Goal: Task Accomplishment & Management: Complete application form

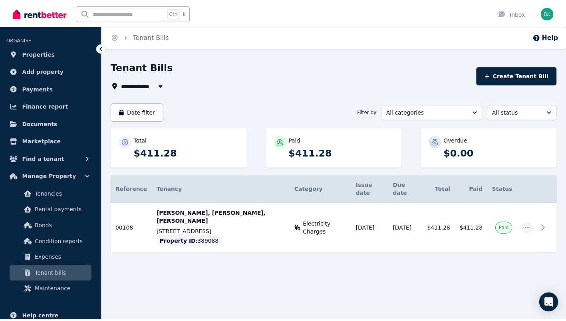
scroll to position [13, 0]
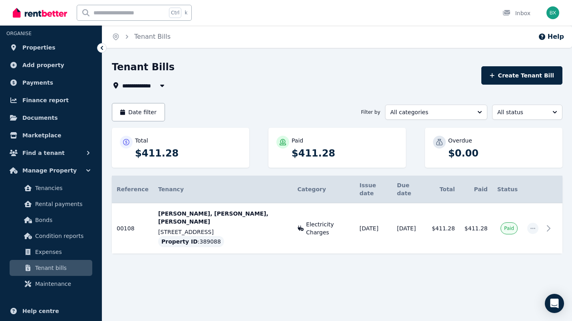
click at [66, 238] on span "Condition reports" at bounding box center [62, 236] width 54 height 10
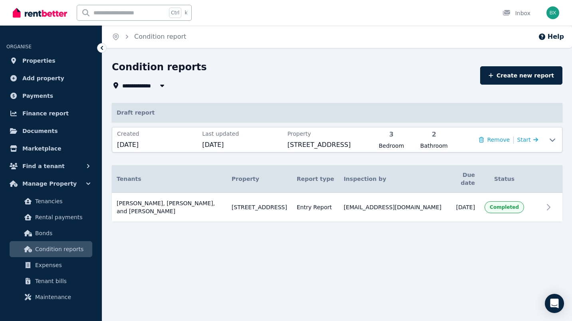
click at [534, 139] on icon at bounding box center [536, 140] width 5 height 6
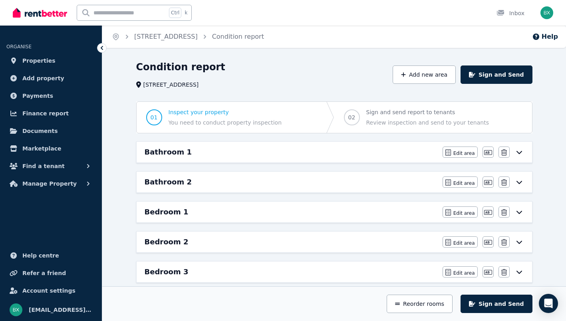
scroll to position [13, 0]
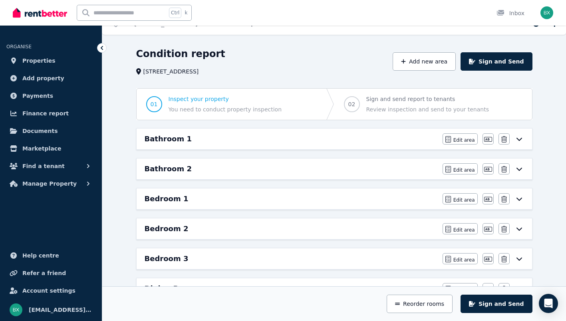
click at [486, 137] on icon "button" at bounding box center [488, 139] width 8 height 5
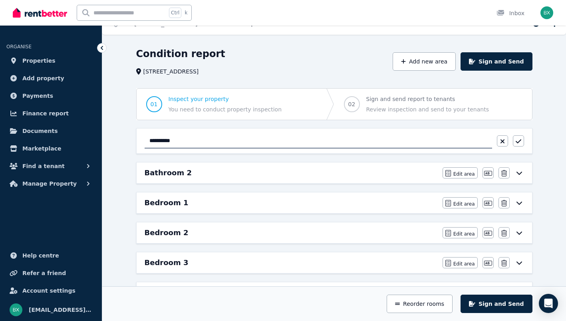
drag, startPoint x: 210, startPoint y: 143, endPoint x: 115, endPoint y: 140, distance: 94.8
type input "**********"
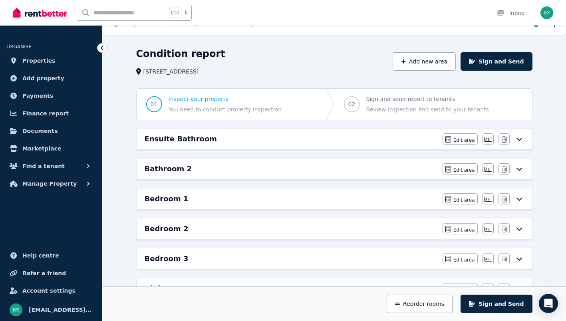
click at [519, 137] on icon at bounding box center [520, 139] width 10 height 6
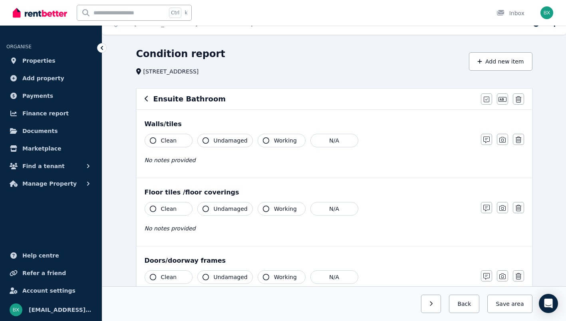
scroll to position [0, 0]
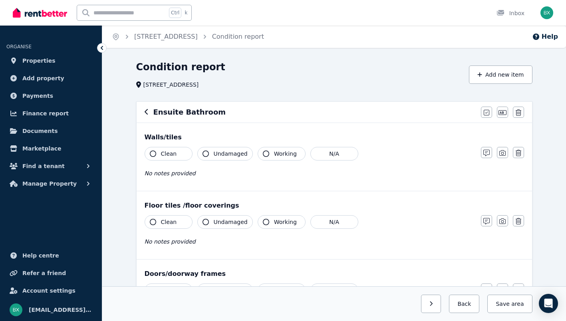
click at [152, 154] on icon "button" at bounding box center [153, 154] width 6 height 6
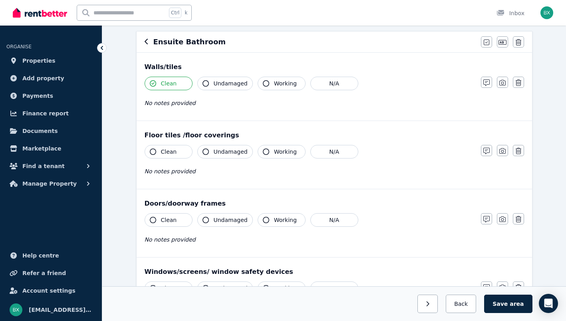
scroll to position [80, 0]
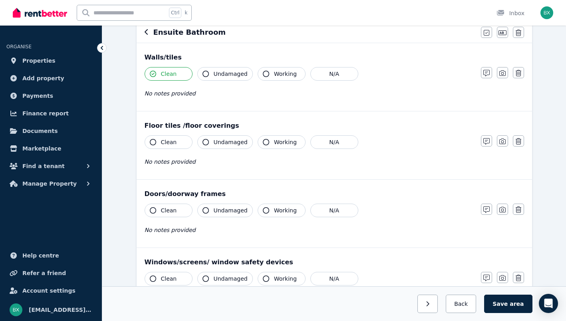
click at [155, 143] on icon "button" at bounding box center [153, 142] width 6 height 6
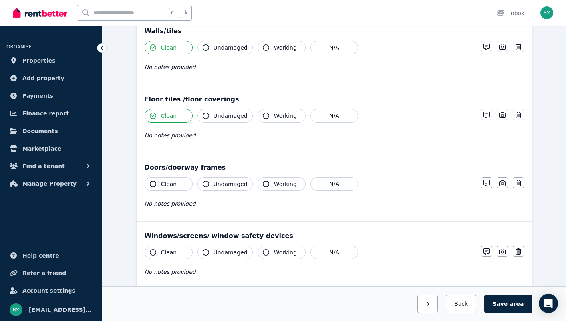
click at [155, 180] on button "Clean" at bounding box center [169, 184] width 48 height 14
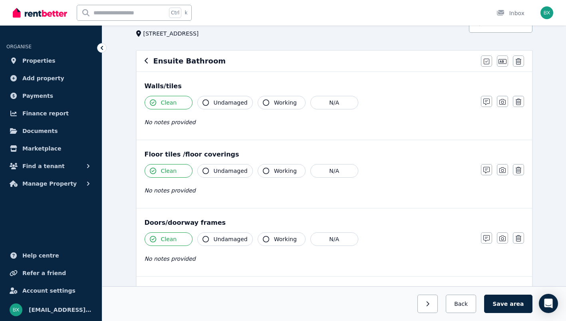
scroll to position [40, 0]
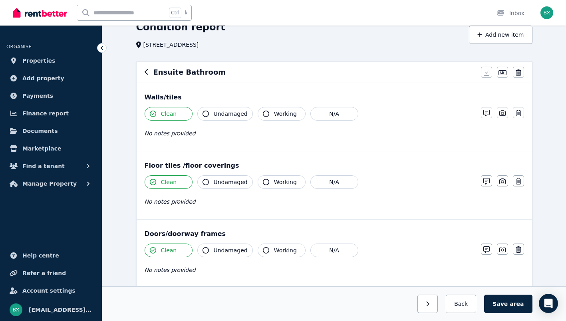
click at [203, 110] on button "Undamaged" at bounding box center [225, 114] width 56 height 14
click at [263, 114] on icon "button" at bounding box center [266, 114] width 6 height 6
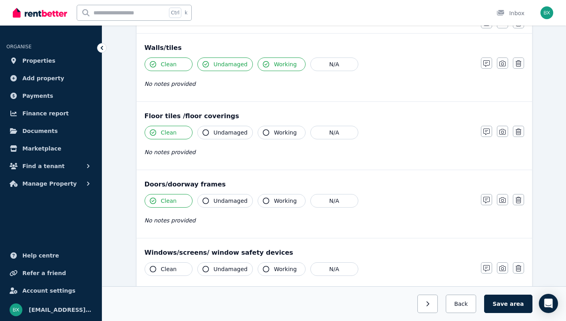
scroll to position [93, 0]
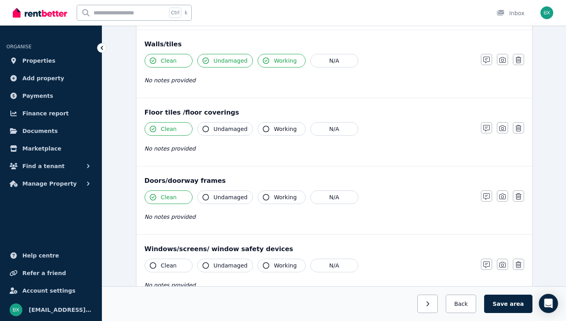
click at [203, 131] on icon "button" at bounding box center [206, 129] width 6 height 6
click at [263, 127] on icon "button" at bounding box center [266, 129] width 6 height 6
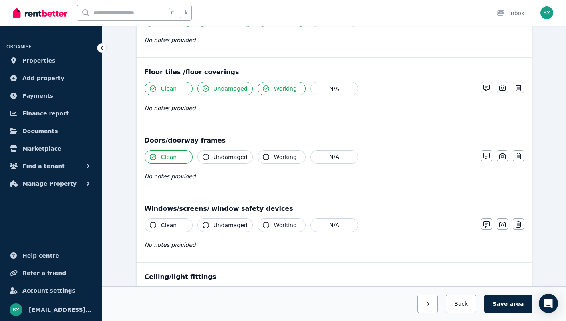
scroll to position [146, 0]
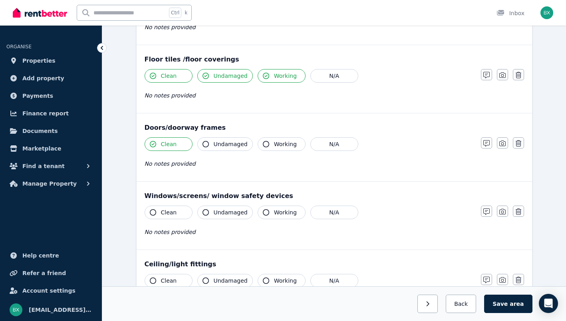
click at [207, 141] on button "Undamaged" at bounding box center [225, 144] width 56 height 14
click at [258, 140] on button "Working" at bounding box center [282, 144] width 48 height 14
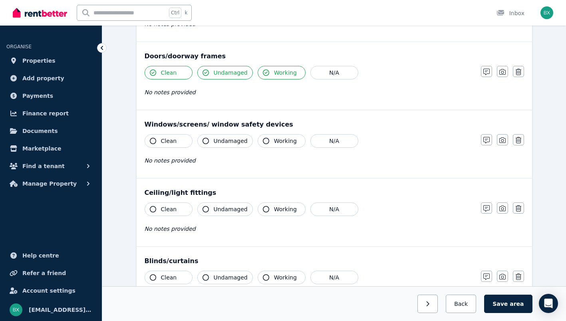
scroll to position [213, 0]
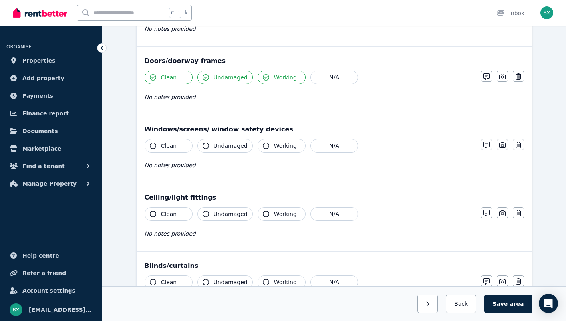
click at [175, 147] on button "Clean" at bounding box center [169, 146] width 48 height 14
click at [226, 145] on span "Undamaged" at bounding box center [231, 146] width 34 height 8
click at [279, 141] on button "Working" at bounding box center [282, 146] width 48 height 14
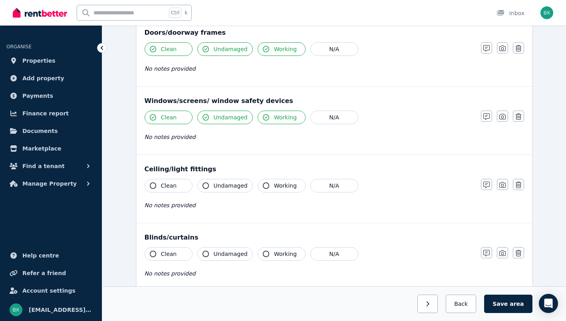
scroll to position [253, 0]
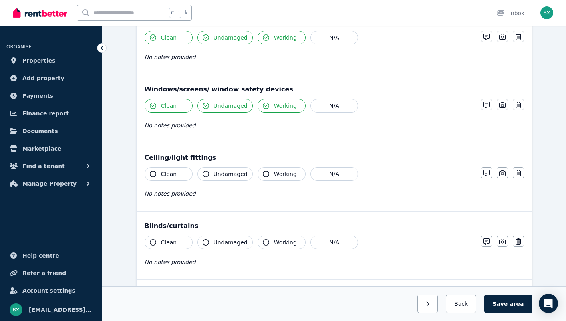
click at [179, 170] on button "Clean" at bounding box center [169, 174] width 48 height 14
drag, startPoint x: 215, startPoint y: 170, endPoint x: 235, endPoint y: 170, distance: 19.6
click at [215, 170] on span "Undamaged" at bounding box center [231, 174] width 34 height 8
click at [280, 171] on span "Working" at bounding box center [285, 174] width 23 height 8
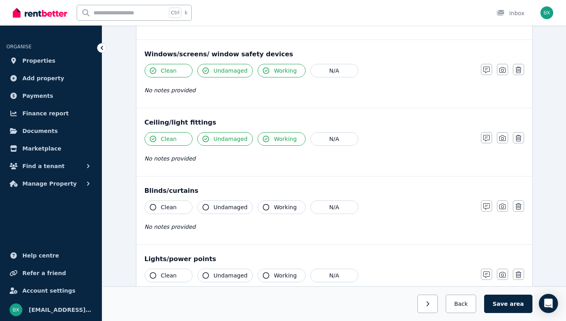
scroll to position [293, 0]
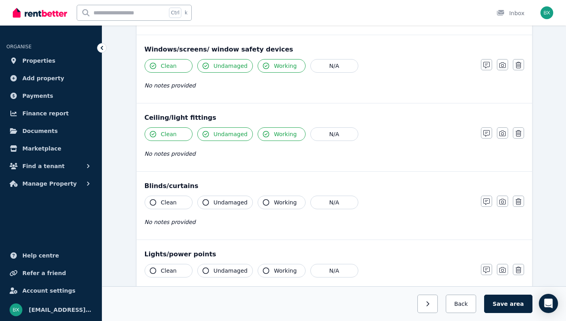
click at [189, 199] on button "Clean" at bounding box center [169, 203] width 48 height 14
click at [226, 199] on span "Undamaged" at bounding box center [231, 203] width 34 height 8
click at [273, 197] on button "Working" at bounding box center [282, 203] width 48 height 14
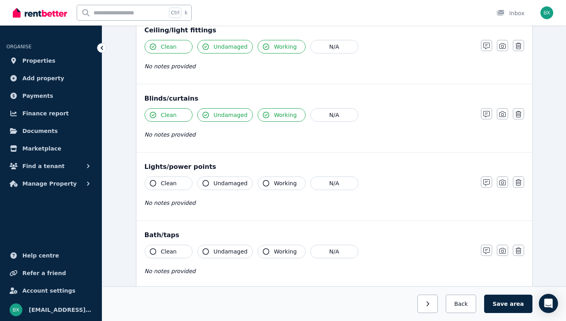
scroll to position [386, 0]
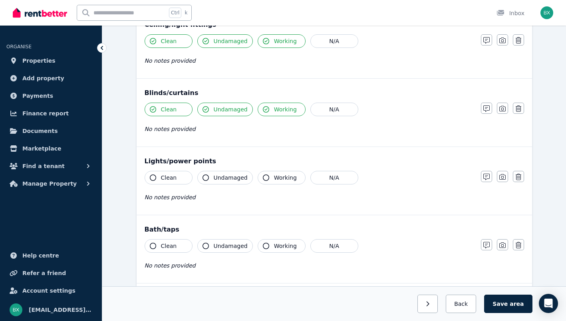
click at [184, 176] on button "Clean" at bounding box center [169, 178] width 48 height 14
click at [222, 177] on span "Undamaged" at bounding box center [231, 178] width 34 height 8
click at [274, 177] on span "Working" at bounding box center [285, 178] width 23 height 8
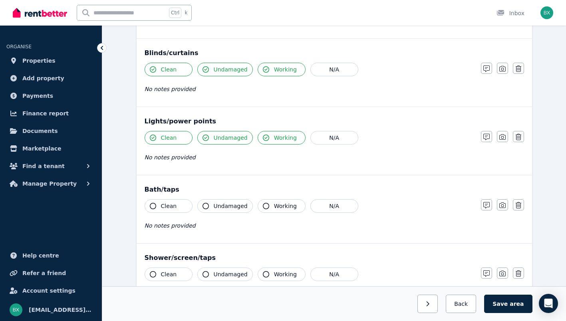
scroll to position [440, 0]
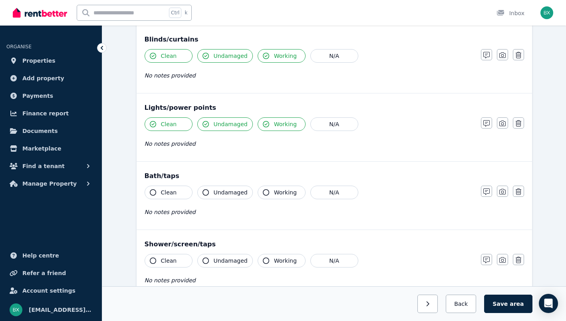
drag, startPoint x: 173, startPoint y: 194, endPoint x: 180, endPoint y: 194, distance: 7.6
click at [173, 194] on span "Clean" at bounding box center [169, 193] width 16 height 8
click at [222, 193] on span "Undamaged" at bounding box center [231, 193] width 34 height 8
click at [274, 192] on span "Working" at bounding box center [285, 193] width 23 height 8
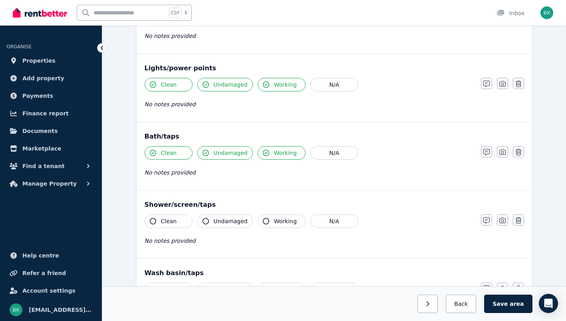
scroll to position [493, 0]
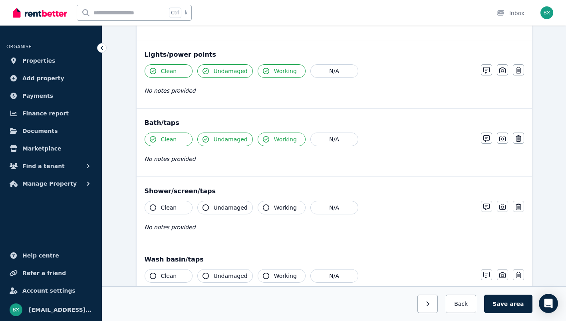
drag, startPoint x: 179, startPoint y: 206, endPoint x: 213, endPoint y: 207, distance: 34.0
click at [179, 206] on button "Clean" at bounding box center [169, 208] width 48 height 14
click at [215, 207] on span "Undamaged" at bounding box center [231, 208] width 34 height 8
click at [291, 205] on span "Working" at bounding box center [285, 208] width 23 height 8
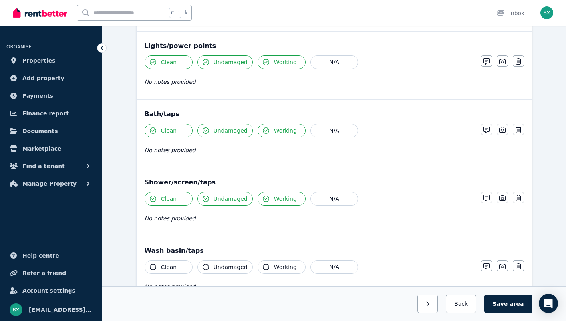
scroll to position [546, 0]
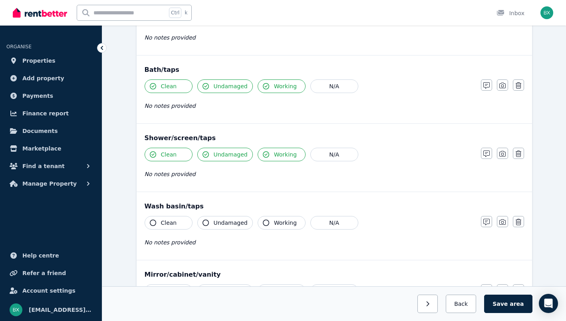
drag, startPoint x: 183, startPoint y: 217, endPoint x: 223, endPoint y: 219, distance: 39.6
click at [183, 218] on button "Clean" at bounding box center [169, 223] width 48 height 14
click at [231, 221] on span "Undamaged" at bounding box center [231, 223] width 34 height 8
click at [286, 219] on span "Working" at bounding box center [285, 223] width 23 height 8
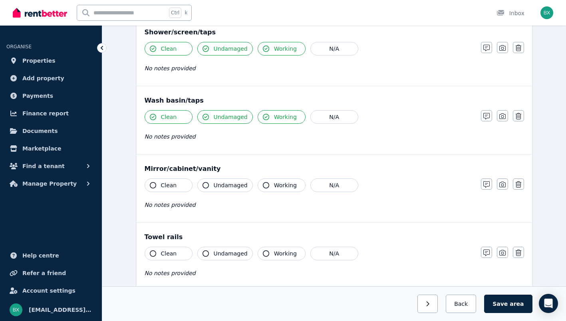
scroll to position [666, 0]
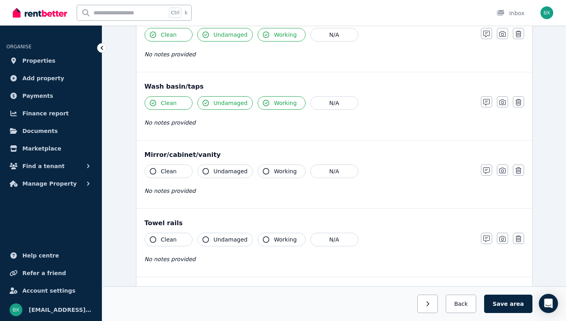
click at [170, 174] on span "Clean" at bounding box center [169, 171] width 16 height 8
drag, startPoint x: 229, startPoint y: 173, endPoint x: 245, endPoint y: 172, distance: 16.0
click at [229, 173] on span "Undamaged" at bounding box center [231, 171] width 34 height 8
click at [276, 171] on span "Working" at bounding box center [285, 171] width 23 height 8
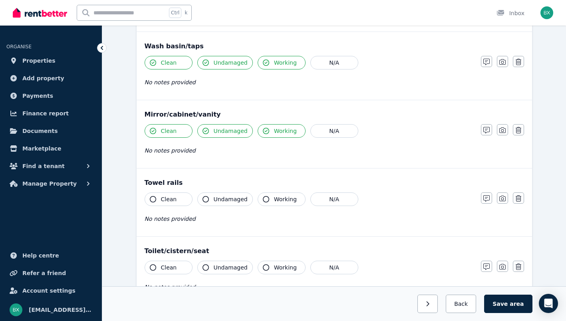
scroll to position [706, 0]
click at [172, 194] on button "Clean" at bounding box center [169, 200] width 48 height 14
click at [217, 197] on span "Undamaged" at bounding box center [231, 200] width 34 height 8
click at [276, 197] on span "Working" at bounding box center [285, 200] width 23 height 8
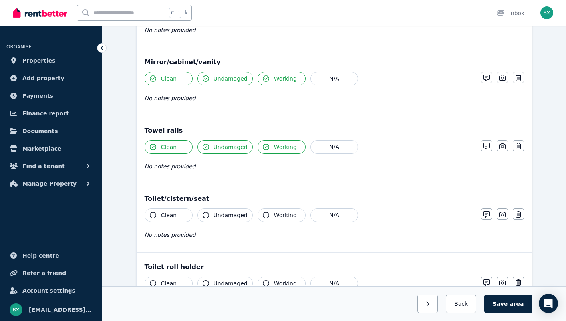
scroll to position [759, 0]
drag, startPoint x: 172, startPoint y: 213, endPoint x: 184, endPoint y: 214, distance: 11.6
click at [172, 213] on span "Clean" at bounding box center [169, 215] width 16 height 8
click at [212, 214] on button "Undamaged" at bounding box center [225, 215] width 56 height 14
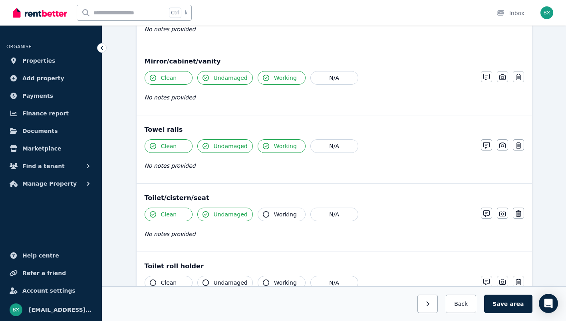
click at [268, 213] on button "Working" at bounding box center [282, 215] width 48 height 14
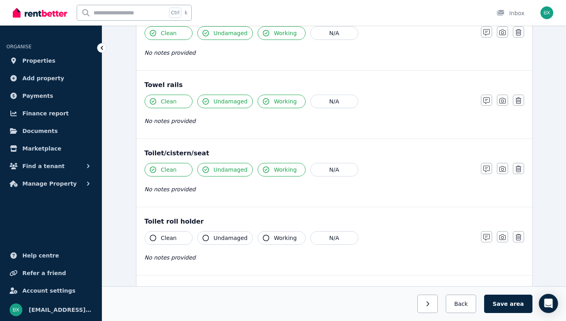
scroll to position [826, 0]
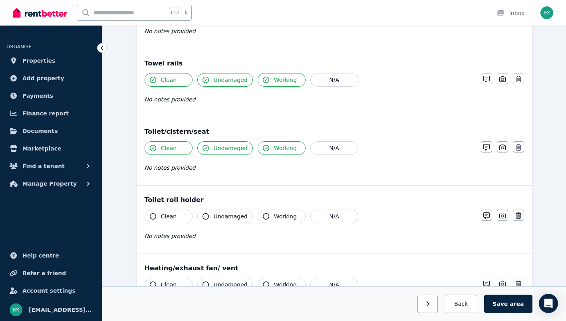
click at [176, 219] on button "Clean" at bounding box center [169, 217] width 48 height 14
click at [231, 217] on span "Undamaged" at bounding box center [231, 217] width 34 height 8
click at [277, 218] on span "Working" at bounding box center [285, 217] width 23 height 8
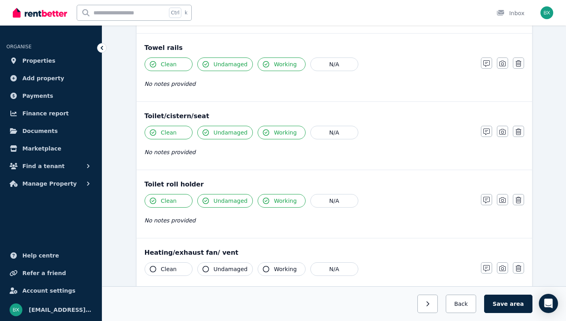
scroll to position [892, 0]
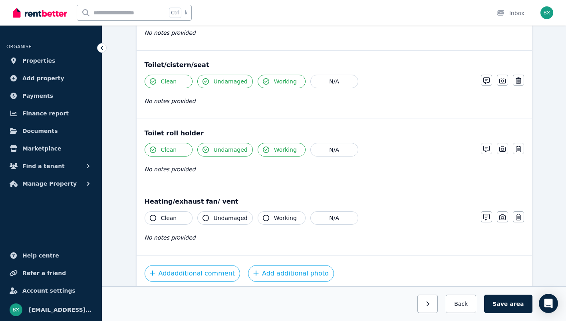
click at [171, 219] on span "Clean" at bounding box center [169, 218] width 16 height 8
drag, startPoint x: 200, startPoint y: 218, endPoint x: 276, endPoint y: 218, distance: 75.9
click at [200, 218] on button "Undamaged" at bounding box center [225, 218] width 56 height 14
click at [279, 218] on span "Working" at bounding box center [285, 218] width 23 height 8
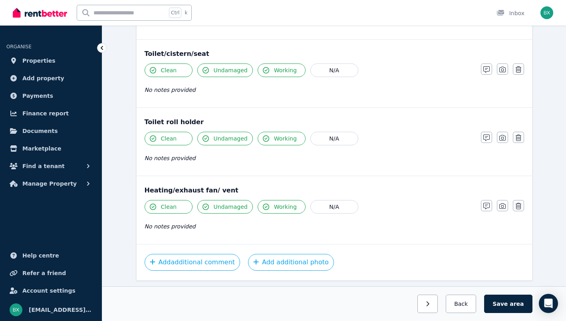
scroll to position [927, 0]
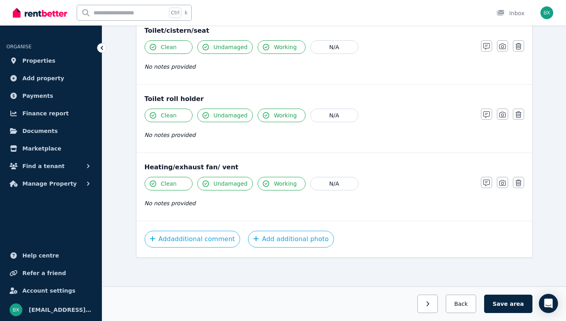
click at [511, 302] on button "Save area" at bounding box center [508, 304] width 48 height 18
click at [500, 301] on button "Save area" at bounding box center [510, 304] width 45 height 18
click at [474, 307] on button "Back" at bounding box center [461, 304] width 37 height 18
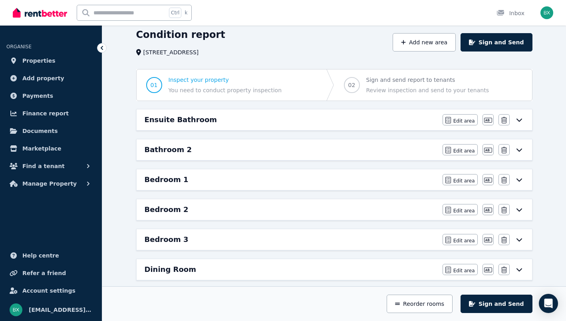
scroll to position [28, 0]
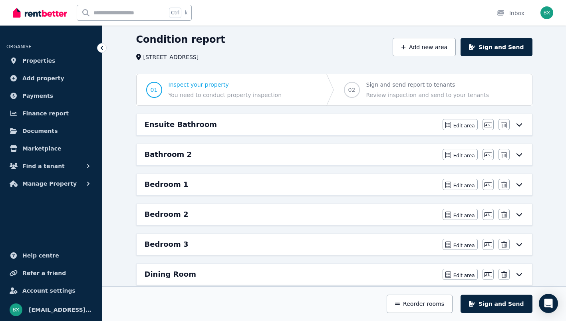
click at [522, 127] on icon at bounding box center [520, 124] width 10 height 6
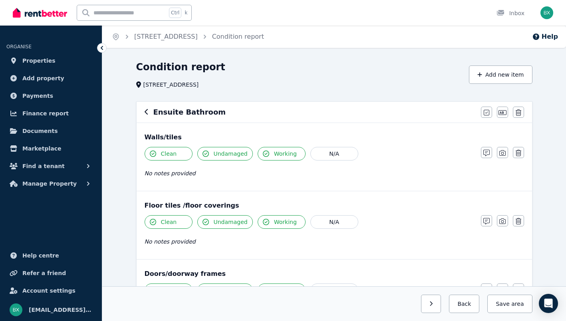
click at [145, 115] on icon "button" at bounding box center [147, 112] width 4 height 6
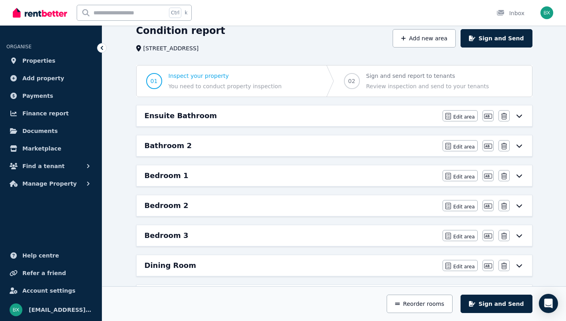
scroll to position [40, 0]
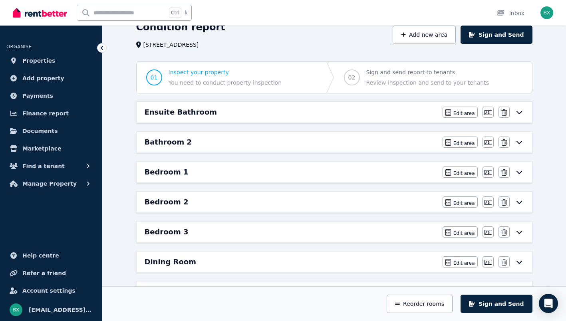
click at [520, 143] on icon at bounding box center [519, 142] width 6 height 3
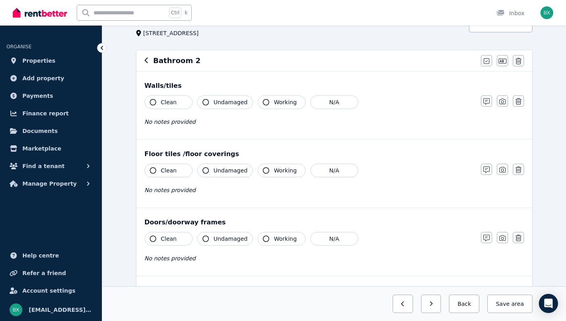
scroll to position [53, 0]
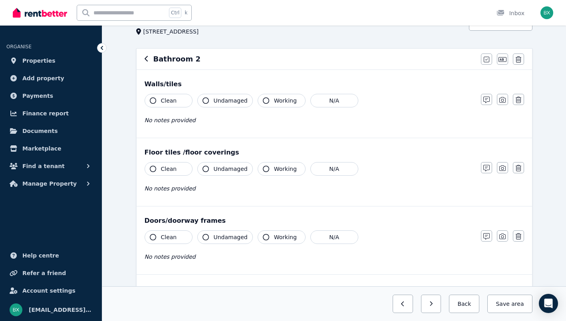
click at [184, 100] on button "Clean" at bounding box center [169, 101] width 48 height 14
click at [245, 100] on button "Undamaged" at bounding box center [225, 101] width 56 height 14
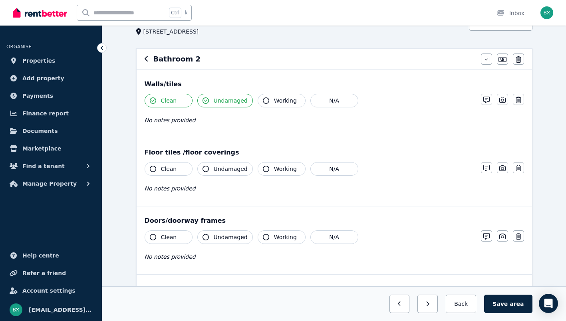
click at [267, 101] on button "Working" at bounding box center [282, 101] width 48 height 14
click at [179, 168] on button "Clean" at bounding box center [169, 169] width 48 height 14
drag, startPoint x: 219, startPoint y: 169, endPoint x: 270, endPoint y: 169, distance: 51.2
click at [219, 169] on span "Undamaged" at bounding box center [231, 169] width 34 height 8
click at [279, 169] on span "Working" at bounding box center [285, 169] width 23 height 8
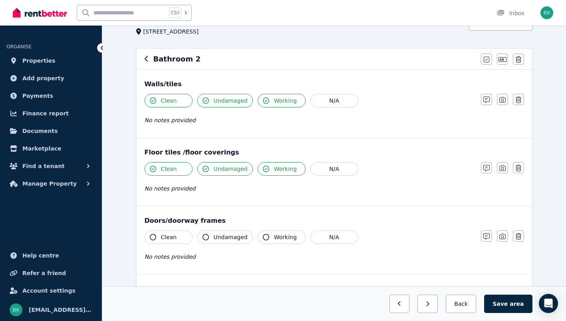
click at [179, 232] on button "Clean" at bounding box center [169, 238] width 48 height 14
click at [223, 234] on span "Undamaged" at bounding box center [231, 237] width 34 height 8
click at [303, 231] on div "Clean Undamaged Working N/A" at bounding box center [309, 238] width 329 height 14
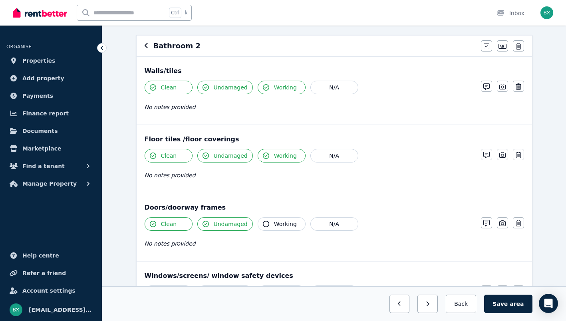
click at [281, 238] on div "Clean Undamaged Working N/A No notes provided" at bounding box center [309, 236] width 329 height 39
click at [285, 227] on span "Working" at bounding box center [285, 224] width 23 height 8
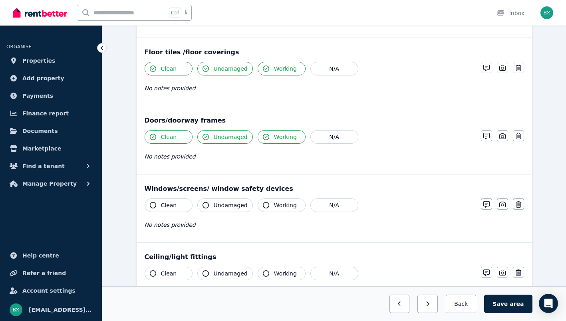
scroll to position [160, 0]
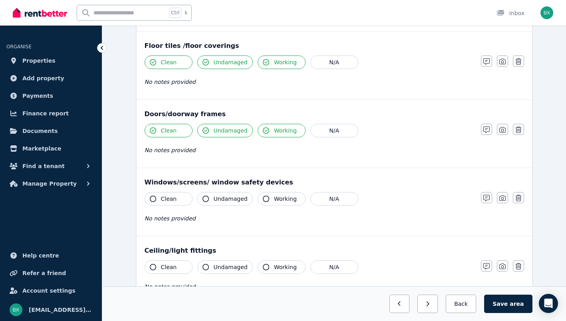
click at [177, 203] on button "Clean" at bounding box center [169, 199] width 48 height 14
click at [258, 200] on button "Working" at bounding box center [282, 199] width 48 height 14
click at [228, 201] on span "Undamaged" at bounding box center [231, 199] width 34 height 8
drag, startPoint x: 173, startPoint y: 203, endPoint x: 199, endPoint y: 203, distance: 26.0
click at [174, 203] on button "Clean" at bounding box center [169, 199] width 48 height 14
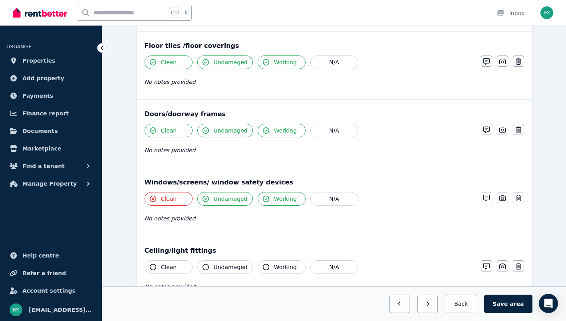
click at [226, 202] on span "Undamaged" at bounding box center [231, 199] width 34 height 8
click at [274, 198] on span "Working" at bounding box center [285, 199] width 23 height 8
click at [219, 200] on span "Undamaged" at bounding box center [231, 199] width 34 height 8
click at [178, 199] on button "Clean" at bounding box center [169, 199] width 48 height 14
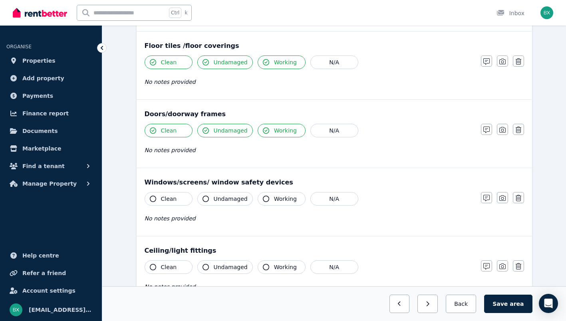
click at [327, 200] on button "N/A" at bounding box center [335, 199] width 48 height 14
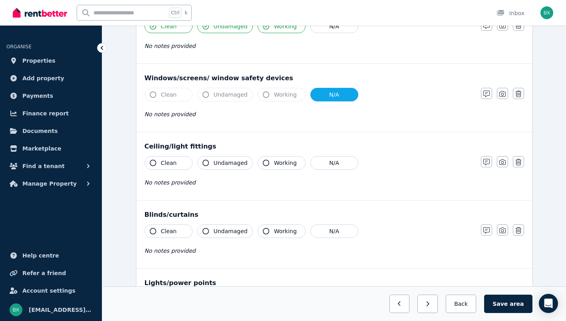
scroll to position [266, 0]
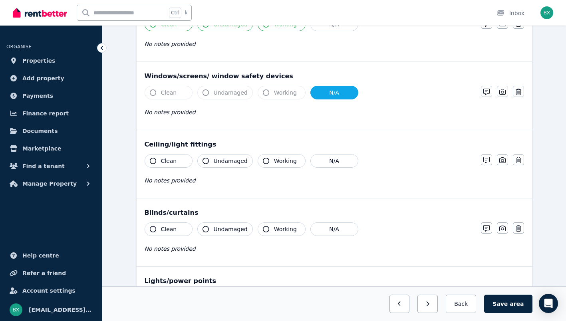
click at [174, 169] on div "Clean Undamaged Working N/A No notes provided" at bounding box center [309, 173] width 329 height 39
click at [186, 160] on button "Clean" at bounding box center [169, 161] width 48 height 14
click at [220, 162] on span "Undamaged" at bounding box center [231, 161] width 34 height 8
click at [268, 161] on button "Working" at bounding box center [282, 161] width 48 height 14
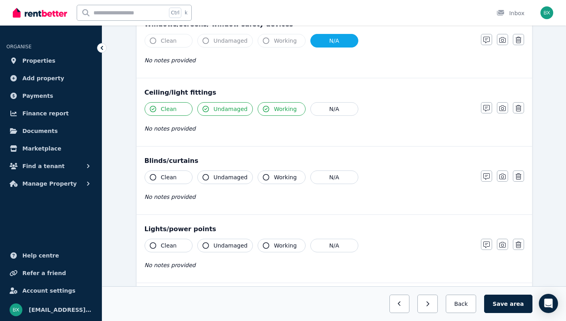
scroll to position [320, 0]
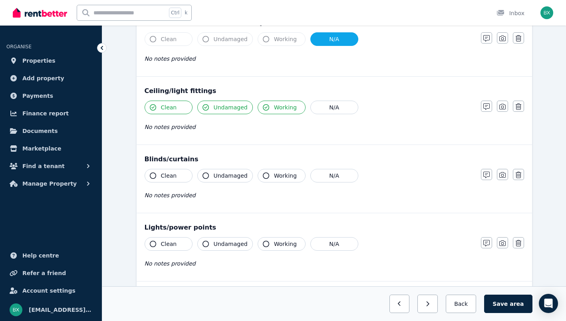
click at [322, 175] on button "N/A" at bounding box center [335, 176] width 48 height 14
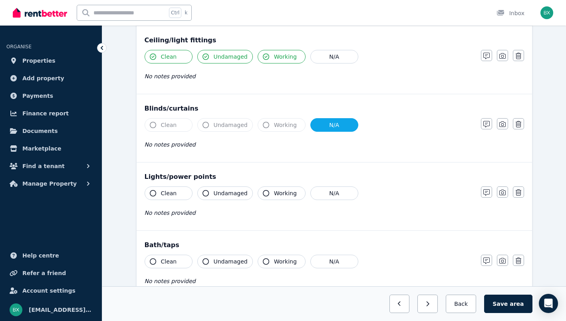
scroll to position [373, 0]
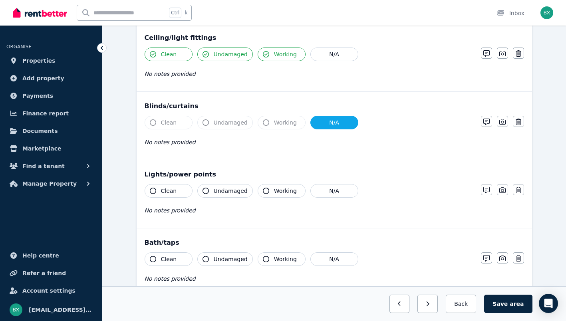
click at [178, 193] on button "Clean" at bounding box center [169, 191] width 48 height 14
click at [212, 193] on button "Undamaged" at bounding box center [225, 191] width 56 height 14
click at [274, 194] on span "Working" at bounding box center [285, 191] width 23 height 8
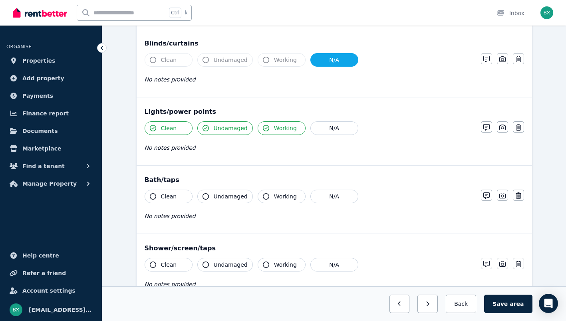
scroll to position [440, 0]
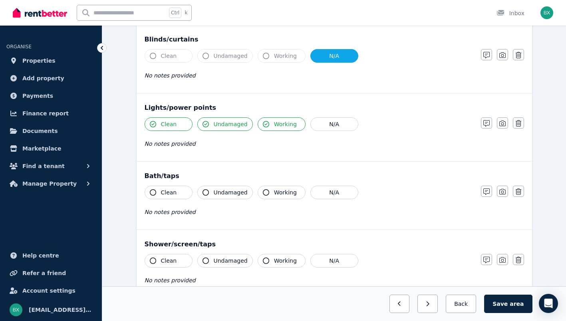
click at [170, 185] on div "Bath/taps Clean Undamaged Working N/A No notes provided Notes Photo Delete" at bounding box center [335, 196] width 396 height 68
click at [199, 191] on button "Undamaged" at bounding box center [225, 193] width 56 height 14
click at [182, 194] on button "Clean" at bounding box center [169, 193] width 48 height 14
click at [280, 191] on span "Working" at bounding box center [285, 193] width 23 height 8
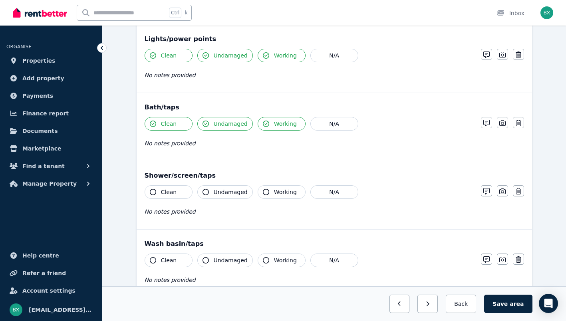
scroll to position [520, 0]
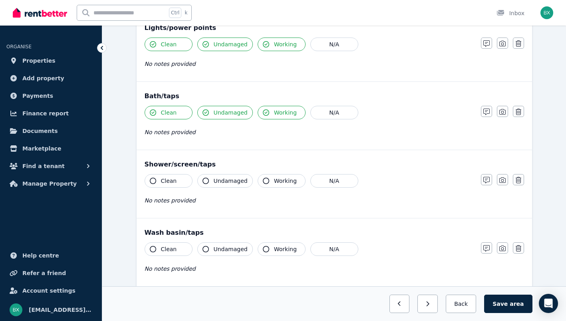
click at [173, 181] on span "Clean" at bounding box center [169, 181] width 16 height 8
click at [221, 183] on span "Undamaged" at bounding box center [231, 181] width 34 height 8
click at [285, 183] on span "Working" at bounding box center [285, 181] width 23 height 8
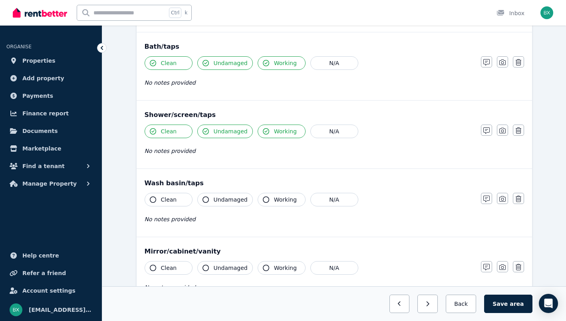
scroll to position [573, 0]
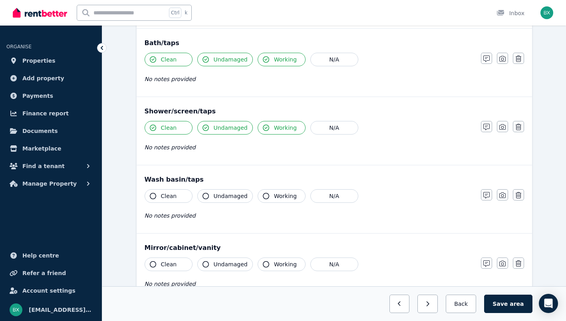
drag, startPoint x: 179, startPoint y: 197, endPoint x: 222, endPoint y: 197, distance: 43.2
click at [179, 197] on button "Clean" at bounding box center [169, 196] width 48 height 14
click at [222, 196] on span "Undamaged" at bounding box center [231, 196] width 34 height 8
click at [277, 195] on span "Working" at bounding box center [285, 196] width 23 height 8
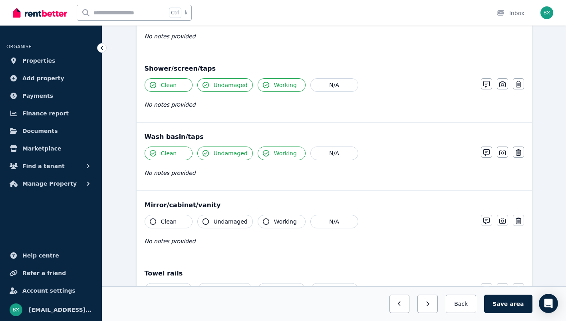
scroll to position [626, 0]
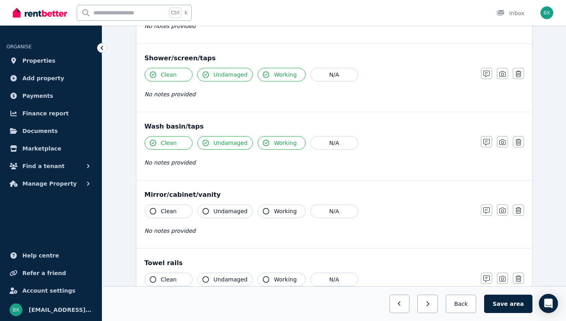
click at [176, 210] on button "Clean" at bounding box center [169, 212] width 48 height 14
click at [220, 209] on span "Undamaged" at bounding box center [231, 211] width 34 height 8
click at [281, 208] on span "Working" at bounding box center [285, 211] width 23 height 8
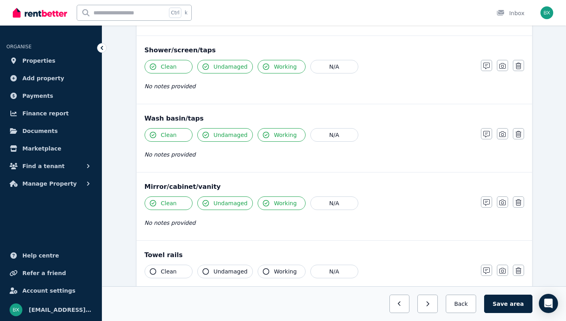
scroll to position [679, 0]
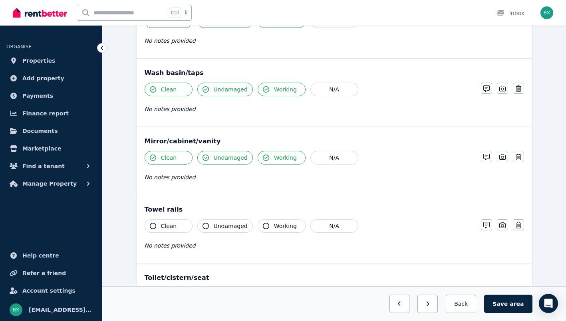
click at [147, 226] on button "Clean" at bounding box center [169, 226] width 48 height 14
click at [217, 226] on span "Undamaged" at bounding box center [231, 226] width 34 height 8
click at [274, 227] on span "Working" at bounding box center [285, 226] width 23 height 8
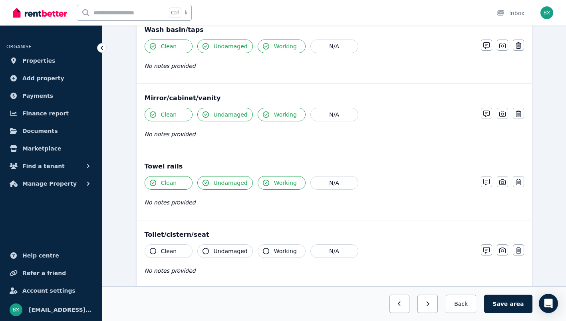
scroll to position [733, 0]
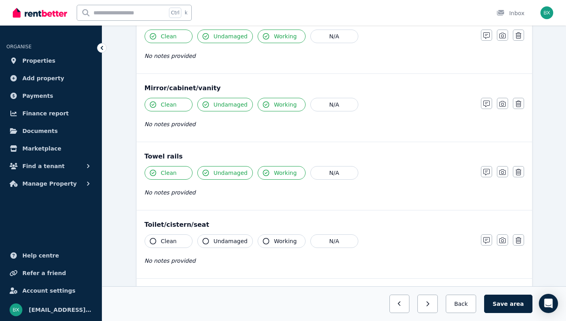
click at [195, 241] on div "Clean Undamaged Working N/A" at bounding box center [309, 242] width 329 height 14
click at [184, 241] on button "Clean" at bounding box center [169, 242] width 48 height 14
click at [215, 241] on span "Undamaged" at bounding box center [231, 241] width 34 height 8
click at [274, 241] on span "Working" at bounding box center [285, 241] width 23 height 8
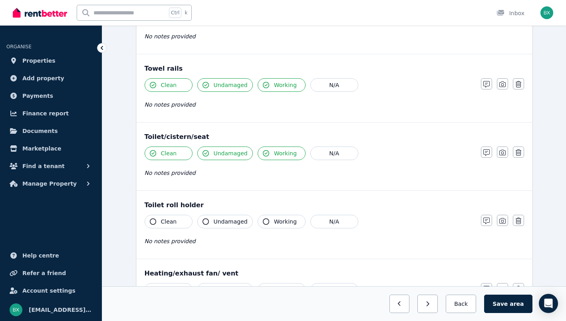
scroll to position [826, 0]
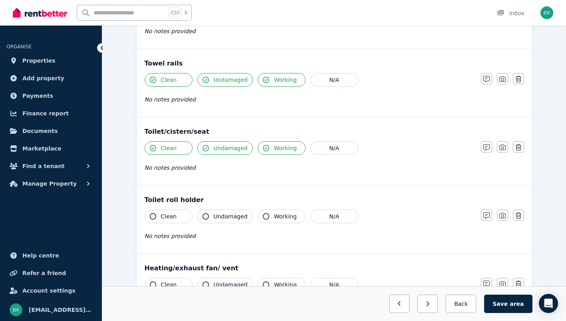
click at [183, 219] on button "Clean" at bounding box center [169, 217] width 48 height 14
click at [229, 220] on button "Undamaged" at bounding box center [225, 217] width 56 height 14
click at [275, 219] on span "Working" at bounding box center [285, 217] width 23 height 8
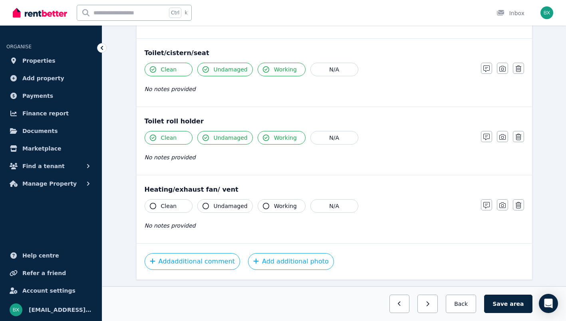
scroll to position [906, 0]
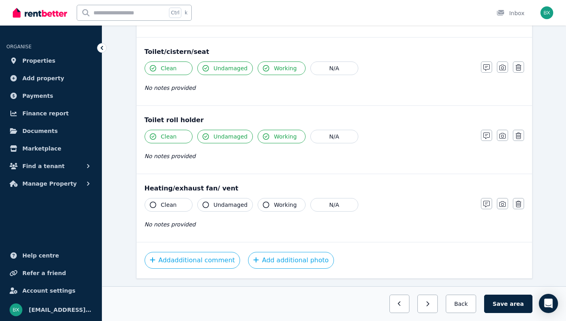
drag, startPoint x: 186, startPoint y: 201, endPoint x: 199, endPoint y: 203, distance: 13.8
click at [185, 201] on button "Clean" at bounding box center [169, 205] width 48 height 14
click at [210, 204] on button "Undamaged" at bounding box center [225, 205] width 56 height 14
click at [267, 203] on button "Working" at bounding box center [282, 205] width 48 height 14
click at [508, 302] on button "Save area" at bounding box center [508, 304] width 48 height 18
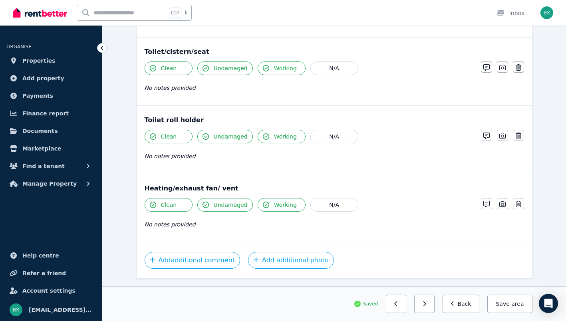
click at [467, 303] on button "Back" at bounding box center [461, 304] width 37 height 18
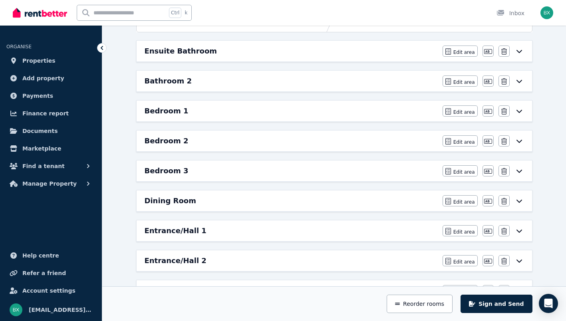
scroll to position [108, 0]
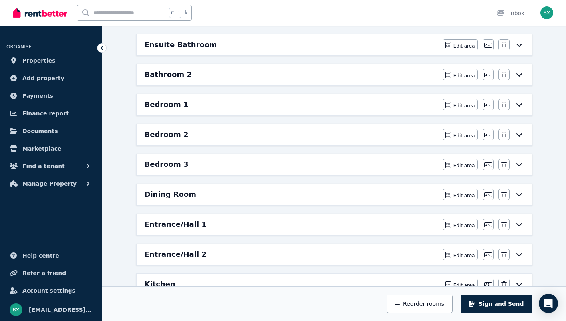
click at [491, 108] on icon "button" at bounding box center [488, 105] width 8 height 5
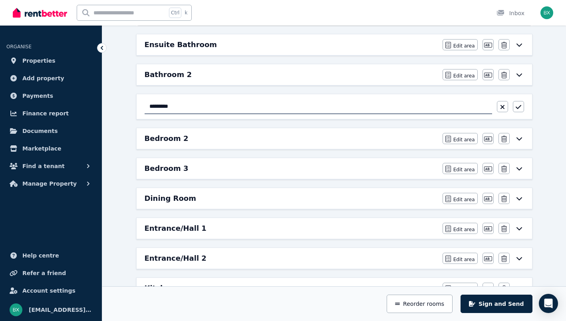
drag, startPoint x: 192, startPoint y: 105, endPoint x: 151, endPoint y: 108, distance: 40.8
click at [151, 108] on input "*********" at bounding box center [319, 106] width 348 height 15
type input "*"
type input "**********"
click at [519, 106] on icon "button" at bounding box center [519, 107] width 6 height 6
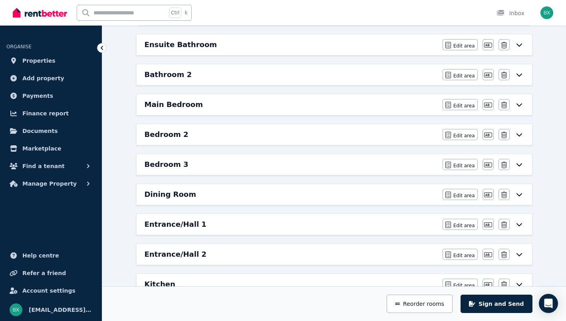
click at [522, 105] on icon at bounding box center [520, 105] width 10 height 6
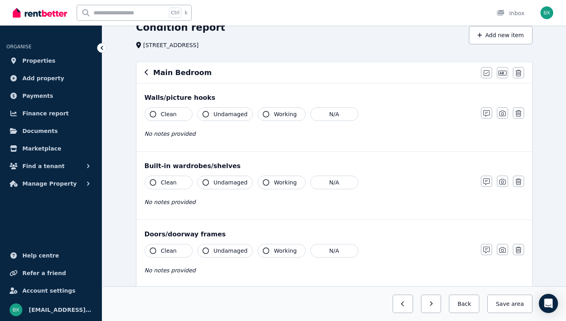
scroll to position [40, 0]
click at [178, 114] on button "Clean" at bounding box center [169, 114] width 48 height 14
click at [185, 132] on span "No notes provided" at bounding box center [170, 133] width 51 height 6
click at [173, 136] on span "No notes provided" at bounding box center [170, 133] width 51 height 6
click at [175, 136] on span "No notes provided" at bounding box center [170, 133] width 51 height 6
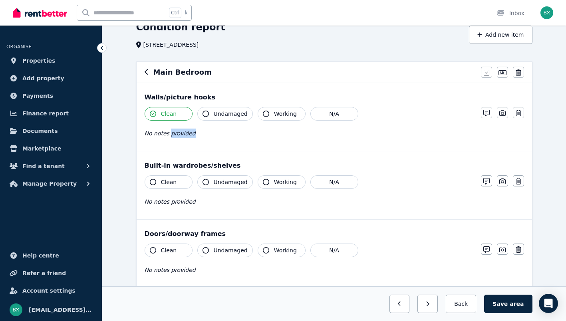
click at [175, 136] on span "No notes provided" at bounding box center [170, 133] width 51 height 6
click at [490, 111] on button "button" at bounding box center [486, 112] width 11 height 11
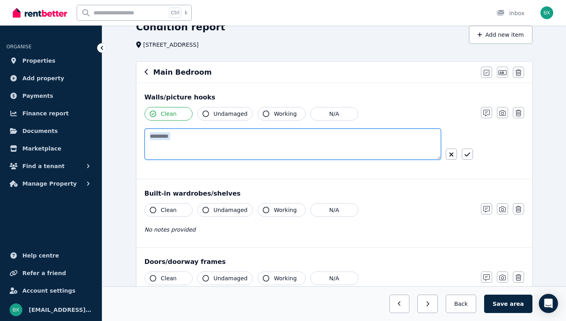
click at [269, 145] on textarea at bounding box center [293, 144] width 297 height 31
click at [287, 129] on textarea at bounding box center [293, 144] width 297 height 31
click at [149, 135] on textarea "**********" at bounding box center [293, 144] width 297 height 31
click at [271, 137] on textarea "**********" at bounding box center [293, 144] width 297 height 31
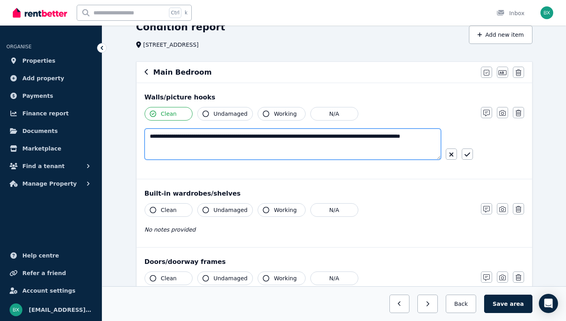
click at [173, 144] on textarea "**********" at bounding box center [293, 144] width 297 height 31
click at [205, 145] on textarea "**********" at bounding box center [293, 144] width 297 height 31
click at [420, 135] on textarea "**********" at bounding box center [293, 144] width 297 height 31
click at [304, 143] on textarea "**********" at bounding box center [293, 144] width 297 height 31
type textarea "**********"
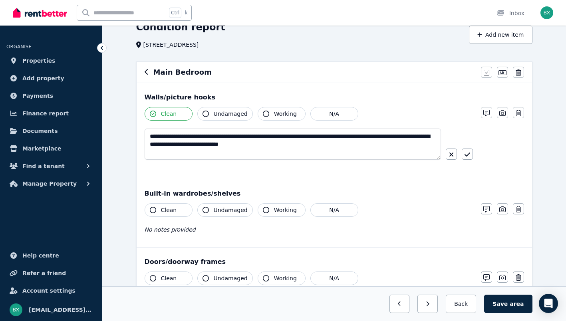
click at [470, 152] on button "button" at bounding box center [467, 154] width 11 height 11
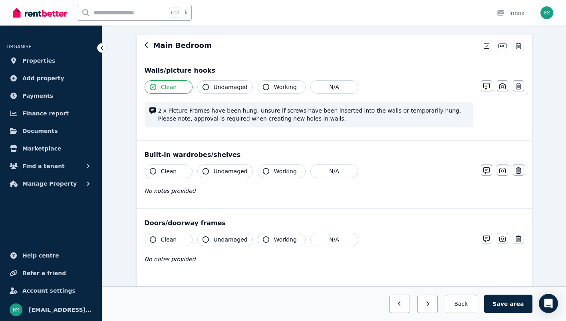
scroll to position [66, 0]
click at [157, 175] on button "Clean" at bounding box center [169, 172] width 48 height 14
click at [199, 172] on button "Undamaged" at bounding box center [225, 172] width 56 height 14
click at [277, 173] on span "Working" at bounding box center [285, 172] width 23 height 8
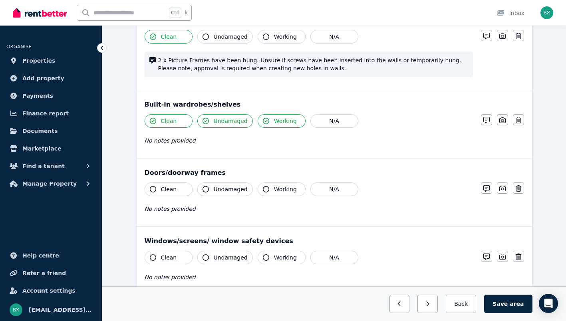
scroll to position [120, 0]
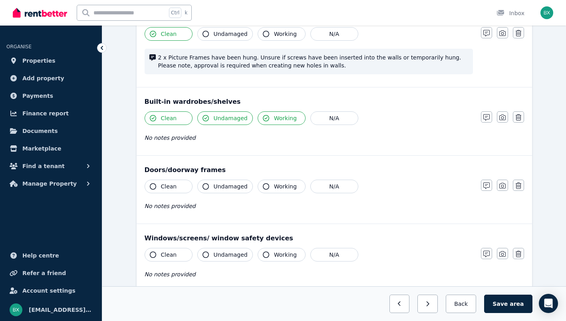
click at [184, 187] on button "Clean" at bounding box center [169, 187] width 48 height 14
click at [220, 186] on span "Undamaged" at bounding box center [231, 187] width 34 height 8
click at [276, 185] on span "Working" at bounding box center [285, 187] width 23 height 8
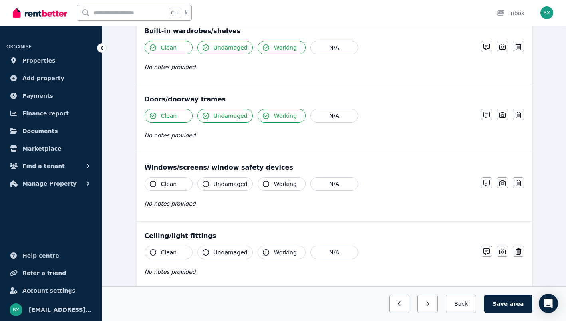
scroll to position [200, 0]
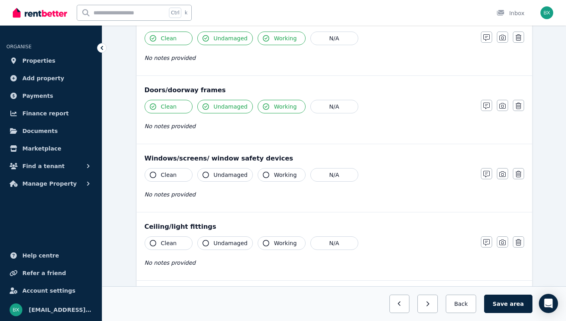
click at [179, 179] on button "Clean" at bounding box center [169, 175] width 48 height 14
click at [217, 180] on button "Undamaged" at bounding box center [225, 175] width 56 height 14
click at [267, 174] on button "Working" at bounding box center [282, 175] width 48 height 14
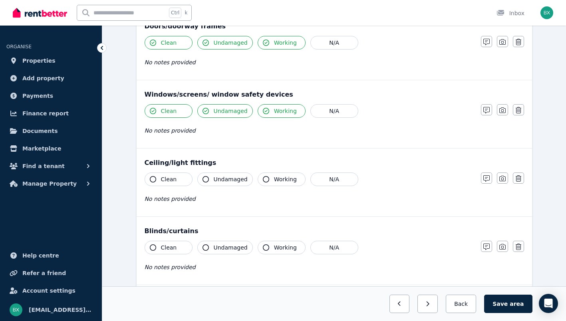
scroll to position [266, 0]
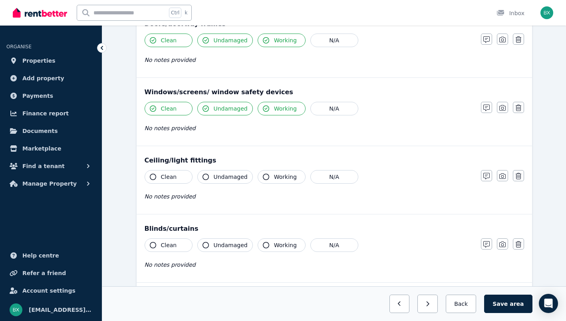
drag, startPoint x: 171, startPoint y: 179, endPoint x: 190, endPoint y: 178, distance: 18.4
click at [172, 179] on span "Clean" at bounding box center [169, 177] width 16 height 8
click at [232, 179] on span "Undamaged" at bounding box center [231, 177] width 34 height 8
click at [281, 176] on span "Working" at bounding box center [285, 177] width 23 height 8
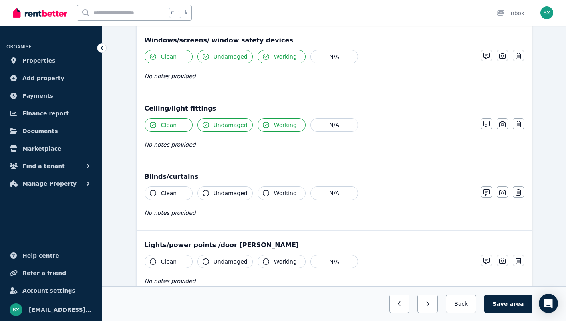
scroll to position [320, 0]
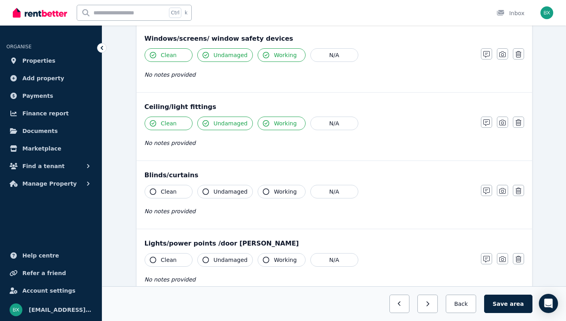
click at [191, 191] on button "Clean" at bounding box center [169, 192] width 48 height 14
click at [239, 189] on span "Undamaged" at bounding box center [231, 192] width 34 height 8
click at [293, 191] on button "Working" at bounding box center [282, 192] width 48 height 14
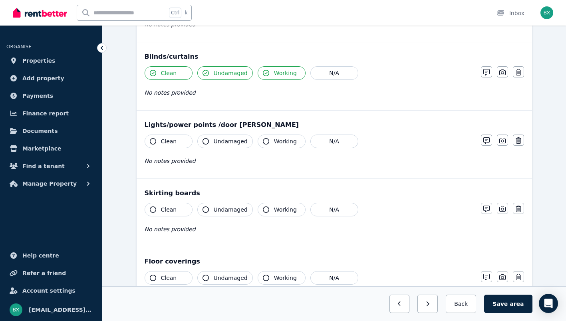
scroll to position [440, 0]
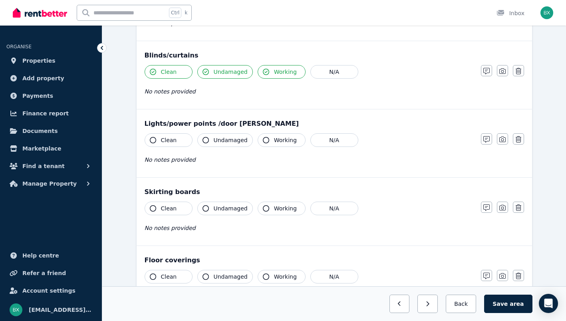
click at [170, 146] on button "Clean" at bounding box center [169, 140] width 48 height 14
click at [224, 143] on span "Undamaged" at bounding box center [231, 140] width 34 height 8
click at [289, 143] on span "Working" at bounding box center [285, 140] width 23 height 8
drag, startPoint x: 177, startPoint y: 211, endPoint x: 228, endPoint y: 210, distance: 51.2
click at [177, 211] on button "Clean" at bounding box center [169, 209] width 48 height 14
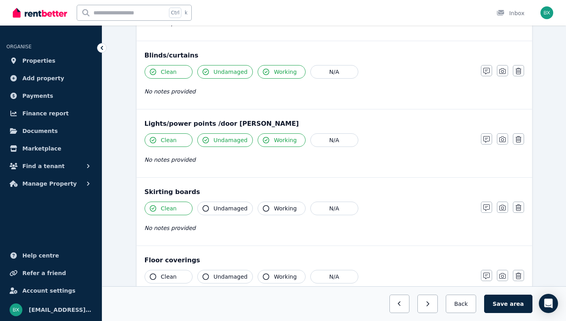
click at [228, 210] on span "Undamaged" at bounding box center [231, 209] width 34 height 8
click at [277, 205] on span "Working" at bounding box center [285, 209] width 23 height 8
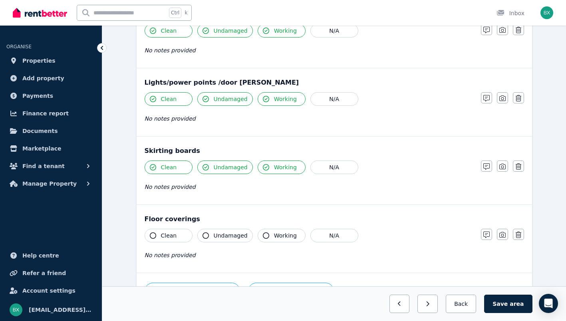
scroll to position [493, 0]
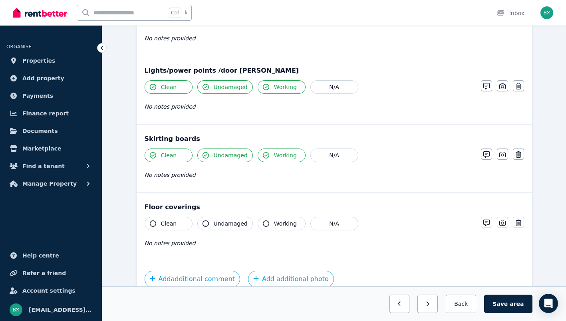
drag, startPoint x: 179, startPoint y: 223, endPoint x: 217, endPoint y: 224, distance: 37.6
click at [179, 223] on button "Clean" at bounding box center [169, 224] width 48 height 14
click at [232, 223] on span "Undamaged" at bounding box center [231, 224] width 34 height 8
click at [279, 222] on span "Working" at bounding box center [285, 224] width 23 height 8
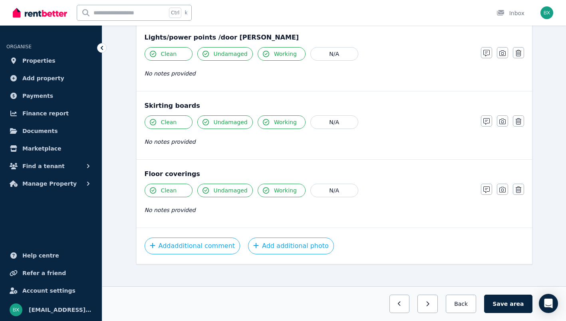
scroll to position [533, 0]
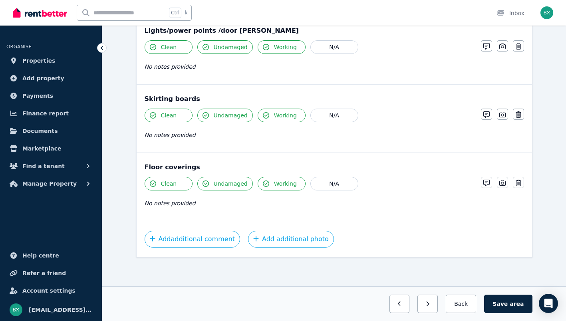
click at [505, 302] on button "Save area" at bounding box center [508, 304] width 48 height 18
click at [467, 301] on button "Back" at bounding box center [461, 304] width 37 height 18
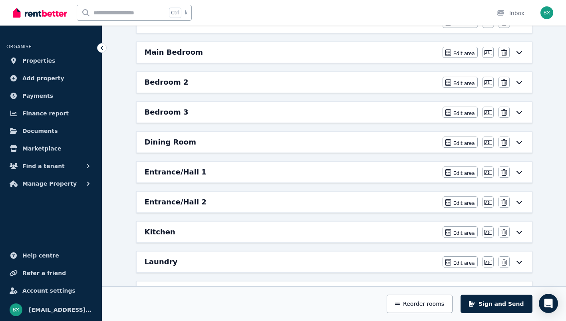
scroll to position [121, 0]
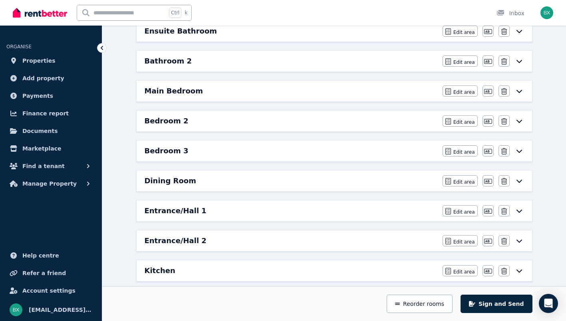
click at [522, 122] on icon at bounding box center [520, 121] width 10 height 6
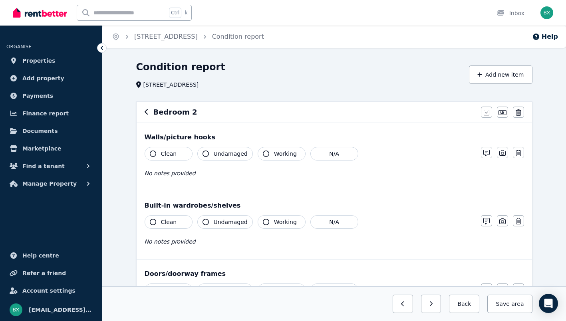
click at [176, 153] on button "Clean" at bounding box center [169, 154] width 48 height 14
click at [221, 150] on span "Undamaged" at bounding box center [231, 154] width 34 height 8
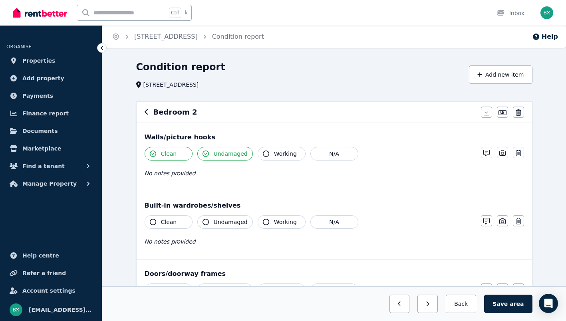
click at [274, 153] on span "Working" at bounding box center [285, 154] width 23 height 8
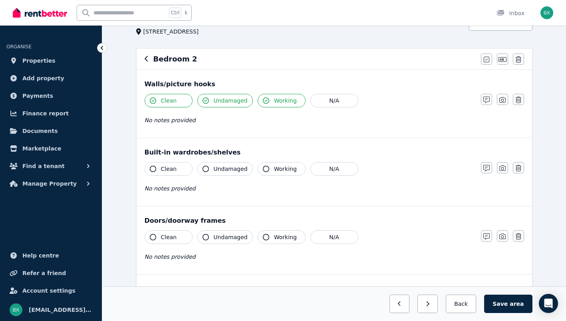
scroll to position [53, 0]
drag, startPoint x: 176, startPoint y: 170, endPoint x: 221, endPoint y: 168, distance: 45.2
click at [176, 170] on button "Clean" at bounding box center [169, 169] width 48 height 14
click at [221, 167] on span "Undamaged" at bounding box center [231, 169] width 34 height 8
click at [267, 167] on button "Working" at bounding box center [282, 169] width 48 height 14
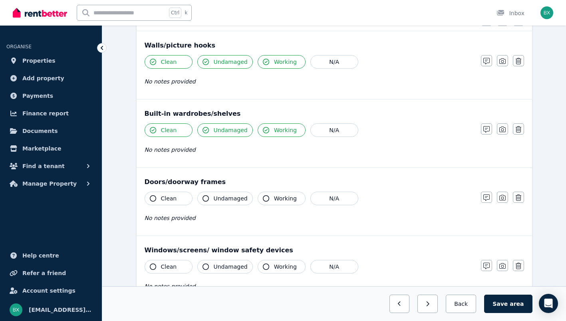
scroll to position [93, 0]
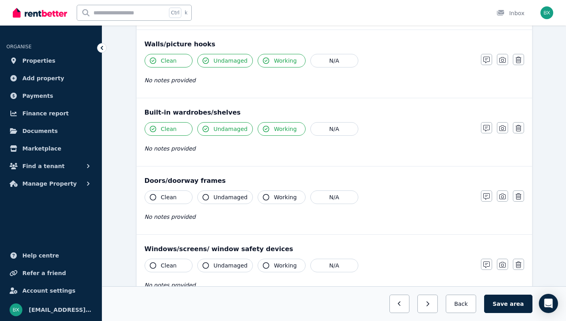
click at [180, 197] on button "Clean" at bounding box center [169, 198] width 48 height 14
click at [226, 196] on span "Undamaged" at bounding box center [231, 197] width 34 height 8
click at [275, 195] on span "Working" at bounding box center [285, 197] width 23 height 8
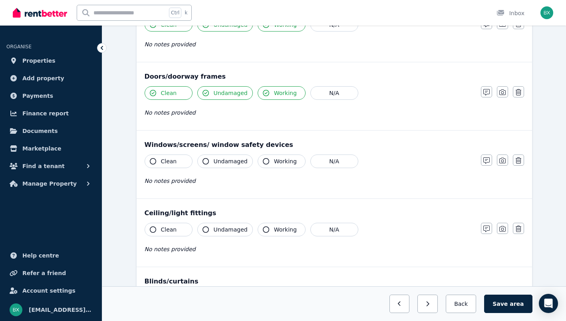
scroll to position [200, 0]
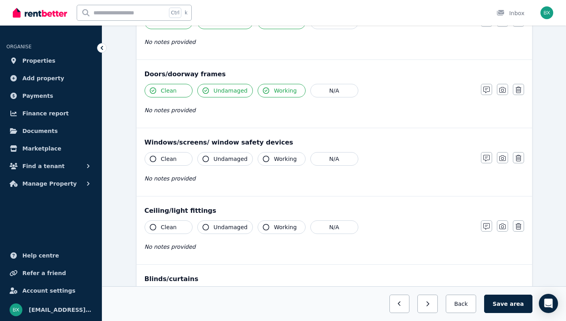
drag, startPoint x: 161, startPoint y: 161, endPoint x: 230, endPoint y: 160, distance: 68.4
click at [162, 161] on span "Clean" at bounding box center [169, 159] width 16 height 8
click at [230, 160] on span "Undamaged" at bounding box center [231, 159] width 34 height 8
click at [280, 155] on span "Working" at bounding box center [285, 159] width 23 height 8
click at [173, 221] on button "Clean" at bounding box center [169, 228] width 48 height 14
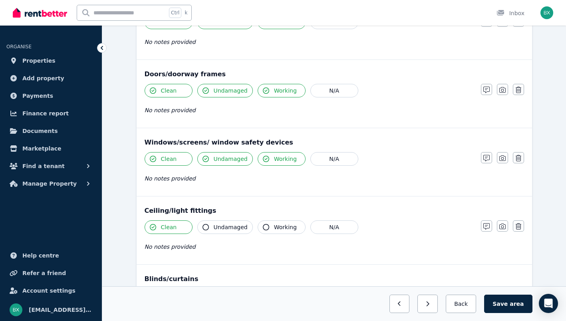
click at [217, 225] on span "Undamaged" at bounding box center [231, 227] width 34 height 8
click at [260, 223] on button "Working" at bounding box center [282, 228] width 48 height 14
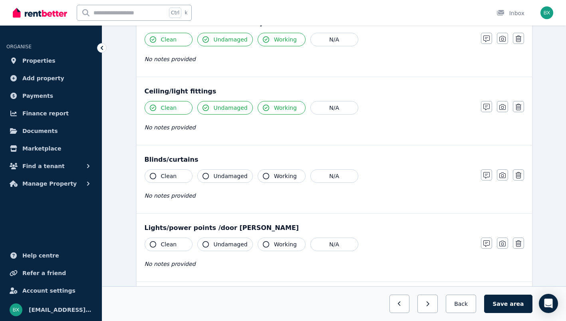
scroll to position [320, 0]
click at [166, 177] on span "Clean" at bounding box center [169, 176] width 16 height 8
click at [234, 177] on span "Undamaged" at bounding box center [231, 176] width 34 height 8
click at [278, 173] on span "Working" at bounding box center [285, 176] width 23 height 8
click at [156, 242] on button "Clean" at bounding box center [169, 244] width 48 height 14
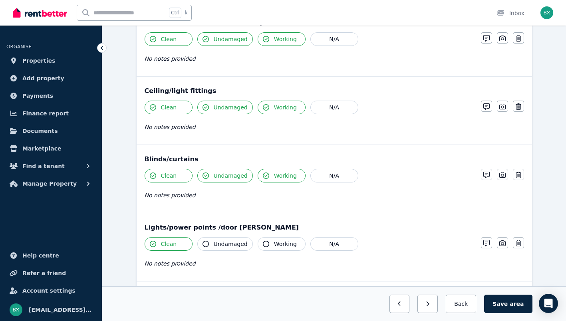
click at [214, 241] on span "Undamaged" at bounding box center [231, 244] width 34 height 8
click at [285, 243] on span "Working" at bounding box center [285, 244] width 23 height 8
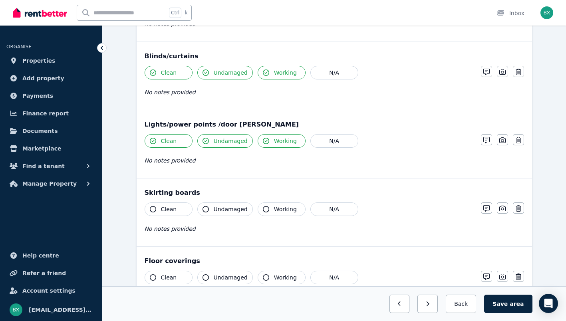
scroll to position [426, 0]
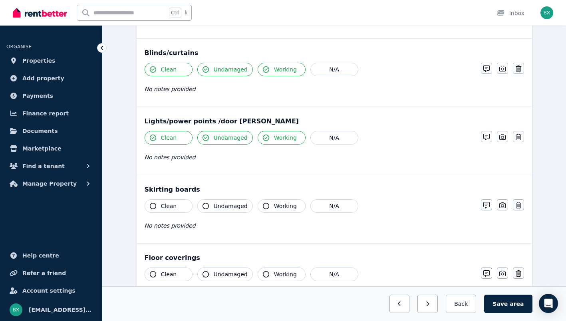
click at [174, 205] on span "Clean" at bounding box center [169, 206] width 16 height 8
click at [223, 205] on span "Undamaged" at bounding box center [231, 206] width 34 height 8
click at [276, 205] on span "Working" at bounding box center [285, 206] width 23 height 8
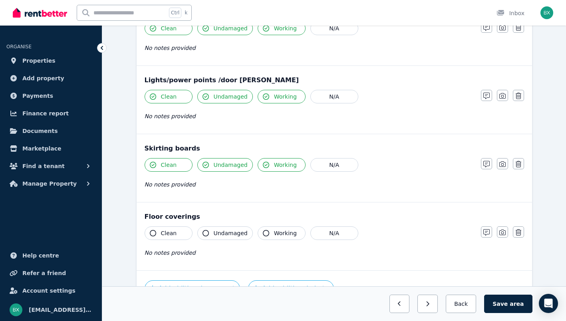
scroll to position [480, 0]
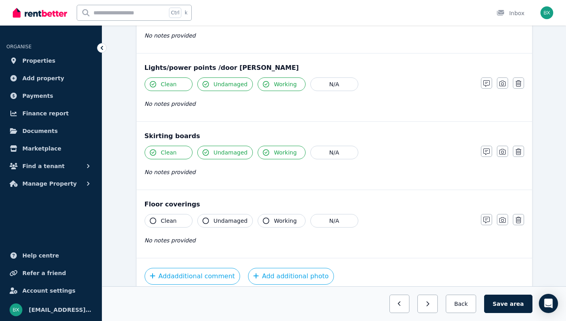
click at [179, 215] on button "Clean" at bounding box center [169, 221] width 48 height 14
click at [237, 221] on span "Undamaged" at bounding box center [231, 221] width 34 height 8
click at [277, 215] on button "Working" at bounding box center [282, 221] width 48 height 14
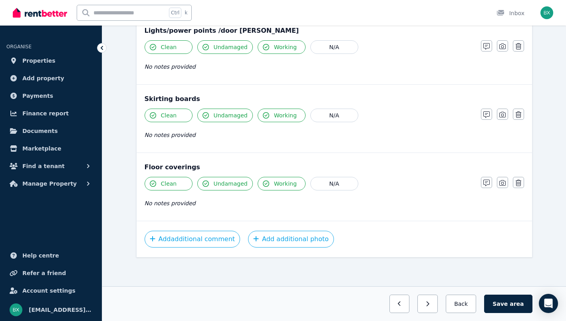
click at [509, 300] on button "Save area" at bounding box center [508, 304] width 48 height 18
click at [455, 305] on icon "button" at bounding box center [453, 304] width 4 height 6
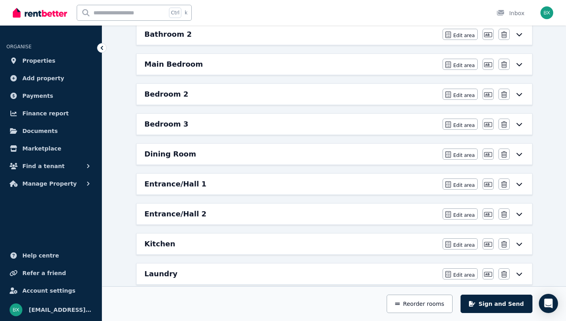
scroll to position [147, 0]
click at [516, 124] on icon at bounding box center [520, 124] width 10 height 6
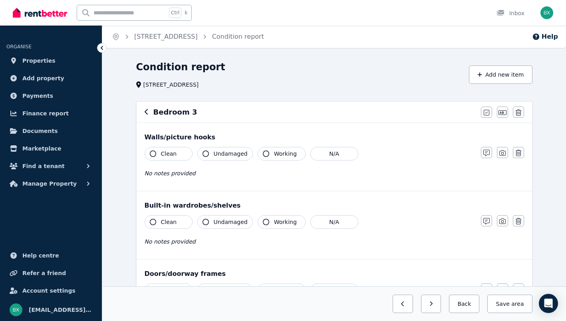
click at [177, 154] on button "Clean" at bounding box center [169, 154] width 48 height 14
click at [213, 153] on button "Undamaged" at bounding box center [225, 154] width 56 height 14
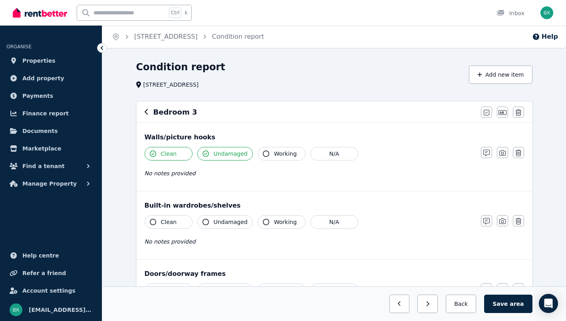
click at [274, 155] on span "Working" at bounding box center [285, 154] width 23 height 8
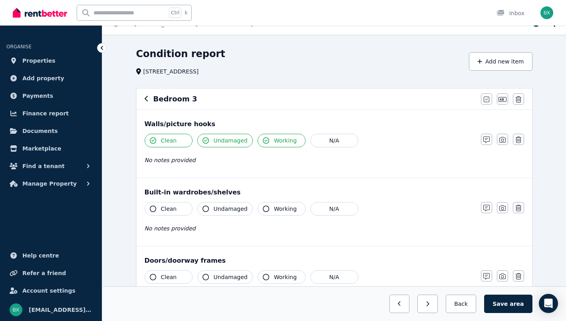
drag, startPoint x: 217, startPoint y: 204, endPoint x: 232, endPoint y: 205, distance: 14.5
click at [218, 204] on button "Undamaged" at bounding box center [225, 209] width 56 height 14
click at [276, 208] on span "Working" at bounding box center [285, 209] width 23 height 8
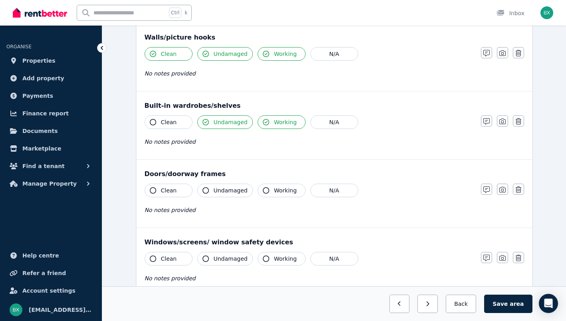
scroll to position [106, 0]
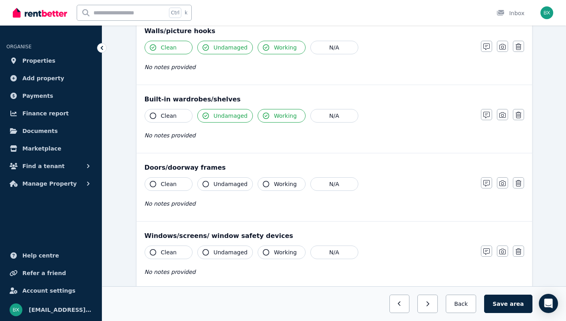
click at [181, 187] on button "Clean" at bounding box center [169, 184] width 48 height 14
click at [212, 185] on button "Undamaged" at bounding box center [225, 184] width 56 height 14
click at [274, 185] on span "Working" at bounding box center [285, 184] width 23 height 8
click at [168, 116] on span "Clean" at bounding box center [169, 116] width 16 height 8
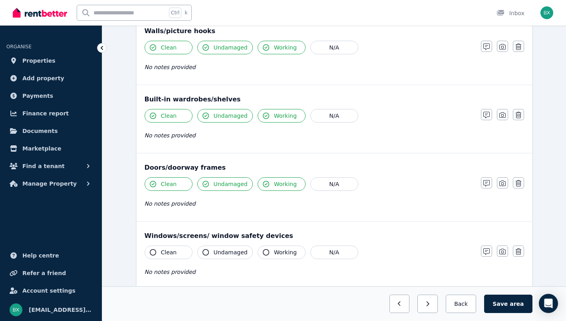
click at [168, 116] on span "Clean" at bounding box center [169, 116] width 16 height 8
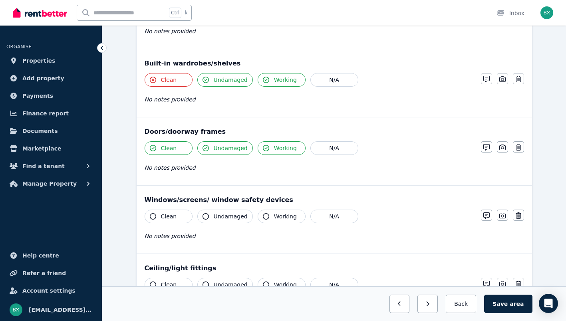
scroll to position [146, 0]
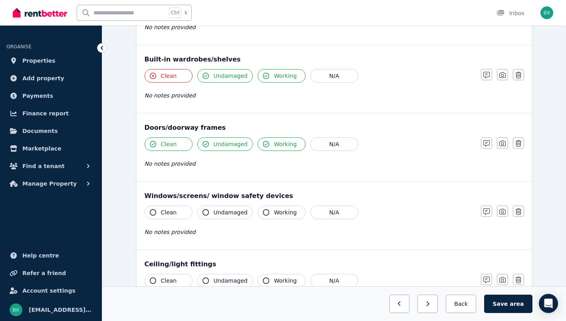
drag, startPoint x: 170, startPoint y: 212, endPoint x: 198, endPoint y: 211, distance: 28.0
click at [170, 212] on span "Clean" at bounding box center [169, 213] width 16 height 8
click at [207, 211] on icon "button" at bounding box center [206, 212] width 6 height 6
click at [258, 211] on button "Working" at bounding box center [282, 213] width 48 height 14
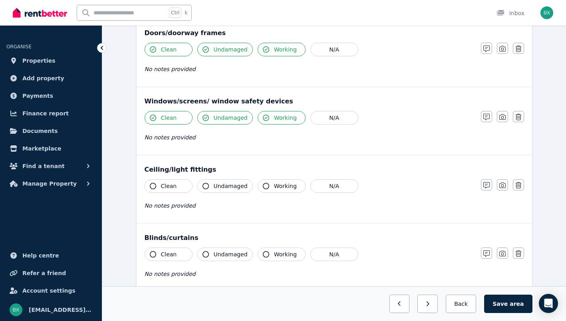
scroll to position [266, 0]
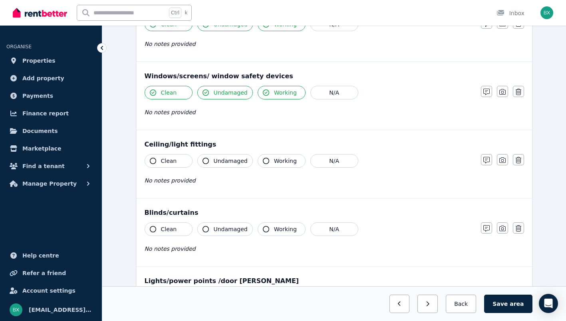
click at [172, 163] on span "Clean" at bounding box center [169, 161] width 16 height 8
click at [227, 159] on span "Undamaged" at bounding box center [231, 161] width 34 height 8
click at [285, 161] on span "Working" at bounding box center [285, 161] width 23 height 8
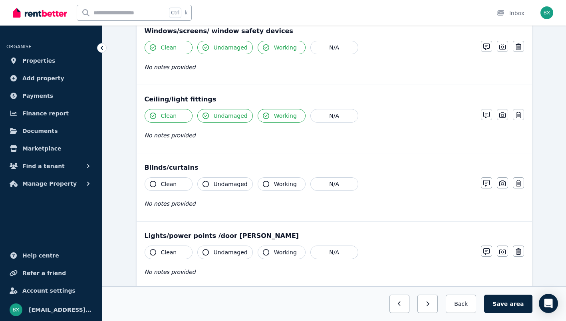
scroll to position [320, 0]
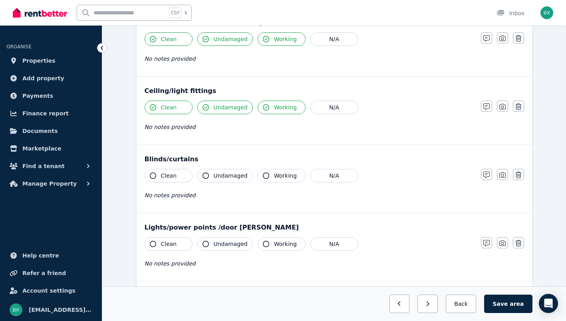
drag, startPoint x: 174, startPoint y: 176, endPoint x: 184, endPoint y: 177, distance: 10.5
click at [174, 176] on span "Clean" at bounding box center [169, 176] width 16 height 8
click at [234, 175] on span "Undamaged" at bounding box center [231, 176] width 34 height 8
click at [267, 173] on button "Working" at bounding box center [282, 176] width 48 height 14
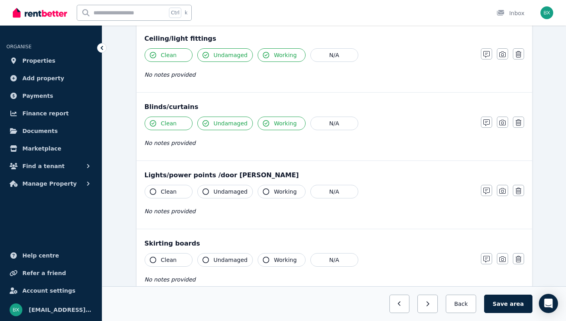
scroll to position [373, 0]
click at [175, 188] on button "Clean" at bounding box center [169, 191] width 48 height 14
click at [219, 188] on span "Undamaged" at bounding box center [231, 191] width 34 height 8
click at [281, 188] on span "Working" at bounding box center [285, 191] width 23 height 8
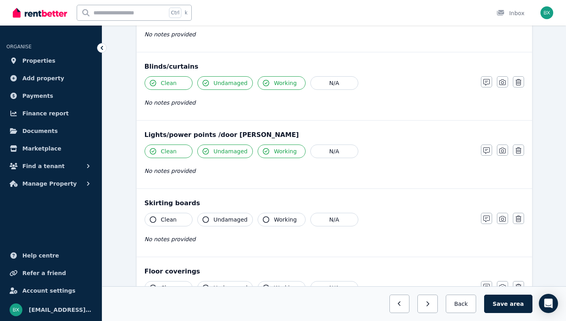
scroll to position [413, 0]
click at [172, 216] on span "Clean" at bounding box center [169, 219] width 16 height 8
drag, startPoint x: 232, startPoint y: 215, endPoint x: 280, endPoint y: 215, distance: 48.0
click at [232, 215] on span "Undamaged" at bounding box center [231, 219] width 34 height 8
click at [281, 215] on button "Working" at bounding box center [282, 220] width 48 height 14
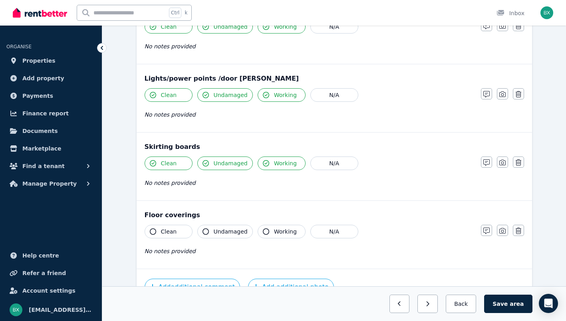
scroll to position [480, 0]
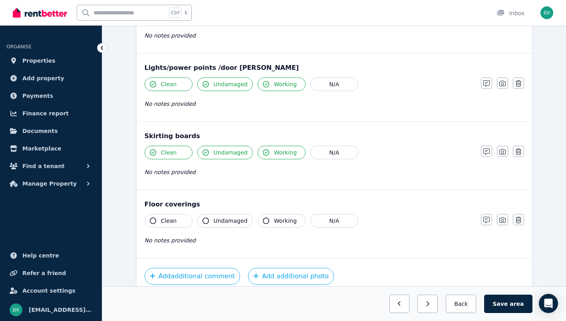
click at [215, 221] on span "Undamaged" at bounding box center [231, 221] width 34 height 8
click at [282, 223] on span "Working" at bounding box center [285, 221] width 23 height 8
click at [175, 220] on button "Clean" at bounding box center [169, 221] width 48 height 14
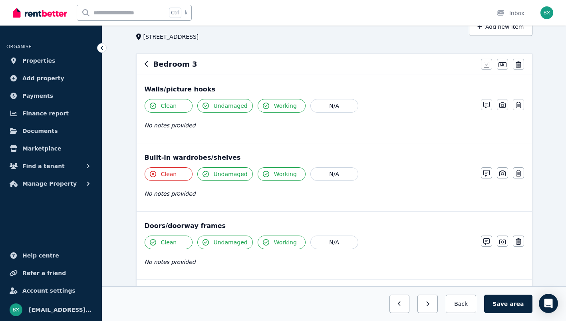
scroll to position [0, 0]
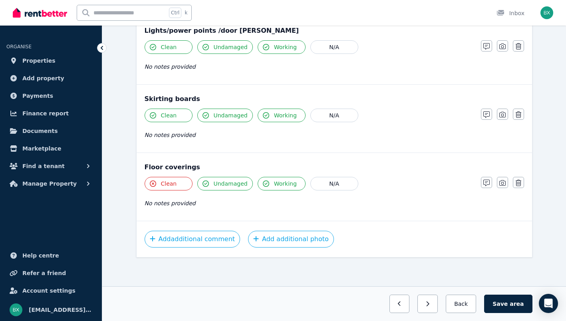
click at [502, 304] on button "Save area" at bounding box center [508, 304] width 48 height 18
click at [472, 301] on button "Back" at bounding box center [461, 304] width 37 height 18
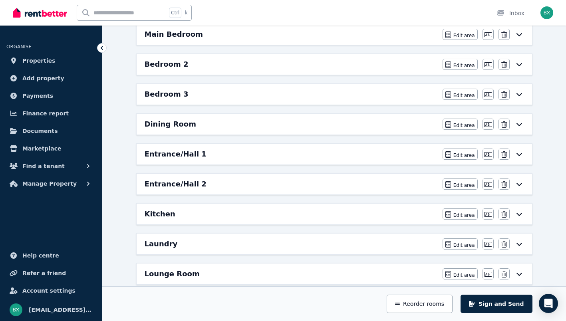
scroll to position [187, 0]
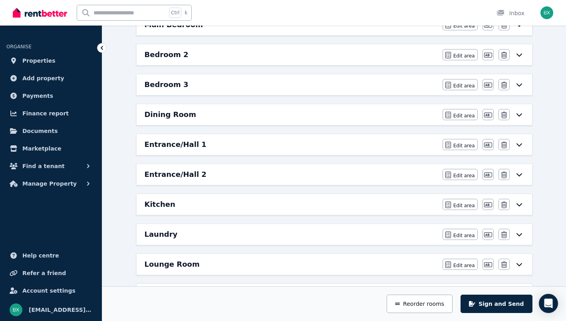
click at [518, 112] on icon at bounding box center [520, 115] width 10 height 6
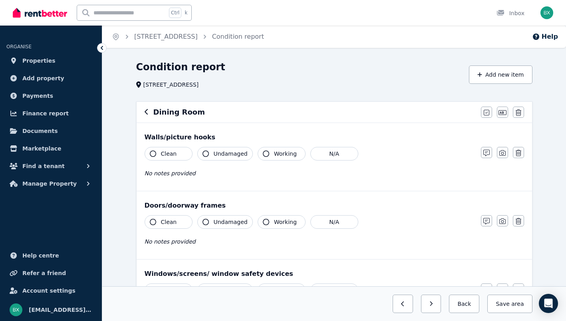
click at [198, 154] on button "Undamaged" at bounding box center [225, 154] width 56 height 14
click at [160, 155] on button "Clean" at bounding box center [169, 154] width 48 height 14
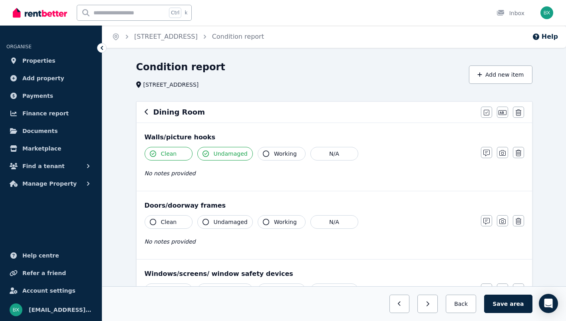
click at [267, 153] on button "Working" at bounding box center [282, 154] width 48 height 14
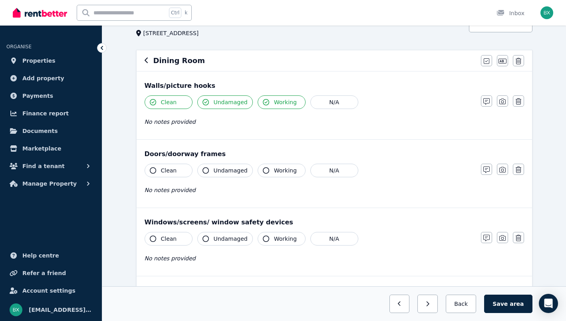
scroll to position [53, 0]
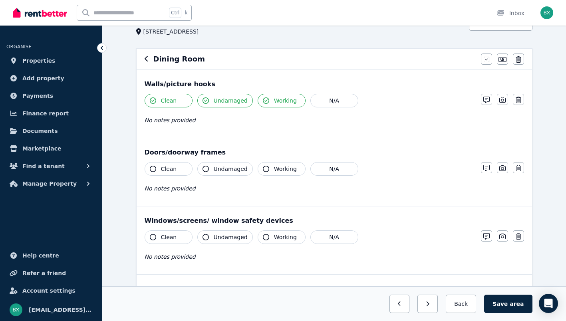
click at [185, 166] on button "Clean" at bounding box center [169, 169] width 48 height 14
click at [224, 169] on span "Undamaged" at bounding box center [231, 169] width 34 height 8
drag, startPoint x: 275, startPoint y: 168, endPoint x: 229, endPoint y: 192, distance: 51.3
click at [275, 168] on span "Working" at bounding box center [285, 169] width 23 height 8
click at [179, 233] on button "Clean" at bounding box center [169, 238] width 48 height 14
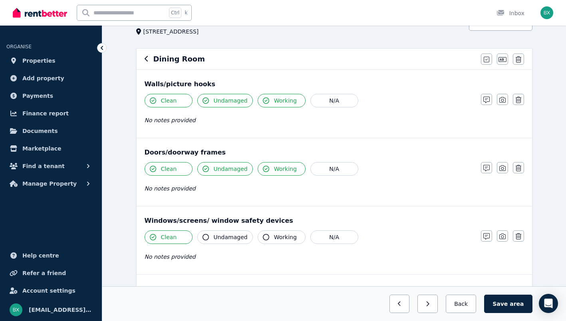
drag, startPoint x: 222, startPoint y: 234, endPoint x: 232, endPoint y: 235, distance: 9.7
click at [223, 234] on span "Undamaged" at bounding box center [231, 237] width 34 height 8
click at [288, 235] on span "Working" at bounding box center [285, 237] width 23 height 8
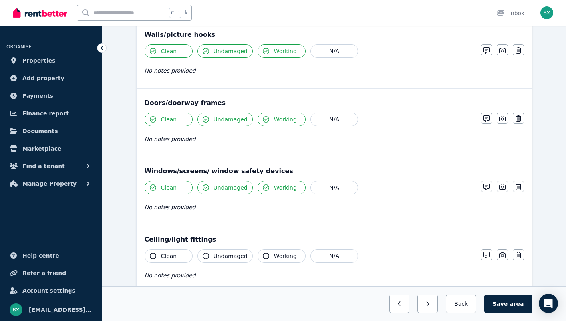
scroll to position [146, 0]
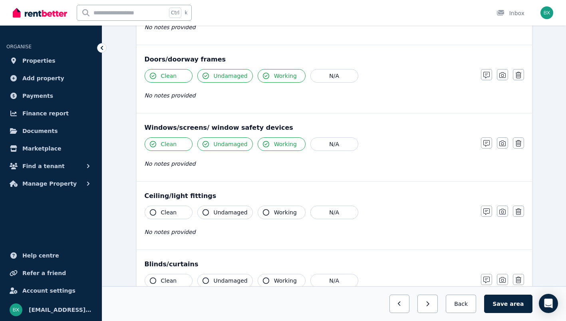
click at [170, 213] on span "Clean" at bounding box center [169, 213] width 16 height 8
click at [223, 214] on span "Undamaged" at bounding box center [231, 213] width 34 height 8
click at [267, 213] on button "Working" at bounding box center [282, 213] width 48 height 14
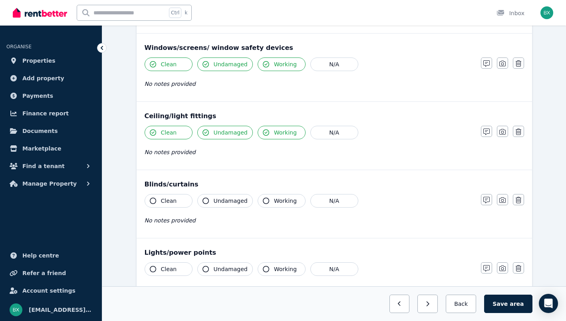
drag, startPoint x: 171, startPoint y: 201, endPoint x: 175, endPoint y: 202, distance: 4.6
click at [171, 201] on span "Clean" at bounding box center [169, 201] width 16 height 8
click at [236, 200] on span "Undamaged" at bounding box center [231, 201] width 34 height 8
click at [285, 201] on span "Working" at bounding box center [285, 201] width 23 height 8
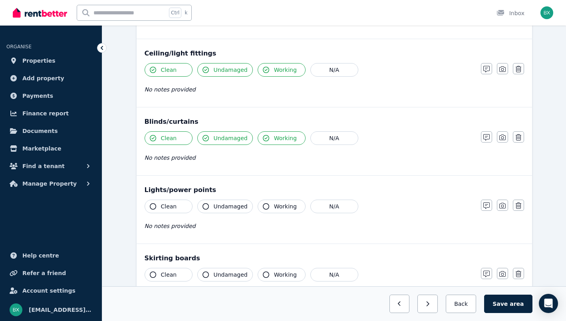
scroll to position [293, 0]
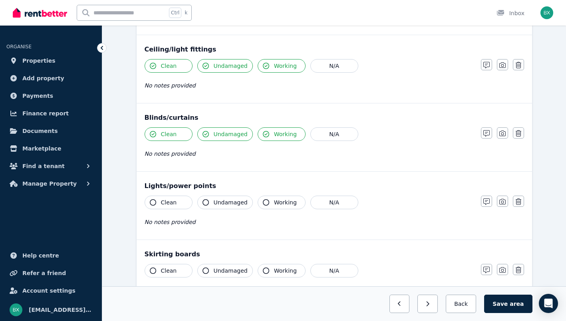
click at [178, 201] on button "Clean" at bounding box center [169, 203] width 48 height 14
click at [231, 202] on span "Undamaged" at bounding box center [231, 203] width 34 height 8
click at [274, 203] on span "Working" at bounding box center [285, 203] width 23 height 8
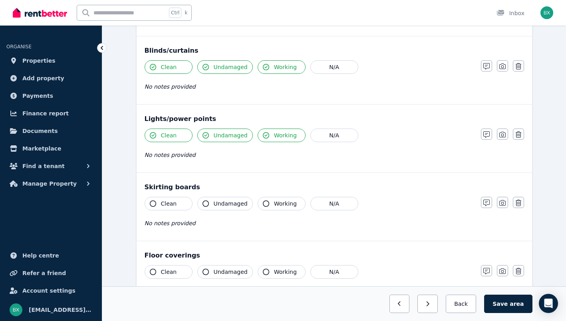
scroll to position [360, 0]
click at [175, 204] on button "Clean" at bounding box center [169, 204] width 48 height 14
click at [231, 205] on span "Undamaged" at bounding box center [231, 204] width 34 height 8
click at [277, 205] on span "Working" at bounding box center [285, 204] width 23 height 8
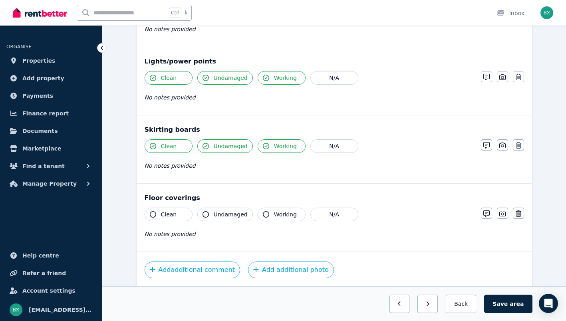
scroll to position [426, 0]
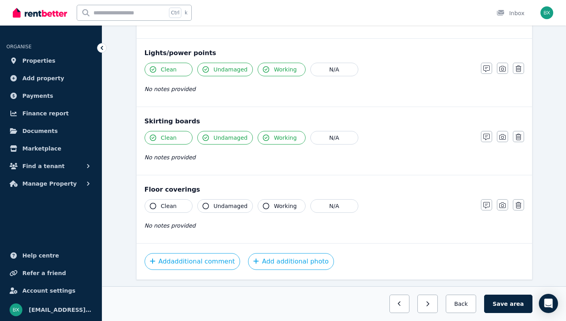
click at [176, 203] on button "Clean" at bounding box center [169, 206] width 48 height 14
click at [215, 205] on span "Undamaged" at bounding box center [231, 206] width 34 height 8
click at [275, 206] on span "Working" at bounding box center [285, 206] width 23 height 8
click at [520, 306] on span "area" at bounding box center [517, 304] width 14 height 8
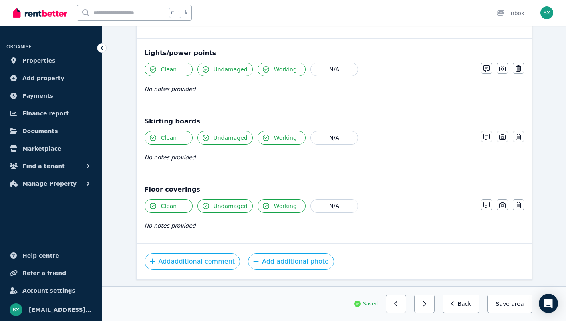
drag, startPoint x: 457, startPoint y: 298, endPoint x: 449, endPoint y: 276, distance: 23.6
click at [457, 298] on button "Back" at bounding box center [461, 304] width 37 height 18
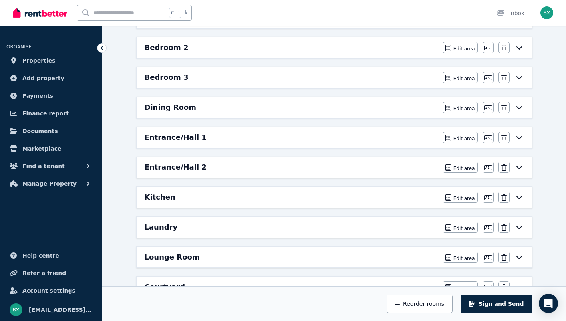
scroll to position [201, 0]
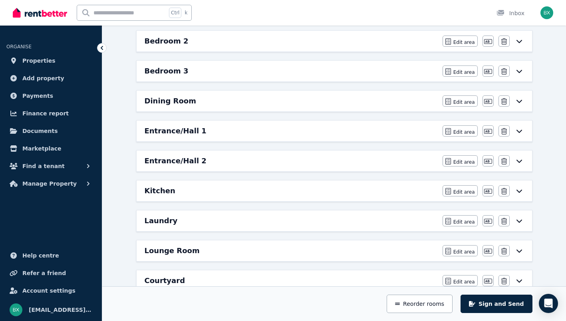
click at [519, 131] on icon at bounding box center [520, 131] width 10 height 6
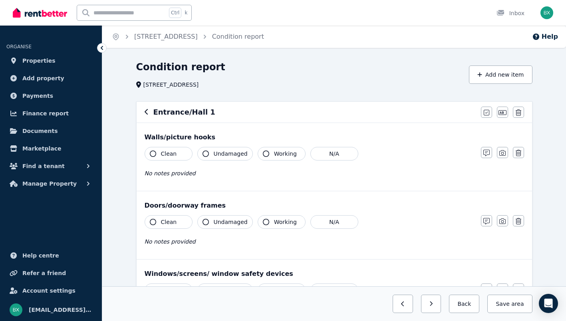
click at [183, 154] on button "Clean" at bounding box center [169, 154] width 48 height 14
click at [219, 156] on span "Undamaged" at bounding box center [231, 154] width 34 height 8
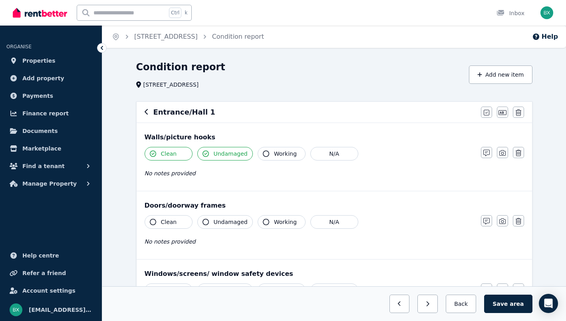
click at [274, 154] on span "Working" at bounding box center [285, 154] width 23 height 8
click at [165, 226] on span "Clean" at bounding box center [169, 222] width 16 height 8
click at [219, 222] on span "Undamaged" at bounding box center [231, 222] width 34 height 8
click at [263, 222] on icon "button" at bounding box center [266, 222] width 6 height 6
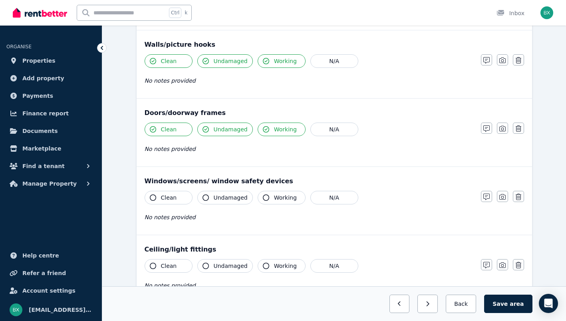
scroll to position [93, 0]
click at [177, 201] on button "Clean" at bounding box center [169, 198] width 48 height 14
click at [230, 199] on span "Undamaged" at bounding box center [231, 197] width 34 height 8
click at [277, 199] on span "Working" at bounding box center [285, 197] width 23 height 8
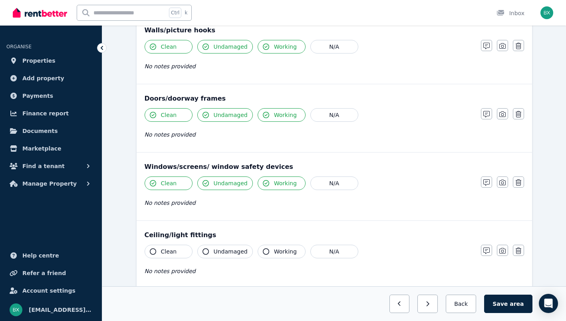
scroll to position [160, 0]
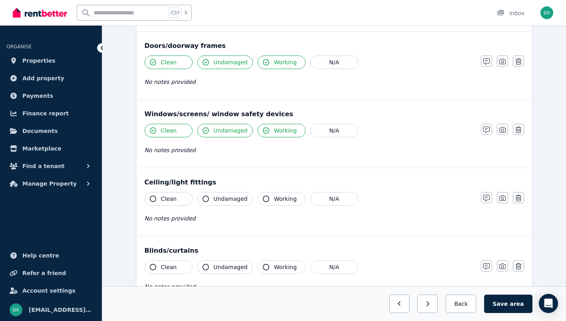
click at [167, 195] on span "Clean" at bounding box center [169, 199] width 16 height 8
click at [223, 197] on span "Undamaged" at bounding box center [231, 199] width 34 height 8
drag, startPoint x: 272, startPoint y: 197, endPoint x: 259, endPoint y: 205, distance: 14.7
click at [274, 197] on span "Working" at bounding box center [285, 199] width 23 height 8
click at [175, 264] on button "Clean" at bounding box center [169, 268] width 48 height 14
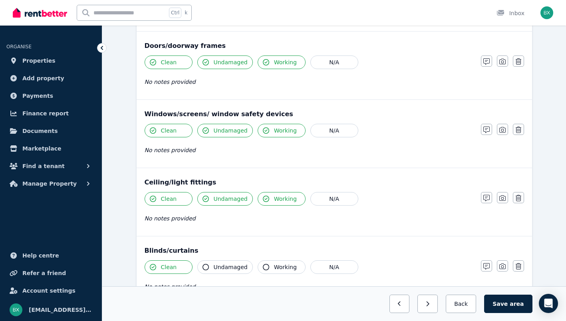
click at [223, 264] on span "Undamaged" at bounding box center [231, 267] width 34 height 8
click at [267, 265] on button "Working" at bounding box center [282, 268] width 48 height 14
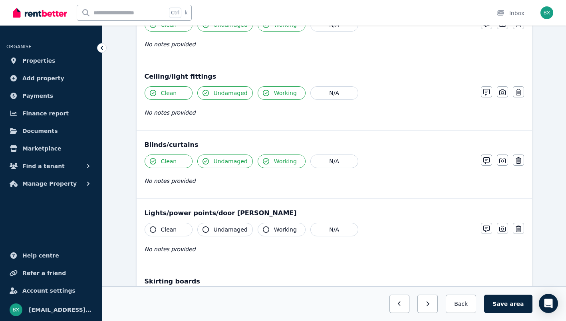
scroll to position [266, 0]
click at [166, 227] on span "Clean" at bounding box center [169, 229] width 16 height 8
click at [229, 227] on span "Undamaged" at bounding box center [231, 229] width 34 height 8
click at [277, 228] on span "Working" at bounding box center [285, 229] width 23 height 8
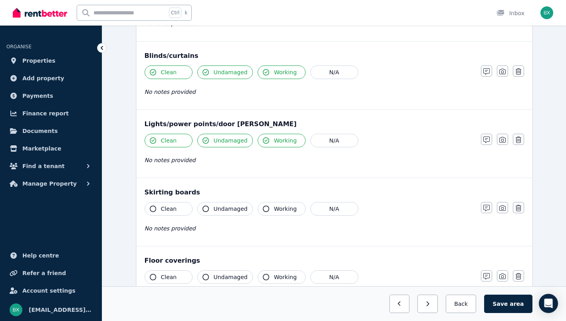
scroll to position [360, 0]
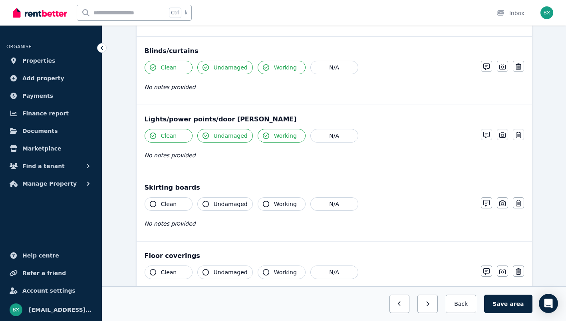
click at [180, 214] on div "Clean Undamaged Working N/A No notes provided" at bounding box center [309, 216] width 329 height 39
click at [174, 206] on span "Clean" at bounding box center [169, 204] width 16 height 8
click at [225, 208] on span "Undamaged" at bounding box center [231, 204] width 34 height 8
click at [285, 204] on span "Working" at bounding box center [285, 204] width 23 height 8
click at [181, 271] on button "Clean" at bounding box center [169, 273] width 48 height 14
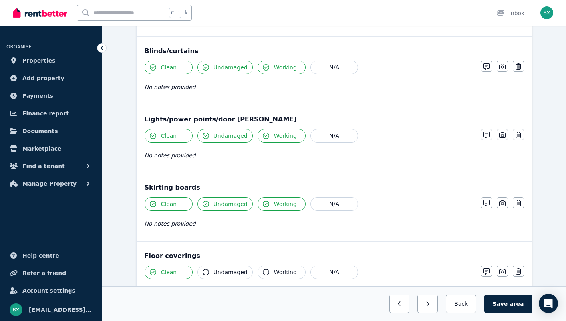
click at [229, 271] on span "Undamaged" at bounding box center [231, 273] width 34 height 8
drag, startPoint x: 271, startPoint y: 269, endPoint x: 256, endPoint y: 232, distance: 39.6
click at [274, 269] on span "Working" at bounding box center [285, 273] width 23 height 8
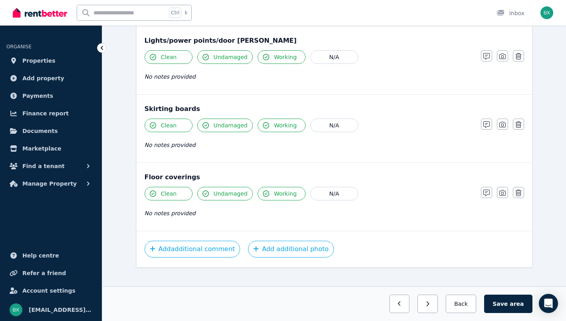
scroll to position [435, 0]
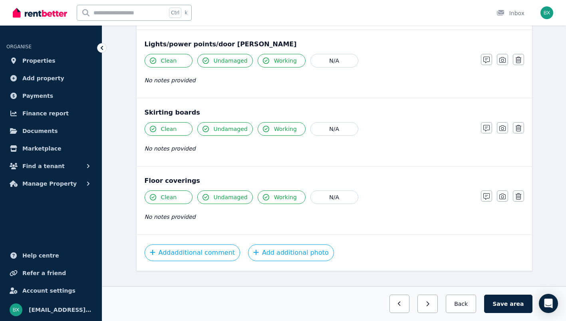
click at [503, 299] on button "Save area" at bounding box center [508, 304] width 48 height 18
click at [465, 304] on button "Back" at bounding box center [461, 304] width 37 height 18
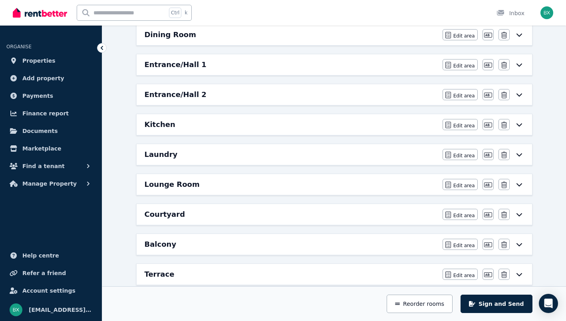
scroll to position [254, 0]
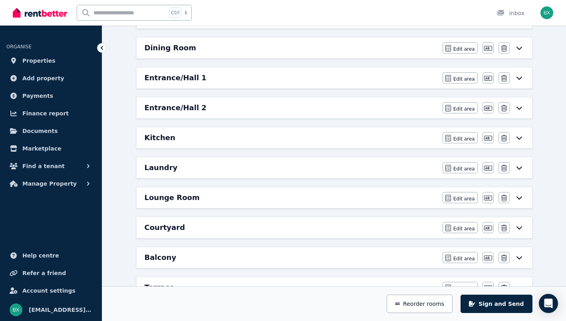
click at [524, 107] on div "Entrance/Hall 2 Edit area Edit area Edit name [GEOGRAPHIC_DATA]" at bounding box center [335, 108] width 396 height 21
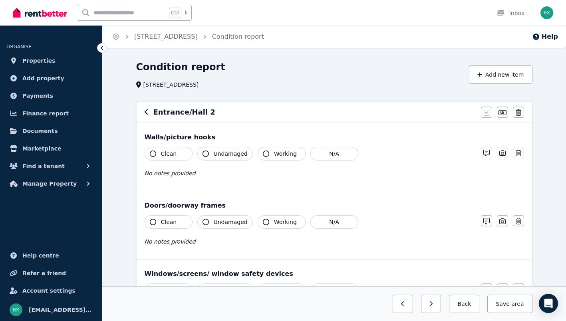
click at [176, 154] on button "Clean" at bounding box center [169, 154] width 48 height 14
click at [230, 155] on span "Undamaged" at bounding box center [231, 154] width 34 height 8
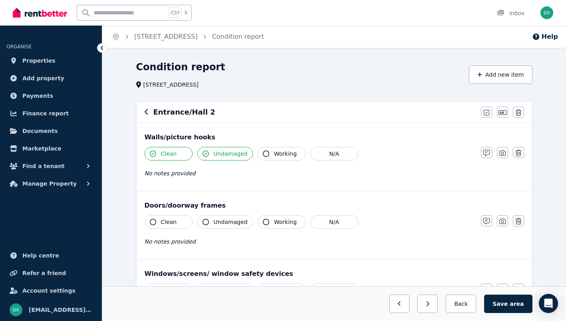
click at [274, 153] on span "Working" at bounding box center [285, 154] width 23 height 8
click at [181, 223] on button "Clean" at bounding box center [169, 222] width 48 height 14
drag, startPoint x: 219, startPoint y: 219, endPoint x: 265, endPoint y: 223, distance: 46.1
click at [219, 219] on span "Undamaged" at bounding box center [231, 222] width 34 height 8
click at [265, 223] on icon "button" at bounding box center [266, 222] width 6 height 6
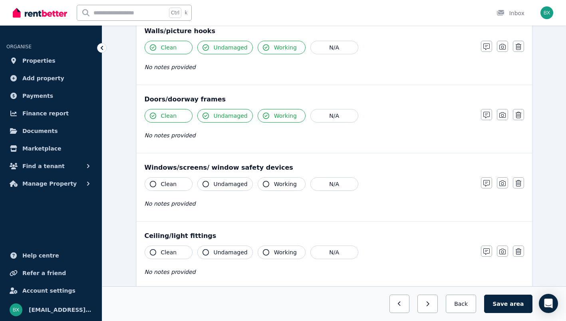
scroll to position [106, 0]
click at [156, 187] on button "Clean" at bounding box center [169, 184] width 48 height 14
click at [221, 187] on span "Undamaged" at bounding box center [231, 184] width 34 height 8
click at [283, 186] on span "Working" at bounding box center [285, 184] width 23 height 8
click at [181, 253] on button "Clean" at bounding box center [169, 253] width 48 height 14
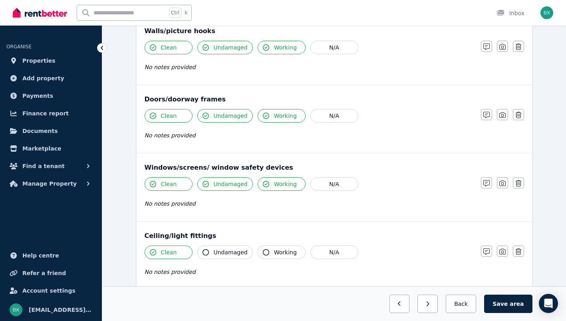
drag, startPoint x: 226, startPoint y: 250, endPoint x: 265, endPoint y: 250, distance: 38.4
click at [226, 250] on span "Undamaged" at bounding box center [231, 253] width 34 height 8
click at [291, 249] on span "Working" at bounding box center [285, 253] width 23 height 8
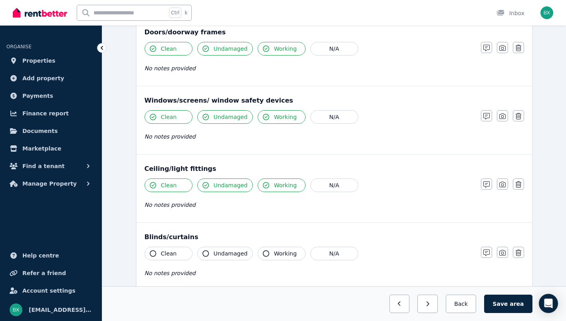
scroll to position [186, 0]
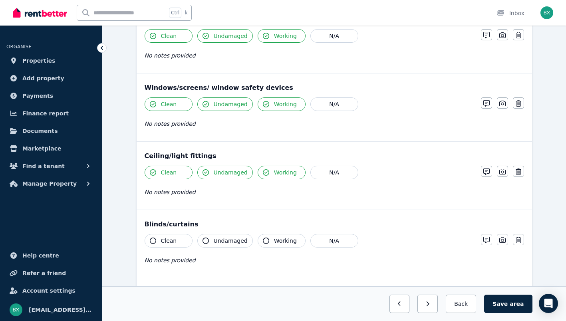
click at [177, 239] on button "Clean" at bounding box center [169, 241] width 48 height 14
click at [227, 241] on span "Undamaged" at bounding box center [231, 241] width 34 height 8
click at [275, 238] on span "Working" at bounding box center [285, 241] width 23 height 8
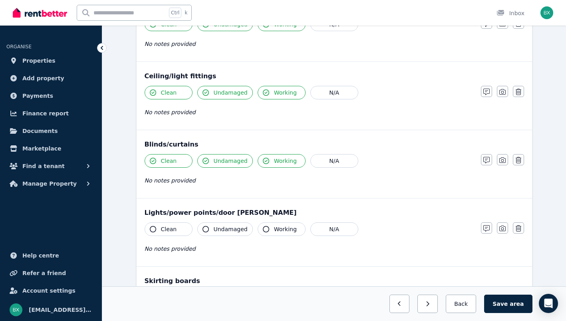
scroll to position [266, 0]
click at [169, 232] on span "Clean" at bounding box center [169, 229] width 16 height 8
drag, startPoint x: 230, startPoint y: 232, endPoint x: 242, endPoint y: 232, distance: 12.0
click at [230, 231] on span "Undamaged" at bounding box center [231, 229] width 34 height 8
click at [279, 230] on span "Working" at bounding box center [285, 229] width 23 height 8
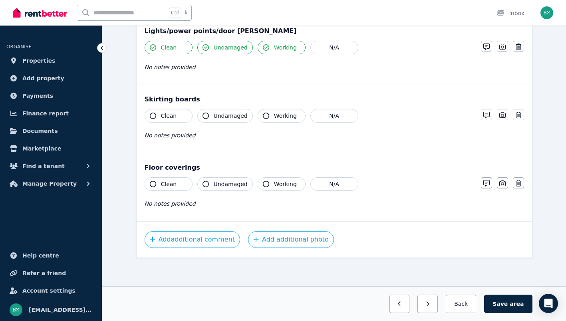
scroll to position [448, 0]
click at [166, 117] on span "Clean" at bounding box center [169, 116] width 16 height 8
click at [231, 119] on button "Undamaged" at bounding box center [225, 116] width 56 height 14
click at [274, 114] on span "Working" at bounding box center [285, 116] width 23 height 8
click at [176, 182] on button "Clean" at bounding box center [169, 184] width 48 height 14
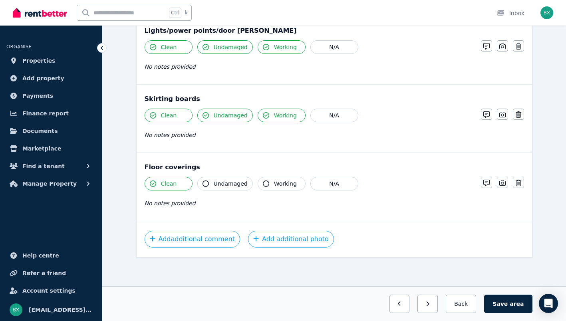
click at [226, 179] on button "Undamaged" at bounding box center [225, 184] width 56 height 14
click at [274, 184] on span "Working" at bounding box center [285, 184] width 23 height 8
click at [512, 305] on button "Save area" at bounding box center [508, 304] width 48 height 18
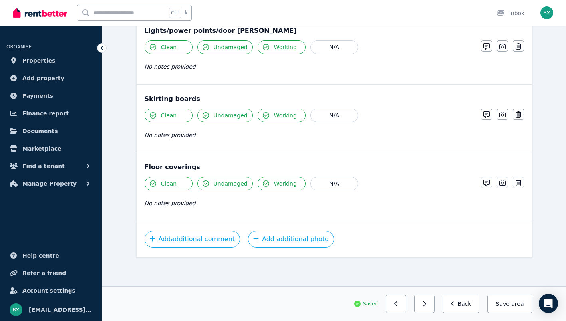
click at [455, 303] on icon "button" at bounding box center [453, 304] width 4 height 6
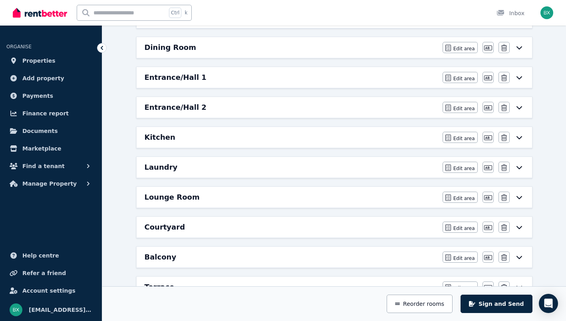
scroll to position [254, 0]
click at [519, 137] on icon at bounding box center [520, 138] width 10 height 6
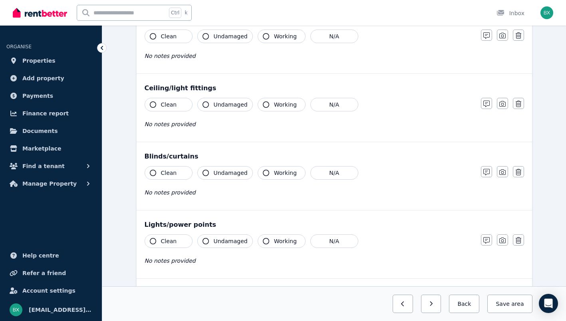
scroll to position [0, 0]
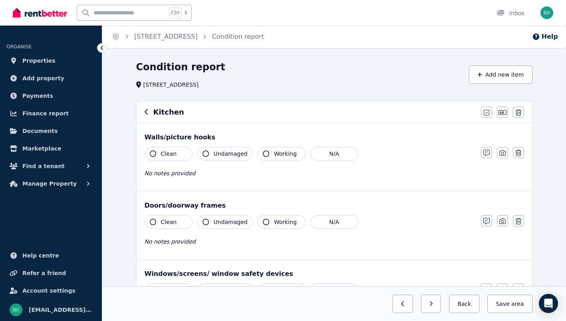
click at [182, 159] on button "Clean" at bounding box center [169, 154] width 48 height 14
click at [225, 155] on span "Undamaged" at bounding box center [231, 154] width 34 height 8
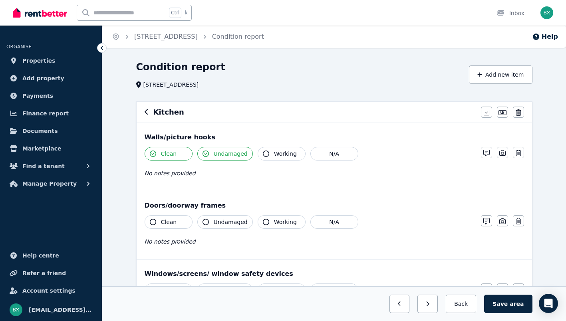
click at [286, 155] on span "Working" at bounding box center [285, 154] width 23 height 8
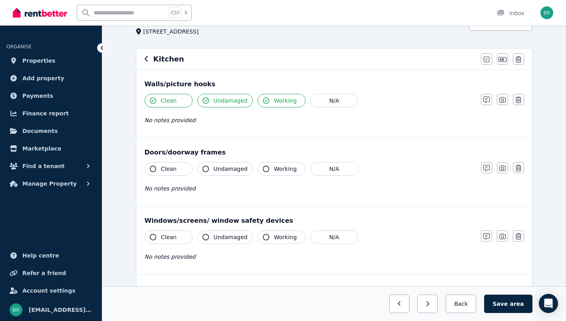
scroll to position [53, 0]
click at [181, 168] on button "Clean" at bounding box center [169, 169] width 48 height 14
click at [225, 170] on span "Undamaged" at bounding box center [231, 169] width 34 height 8
click at [274, 167] on span "Working" at bounding box center [285, 169] width 23 height 8
drag, startPoint x: 175, startPoint y: 234, endPoint x: 183, endPoint y: 232, distance: 8.2
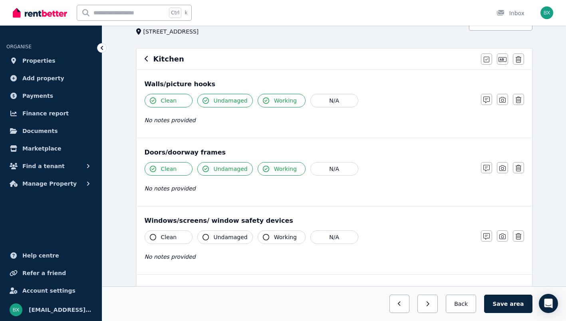
click at [175, 234] on button "Clean" at bounding box center [169, 238] width 48 height 14
click at [210, 229] on div "Windows/screens/ window safety devices Clean Undamaged Working N/A No notes pro…" at bounding box center [335, 241] width 396 height 68
drag, startPoint x: 264, startPoint y: 232, endPoint x: 254, endPoint y: 235, distance: 10.1
click at [264, 232] on button "Working" at bounding box center [282, 238] width 48 height 14
click at [226, 239] on span "Undamaged" at bounding box center [231, 237] width 34 height 8
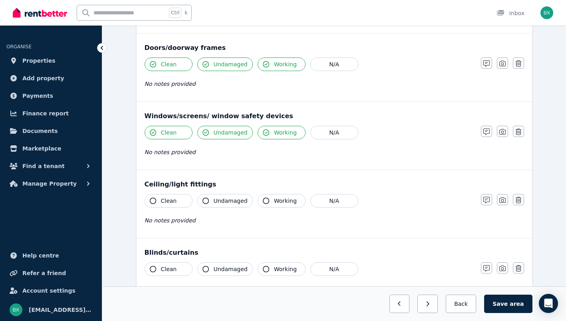
scroll to position [160, 0]
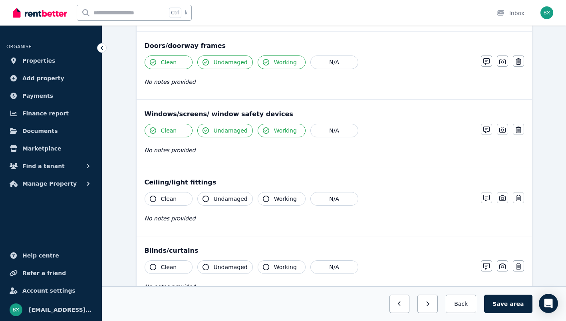
click at [180, 199] on button "Clean" at bounding box center [169, 199] width 48 height 14
click at [216, 199] on span "Undamaged" at bounding box center [231, 199] width 34 height 8
click at [277, 199] on span "Working" at bounding box center [285, 199] width 23 height 8
click at [280, 262] on button "Working" at bounding box center [282, 268] width 48 height 14
drag, startPoint x: 224, startPoint y: 268, endPoint x: 219, endPoint y: 268, distance: 4.8
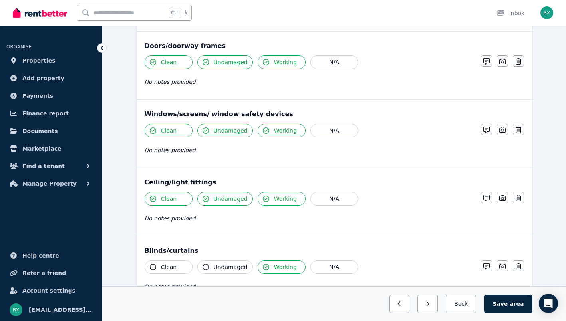
click at [224, 268] on span "Undamaged" at bounding box center [231, 267] width 34 height 8
click at [179, 267] on button "Clean" at bounding box center [169, 268] width 48 height 14
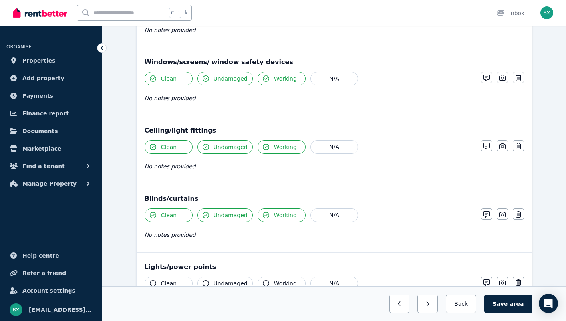
scroll to position [213, 0]
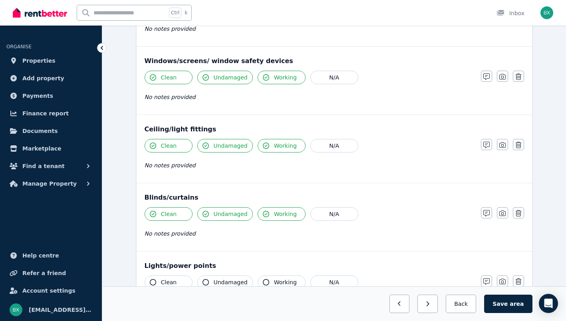
click at [320, 215] on button "N/A" at bounding box center [335, 214] width 48 height 14
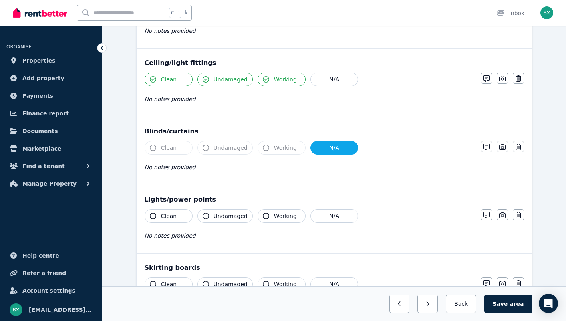
scroll to position [280, 0]
click at [180, 216] on button "Clean" at bounding box center [169, 216] width 48 height 14
click at [233, 215] on span "Undamaged" at bounding box center [231, 216] width 34 height 8
click at [279, 213] on span "Working" at bounding box center [285, 216] width 23 height 8
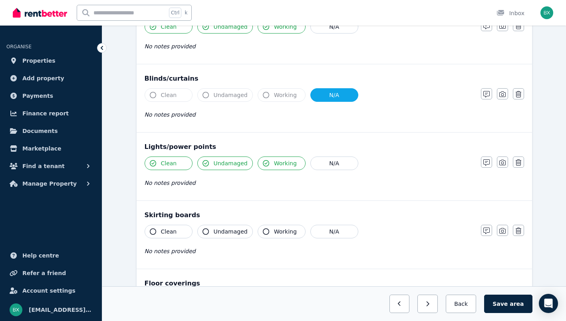
scroll to position [333, 0]
click at [186, 226] on button "Clean" at bounding box center [169, 231] width 48 height 14
click at [237, 229] on span "Undamaged" at bounding box center [231, 231] width 34 height 8
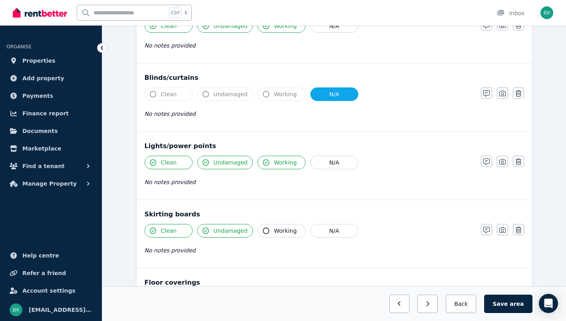
click at [281, 225] on button "Working" at bounding box center [282, 231] width 48 height 14
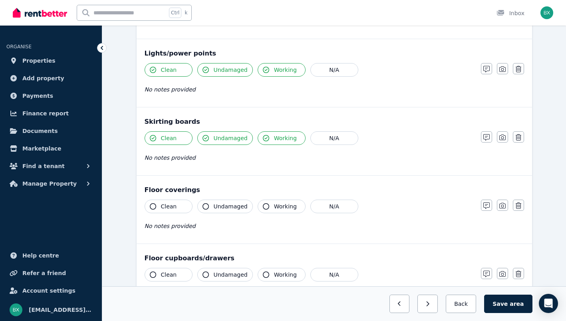
scroll to position [426, 0]
click at [170, 205] on span "Clean" at bounding box center [169, 206] width 16 height 8
drag, startPoint x: 225, startPoint y: 203, endPoint x: 277, endPoint y: 205, distance: 52.4
click at [225, 203] on span "Undamaged" at bounding box center [231, 206] width 34 height 8
click at [284, 205] on span "Working" at bounding box center [285, 206] width 23 height 8
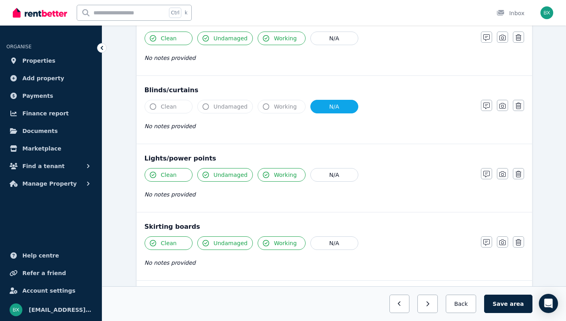
scroll to position [333, 0]
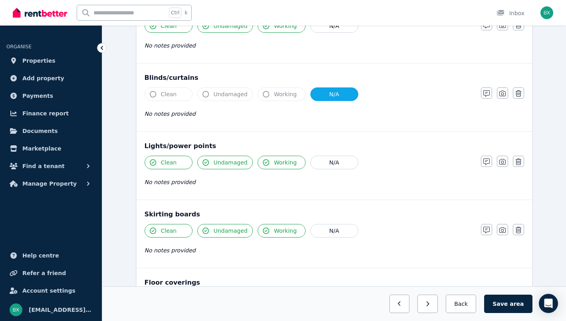
click at [321, 97] on button "N/A" at bounding box center [335, 95] width 48 height 14
drag, startPoint x: 182, startPoint y: 96, endPoint x: 193, endPoint y: 98, distance: 10.6
click at [183, 96] on button "Clean" at bounding box center [169, 95] width 48 height 14
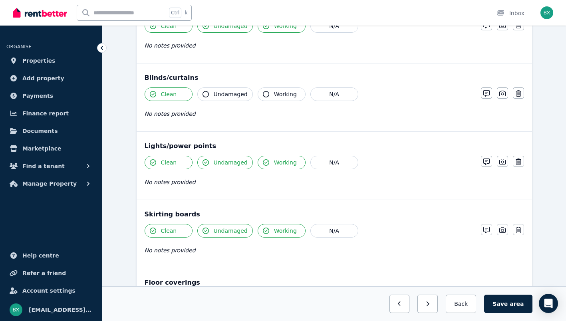
click at [229, 98] on span "Undamaged" at bounding box center [231, 94] width 34 height 8
click at [281, 94] on span "Working" at bounding box center [285, 94] width 23 height 8
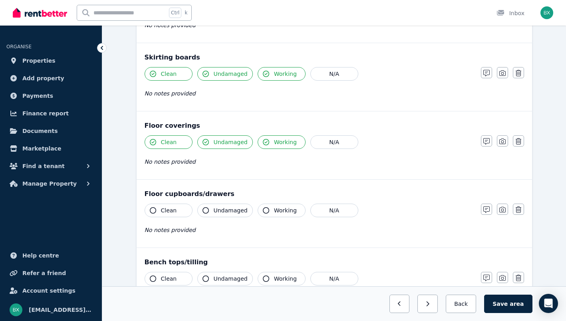
scroll to position [533, 0]
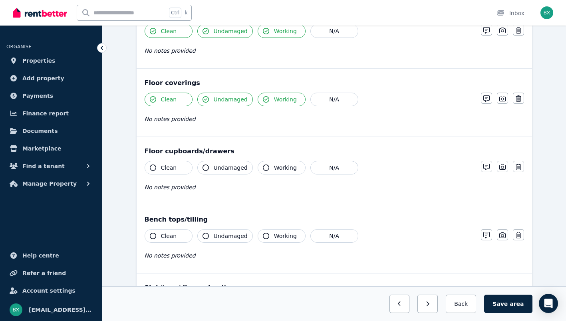
click at [189, 169] on button "Clean" at bounding box center [169, 168] width 48 height 14
click at [230, 168] on span "Undamaged" at bounding box center [231, 168] width 34 height 8
click at [285, 167] on span "Working" at bounding box center [285, 168] width 23 height 8
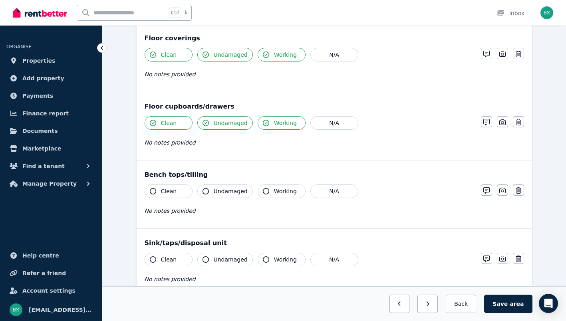
scroll to position [586, 0]
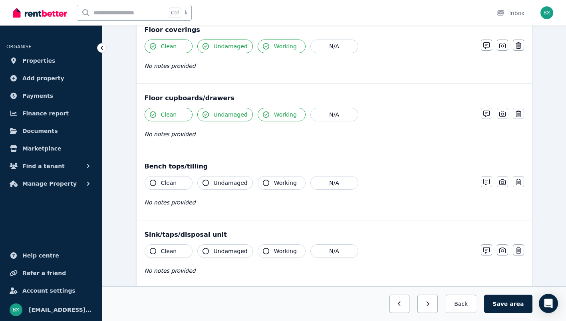
click at [180, 185] on button "Clean" at bounding box center [169, 183] width 48 height 14
drag, startPoint x: 180, startPoint y: 185, endPoint x: 245, endPoint y: 180, distance: 65.0
click at [183, 185] on button "Clean" at bounding box center [169, 183] width 48 height 14
click at [177, 182] on button "Clean" at bounding box center [169, 183] width 48 height 14
click at [232, 180] on span "Undamaged" at bounding box center [231, 183] width 34 height 8
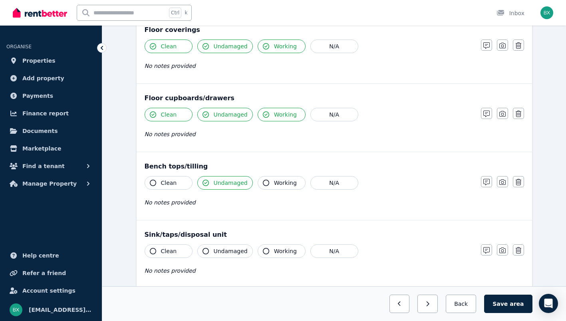
click at [285, 179] on span "Working" at bounding box center [285, 183] width 23 height 8
click at [184, 183] on button "Clean" at bounding box center [169, 183] width 48 height 14
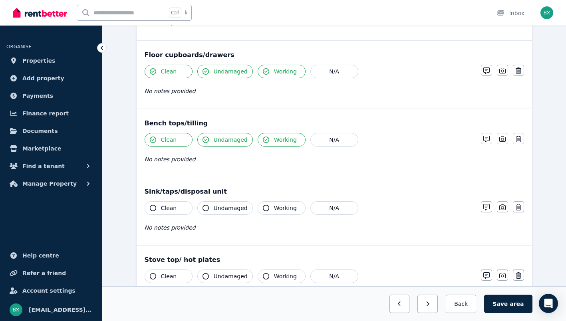
scroll to position [626, 0]
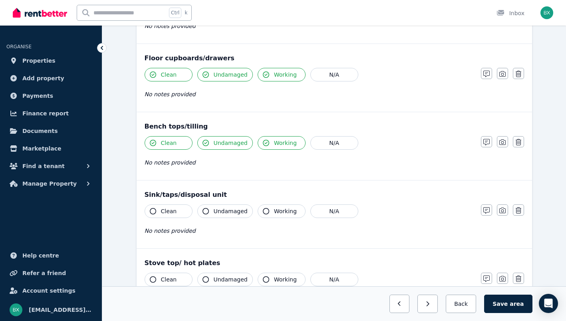
click at [182, 209] on button "Clean" at bounding box center [169, 212] width 48 height 14
click at [249, 207] on div "Clean Undamaged Working N/A" at bounding box center [309, 212] width 329 height 14
click at [280, 208] on span "Working" at bounding box center [285, 211] width 23 height 8
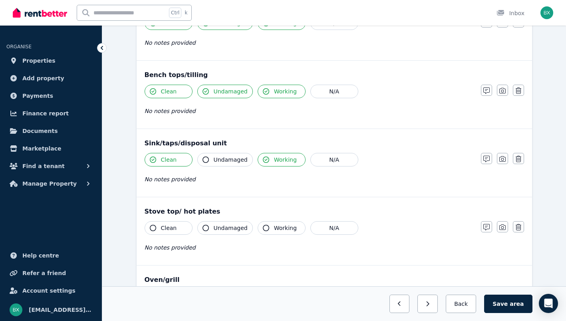
scroll to position [693, 0]
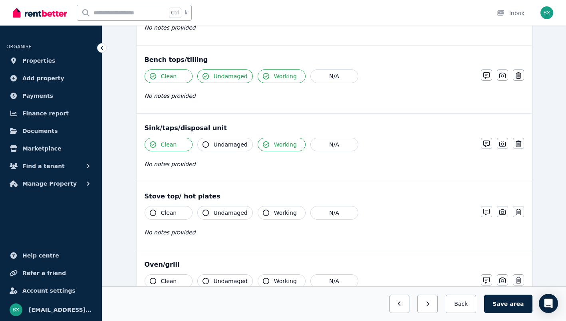
click at [231, 147] on span "Undamaged" at bounding box center [231, 145] width 34 height 8
click at [185, 212] on button "Clean" at bounding box center [169, 213] width 48 height 14
click at [230, 213] on span "Undamaged" at bounding box center [231, 213] width 34 height 8
click at [291, 212] on span "Working" at bounding box center [285, 213] width 23 height 8
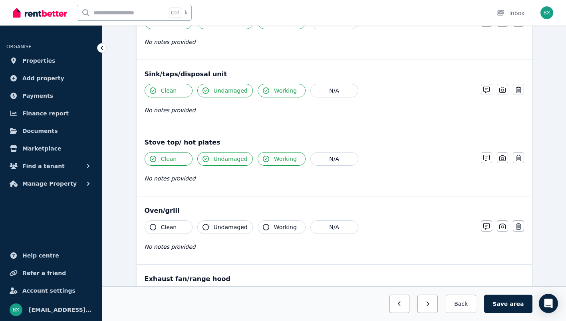
scroll to position [773, 0]
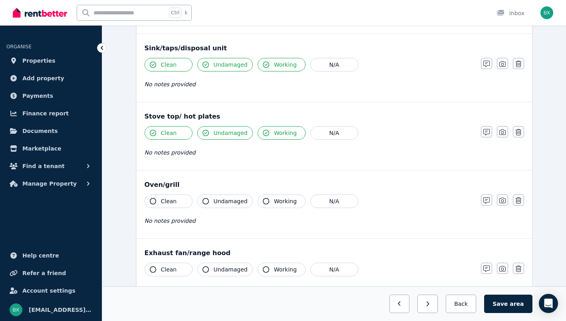
drag, startPoint x: 173, startPoint y: 201, endPoint x: 182, endPoint y: 201, distance: 9.6
click at [173, 201] on span "Clean" at bounding box center [169, 201] width 16 height 8
drag, startPoint x: 233, startPoint y: 201, endPoint x: 252, endPoint y: 201, distance: 19.6
click at [233, 201] on span "Undamaged" at bounding box center [231, 201] width 34 height 8
click at [285, 200] on span "Working" at bounding box center [285, 201] width 23 height 8
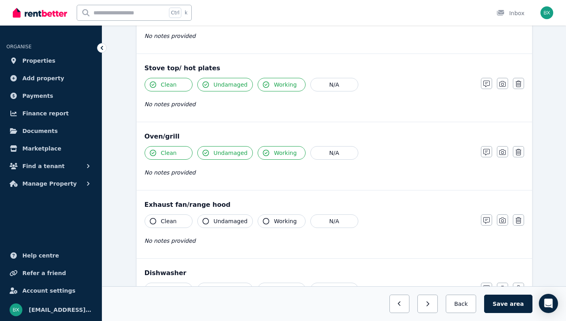
scroll to position [839, 0]
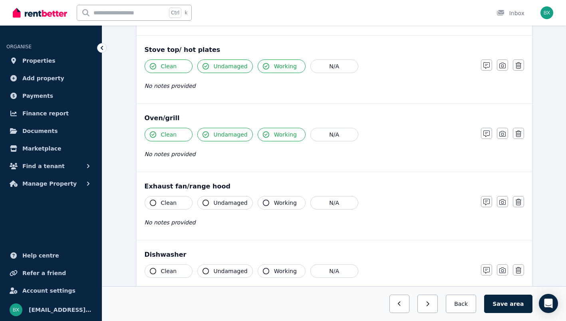
click at [172, 204] on span "Clean" at bounding box center [169, 203] width 16 height 8
click at [228, 203] on span "Undamaged" at bounding box center [231, 203] width 34 height 8
drag, startPoint x: 281, startPoint y: 203, endPoint x: 269, endPoint y: 197, distance: 13.8
click at [281, 203] on span "Working" at bounding box center [285, 203] width 23 height 8
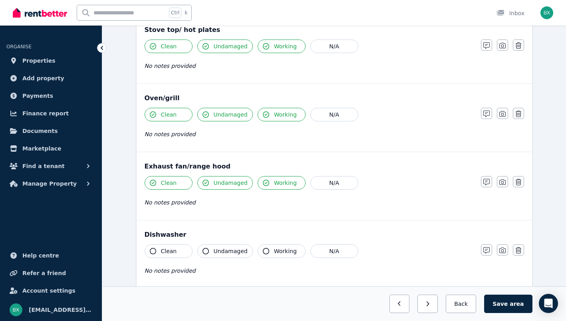
scroll to position [906, 0]
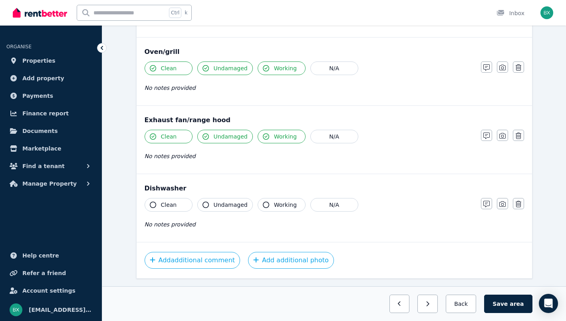
click at [164, 203] on span "Clean" at bounding box center [169, 205] width 16 height 8
click at [237, 202] on span "Undamaged" at bounding box center [231, 205] width 34 height 8
click at [280, 203] on span "Working" at bounding box center [285, 205] width 23 height 8
click at [502, 301] on button "Save area" at bounding box center [508, 304] width 48 height 18
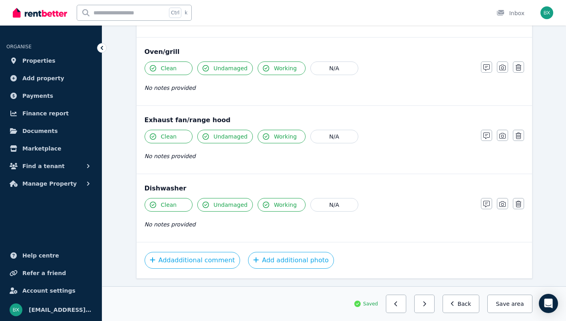
click at [465, 304] on button "Back" at bounding box center [461, 304] width 37 height 18
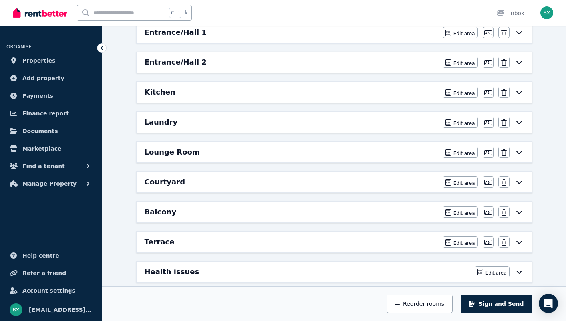
scroll to position [294, 0]
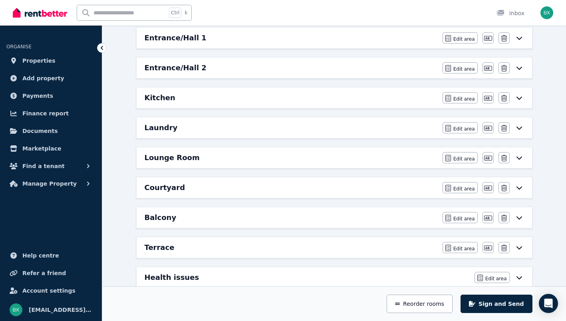
click at [524, 127] on icon at bounding box center [520, 128] width 10 height 6
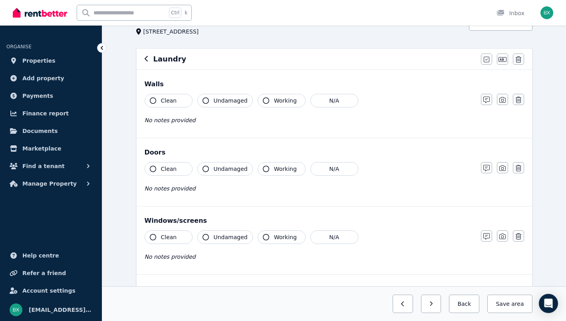
scroll to position [53, 0]
click at [177, 102] on button "Clean" at bounding box center [169, 101] width 48 height 14
click at [215, 102] on span "Undamaged" at bounding box center [231, 101] width 34 height 8
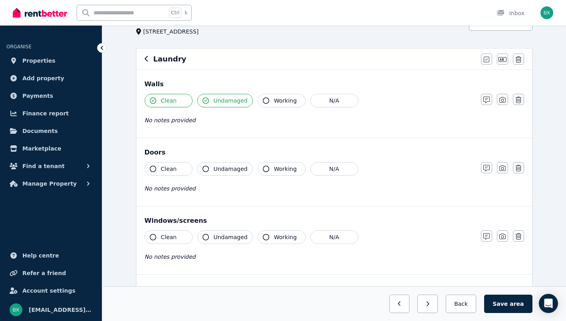
drag, startPoint x: 277, startPoint y: 102, endPoint x: 269, endPoint y: 105, distance: 8.8
click at [276, 102] on span "Working" at bounding box center [285, 101] width 23 height 8
click at [159, 169] on button "Clean" at bounding box center [169, 169] width 48 height 14
drag, startPoint x: 222, startPoint y: 167, endPoint x: 232, endPoint y: 169, distance: 10.1
click at [222, 167] on span "Undamaged" at bounding box center [231, 169] width 34 height 8
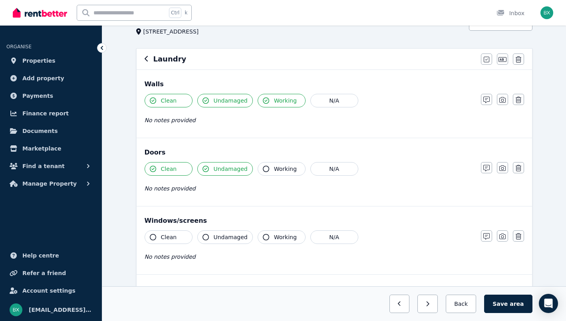
click at [285, 171] on span "Working" at bounding box center [285, 169] width 23 height 8
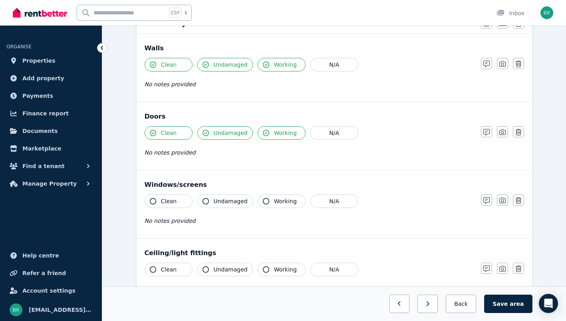
scroll to position [106, 0]
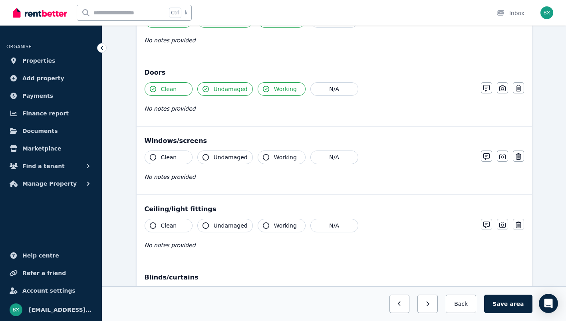
click at [311, 160] on button "N/A" at bounding box center [335, 158] width 48 height 14
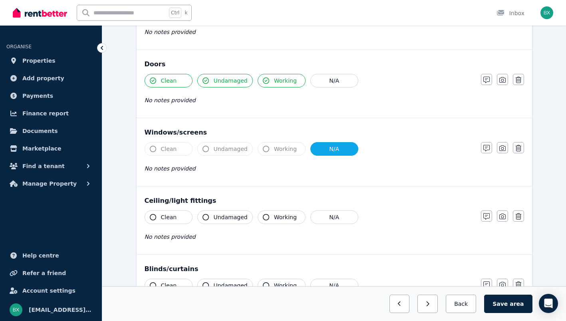
scroll to position [173, 0]
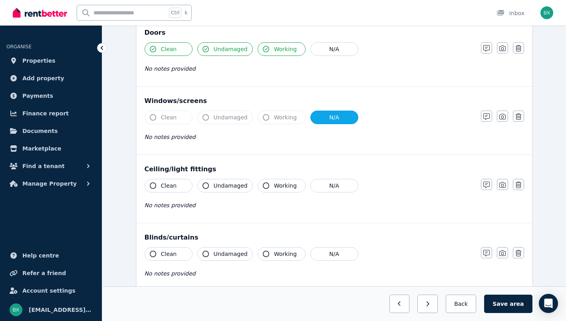
click at [176, 189] on button "Clean" at bounding box center [169, 186] width 48 height 14
click at [229, 183] on span "Undamaged" at bounding box center [231, 186] width 34 height 8
click at [263, 186] on icon "button" at bounding box center [266, 186] width 6 height 6
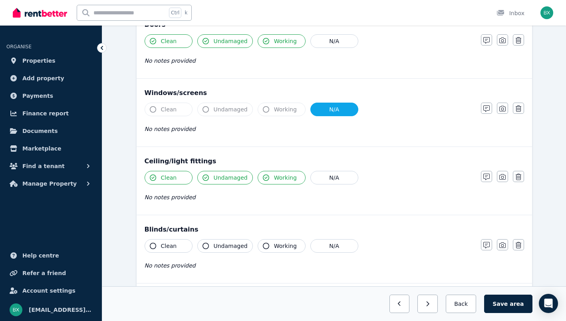
scroll to position [213, 0]
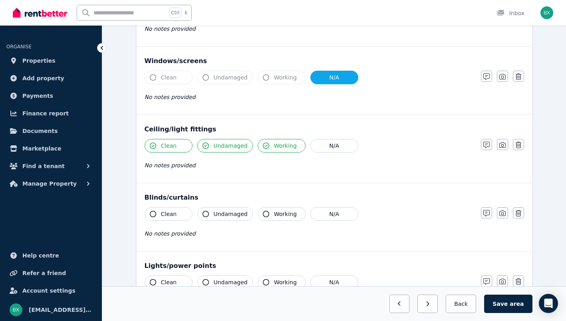
click at [329, 211] on button "N/A" at bounding box center [335, 214] width 48 height 14
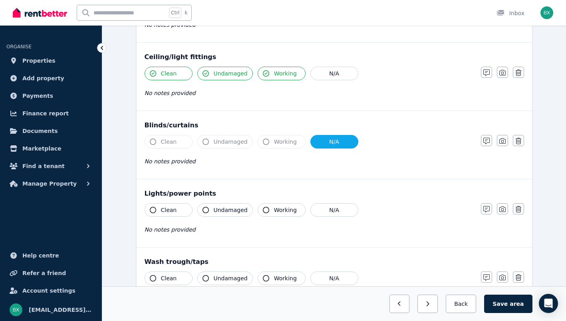
scroll to position [293, 0]
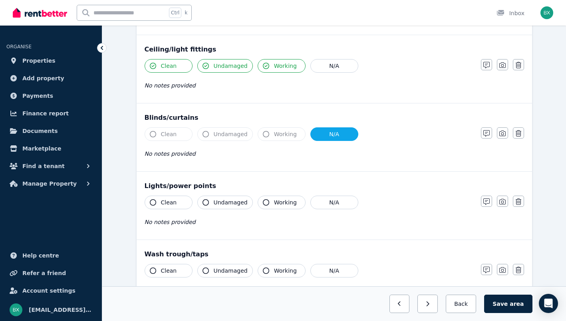
click at [179, 198] on button "Clean" at bounding box center [169, 203] width 48 height 14
click at [222, 201] on span "Undamaged" at bounding box center [231, 203] width 34 height 8
click at [288, 201] on span "Working" at bounding box center [285, 203] width 23 height 8
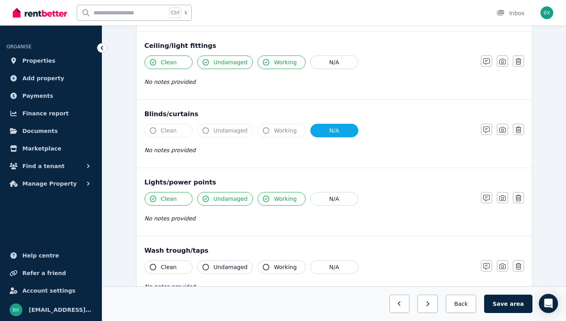
scroll to position [346, 0]
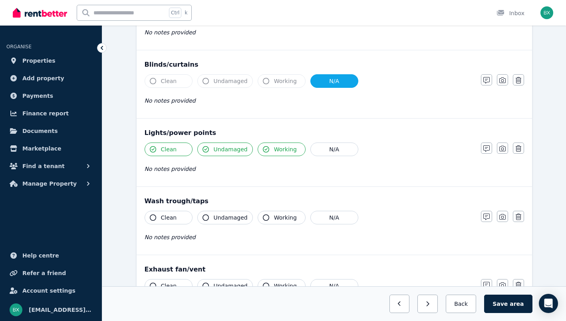
click at [173, 215] on span "Clean" at bounding box center [169, 218] width 16 height 8
click at [236, 215] on span "Undamaged" at bounding box center [231, 218] width 34 height 8
click at [280, 218] on span "Working" at bounding box center [285, 218] width 23 height 8
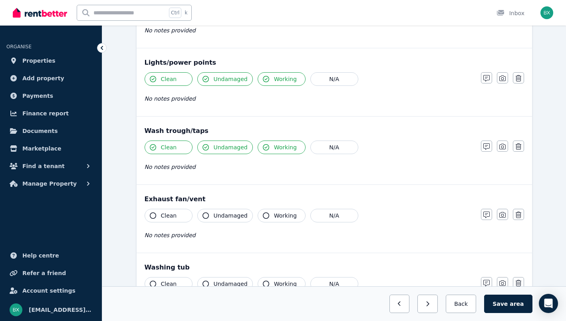
scroll to position [426, 0]
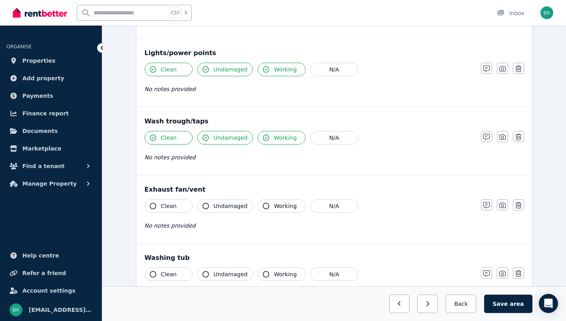
click at [178, 203] on button "Clean" at bounding box center [169, 206] width 48 height 14
click at [231, 205] on span "Undamaged" at bounding box center [231, 206] width 34 height 8
click at [327, 204] on button "N/A" at bounding box center [335, 206] width 48 height 14
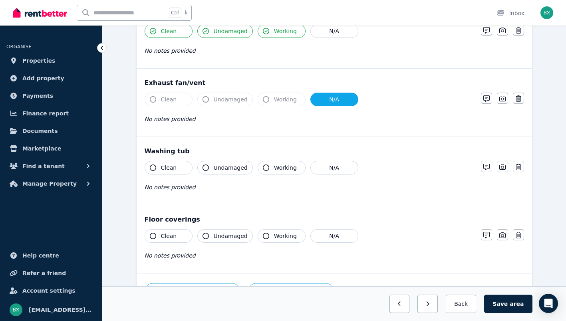
scroll to position [533, 0]
click at [175, 171] on button "Clean" at bounding box center [169, 168] width 48 height 14
drag, startPoint x: 223, startPoint y: 170, endPoint x: 232, endPoint y: 170, distance: 8.4
click at [224, 170] on span "Undamaged" at bounding box center [231, 168] width 34 height 8
click at [274, 169] on span "Working" at bounding box center [285, 168] width 23 height 8
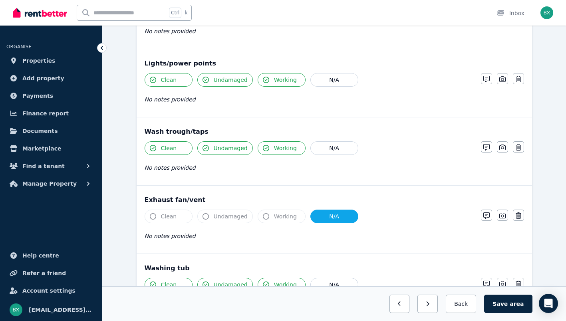
scroll to position [413, 0]
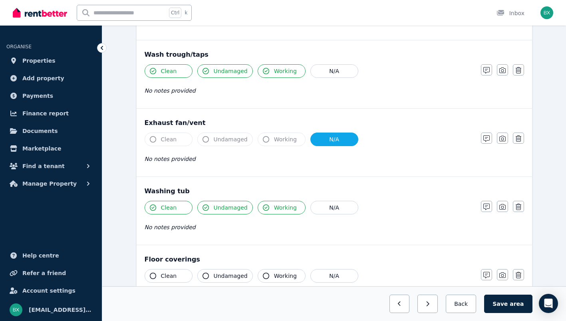
click at [315, 206] on button "N/A" at bounding box center [335, 208] width 48 height 14
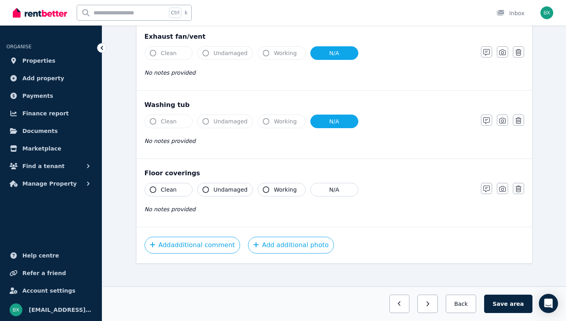
scroll to position [585, 0]
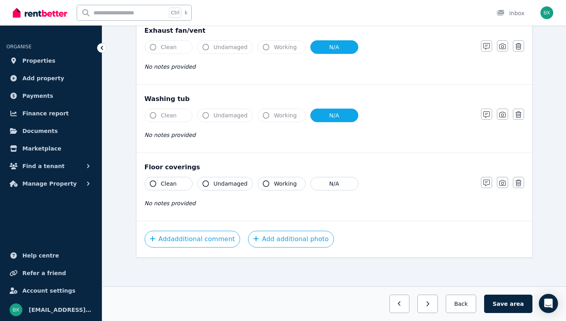
drag, startPoint x: 178, startPoint y: 186, endPoint x: 183, endPoint y: 186, distance: 5.6
click at [178, 186] on button "Clean" at bounding box center [169, 184] width 48 height 14
click at [237, 184] on span "Undamaged" at bounding box center [231, 184] width 34 height 8
click at [274, 187] on span "Working" at bounding box center [285, 184] width 23 height 8
click at [168, 239] on button "Add additional comment" at bounding box center [193, 239] width 96 height 17
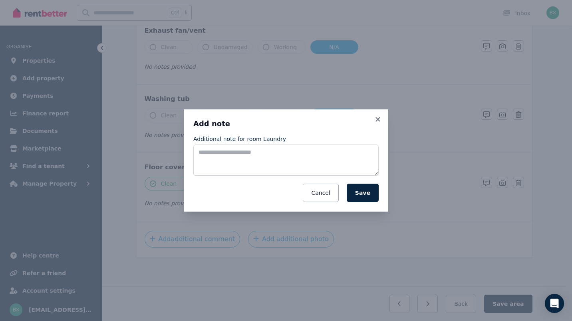
click at [373, 119] on h3 "Add note" at bounding box center [285, 124] width 185 height 10
click at [376, 119] on icon at bounding box center [378, 119] width 8 height 7
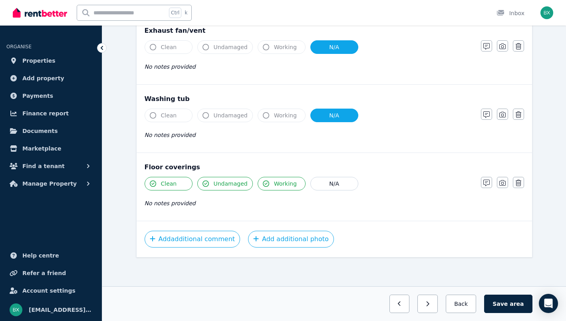
click at [225, 241] on button "Add additional comment" at bounding box center [193, 239] width 96 height 17
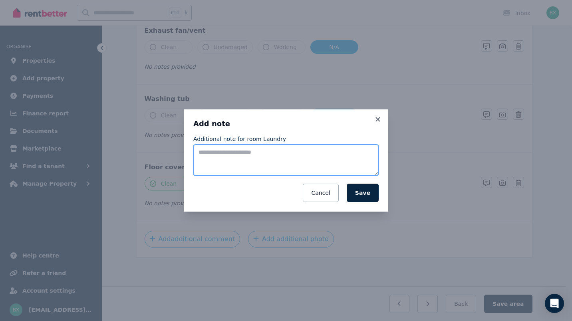
click at [254, 155] on textarea "Additional note for room Laundry" at bounding box center [285, 160] width 185 height 31
type textarea "**********"
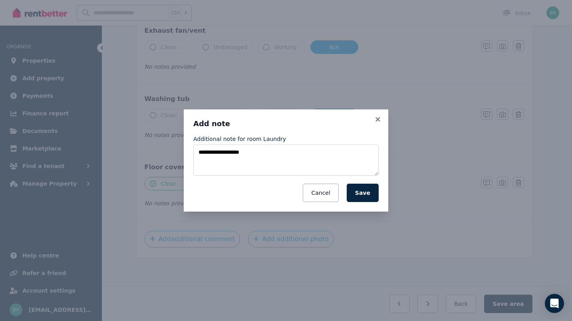
click at [364, 193] on button "Save" at bounding box center [363, 193] width 32 height 18
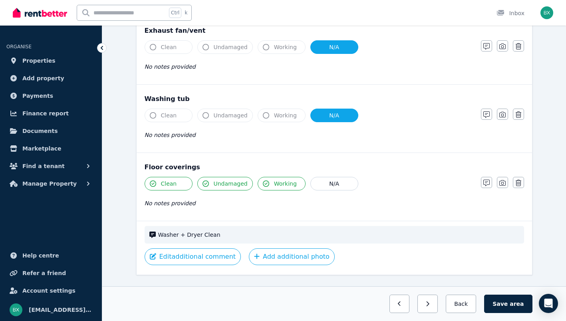
click at [516, 303] on span "area" at bounding box center [517, 304] width 14 height 8
click at [479, 299] on button "Back" at bounding box center [461, 304] width 37 height 18
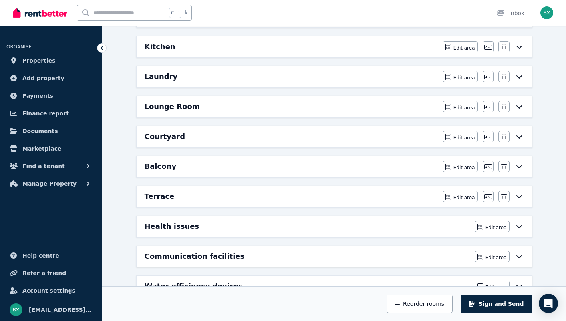
scroll to position [347, 0]
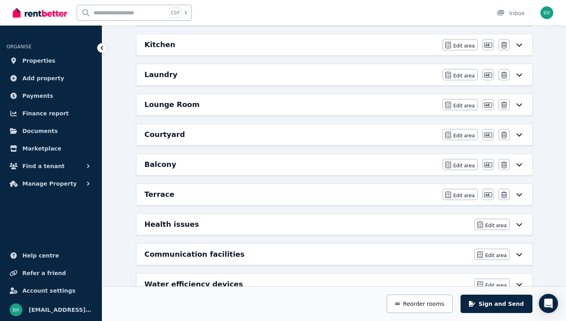
click at [517, 103] on icon at bounding box center [520, 105] width 10 height 6
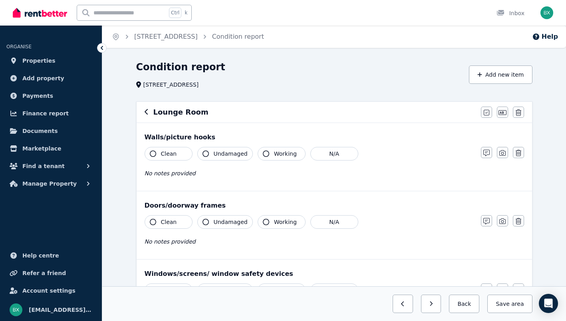
click at [181, 154] on button "Clean" at bounding box center [169, 154] width 48 height 14
click at [223, 154] on span "Undamaged" at bounding box center [231, 154] width 34 height 8
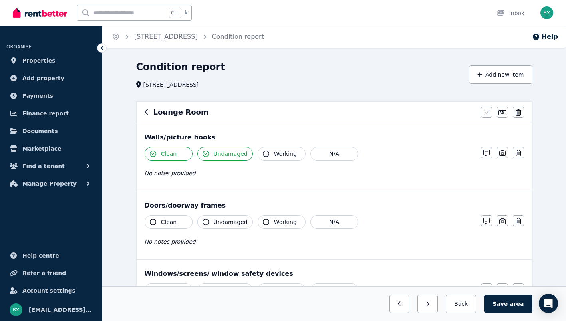
click at [282, 154] on span "Working" at bounding box center [285, 154] width 23 height 8
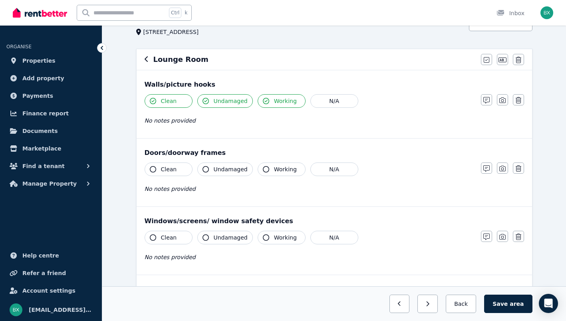
scroll to position [53, 0]
click at [174, 168] on span "Clean" at bounding box center [169, 169] width 16 height 8
click at [225, 170] on span "Undamaged" at bounding box center [231, 169] width 34 height 8
click at [274, 169] on span "Working" at bounding box center [285, 169] width 23 height 8
drag, startPoint x: 181, startPoint y: 233, endPoint x: 219, endPoint y: 233, distance: 38.0
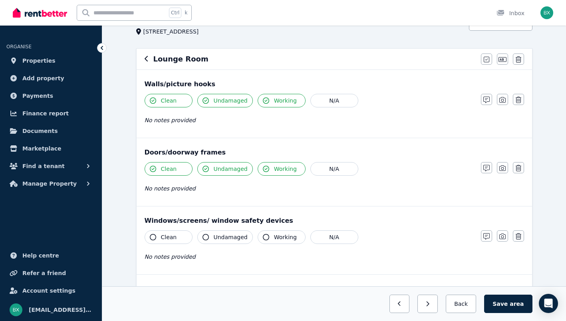
click at [181, 233] on button "Clean" at bounding box center [169, 238] width 48 height 14
click at [228, 233] on span "Undamaged" at bounding box center [231, 237] width 34 height 8
click at [283, 233] on span "Working" at bounding box center [285, 237] width 23 height 8
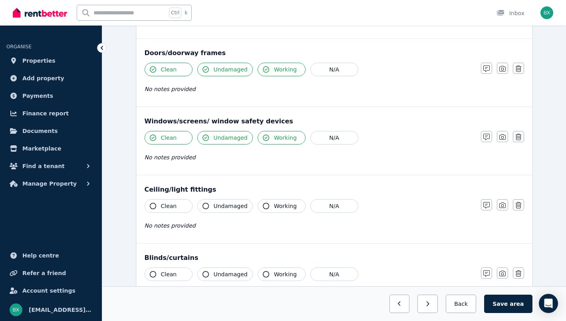
scroll to position [160, 0]
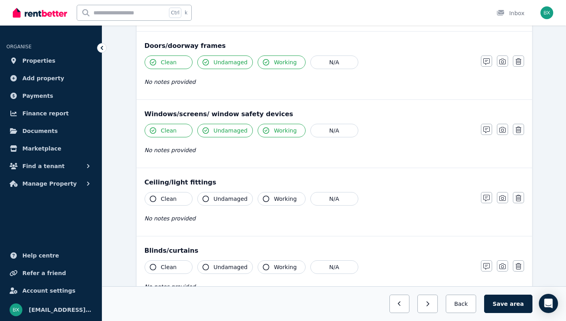
click at [178, 205] on button "Clean" at bounding box center [169, 199] width 48 height 14
click at [226, 202] on span "Undamaged" at bounding box center [231, 199] width 34 height 8
click at [291, 201] on span "Working" at bounding box center [285, 199] width 23 height 8
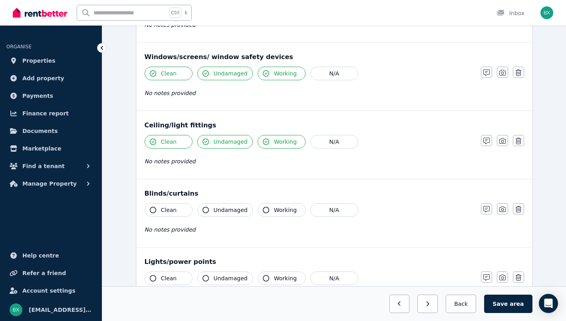
scroll to position [226, 0]
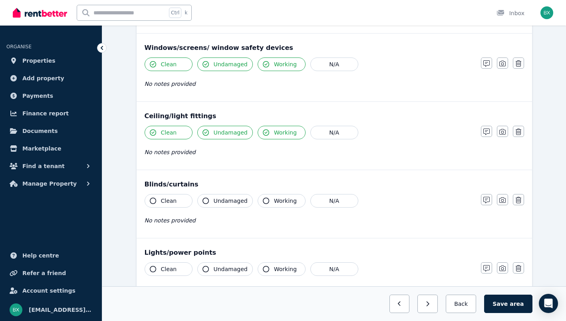
click at [173, 203] on span "Clean" at bounding box center [169, 201] width 16 height 8
click at [228, 202] on span "Undamaged" at bounding box center [231, 201] width 34 height 8
click at [285, 200] on span "Working" at bounding box center [285, 201] width 23 height 8
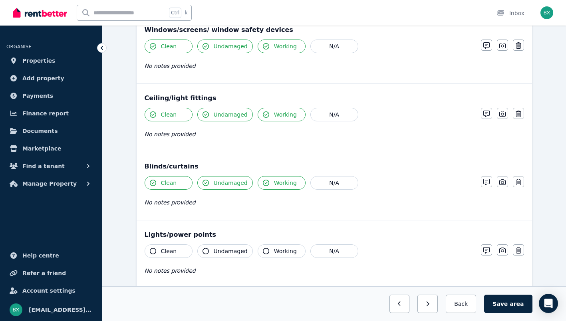
scroll to position [293, 0]
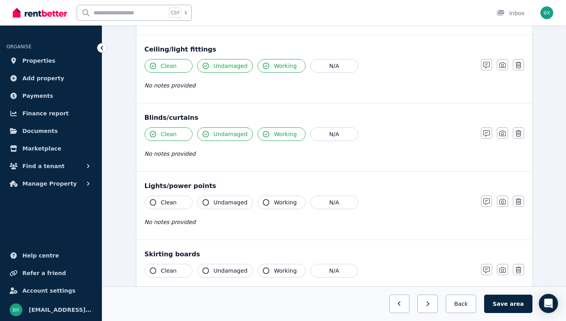
click at [177, 203] on button "Clean" at bounding box center [169, 203] width 48 height 14
click at [227, 203] on span "Undamaged" at bounding box center [231, 203] width 34 height 8
click at [276, 203] on span "Working" at bounding box center [285, 203] width 23 height 8
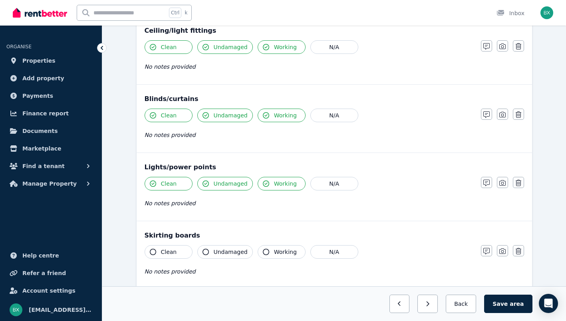
scroll to position [346, 0]
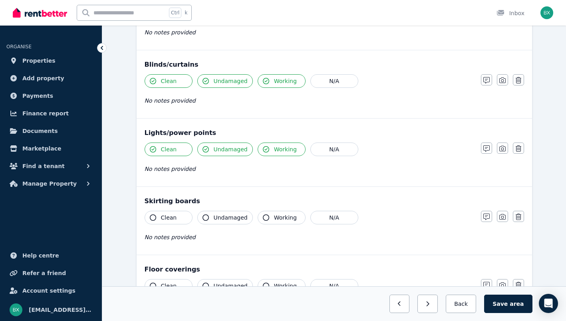
click at [173, 213] on button "Clean" at bounding box center [169, 218] width 48 height 14
drag, startPoint x: 222, startPoint y: 215, endPoint x: 230, endPoint y: 217, distance: 8.5
click at [222, 215] on span "Undamaged" at bounding box center [231, 218] width 34 height 8
click at [281, 217] on span "Working" at bounding box center [285, 218] width 23 height 8
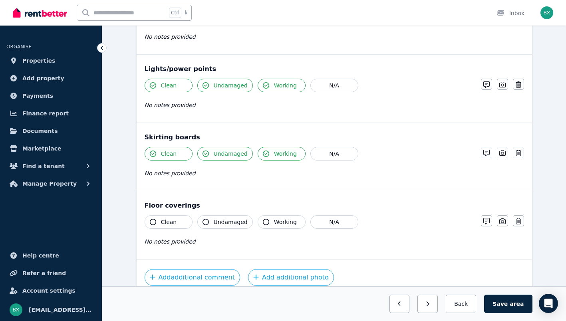
scroll to position [413, 0]
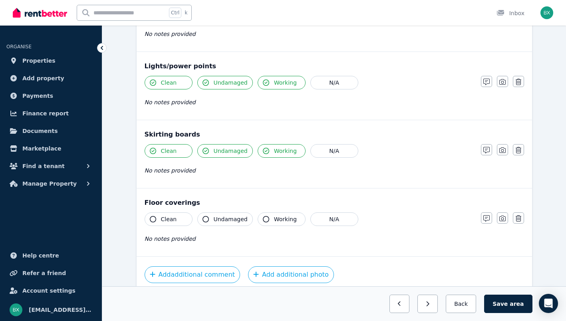
click at [180, 216] on button "Clean" at bounding box center [169, 220] width 48 height 14
click at [233, 218] on span "Undamaged" at bounding box center [231, 219] width 34 height 8
click at [281, 218] on span "Working" at bounding box center [285, 219] width 23 height 8
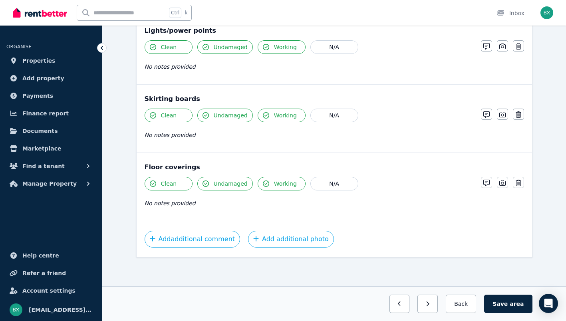
click at [516, 302] on span "area" at bounding box center [517, 304] width 14 height 8
click at [473, 311] on button "Back" at bounding box center [461, 304] width 37 height 18
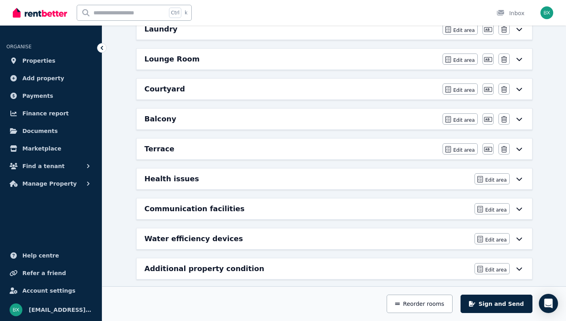
scroll to position [374, 0]
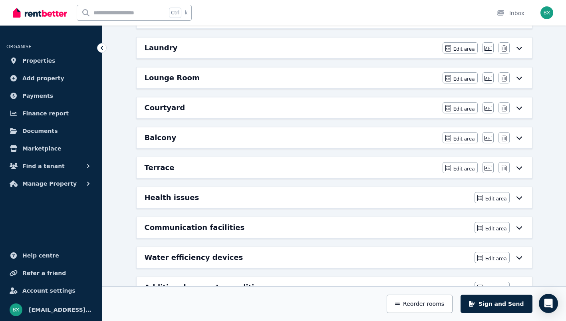
click at [520, 107] on icon at bounding box center [520, 108] width 10 height 6
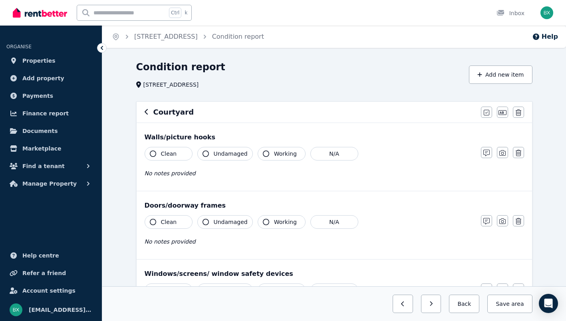
drag, startPoint x: 156, startPoint y: 156, endPoint x: 173, endPoint y: 157, distance: 16.8
click at [157, 156] on button "Clean" at bounding box center [169, 154] width 48 height 14
click at [227, 154] on span "Undamaged" at bounding box center [231, 154] width 34 height 8
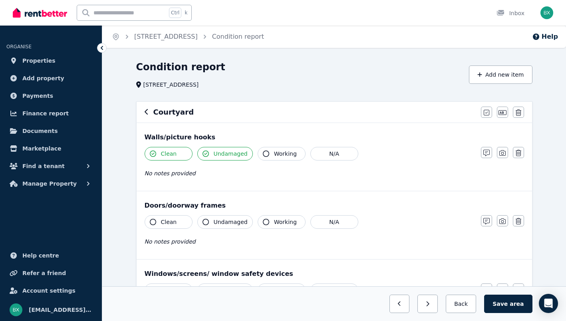
click at [286, 153] on span "Working" at bounding box center [285, 154] width 23 height 8
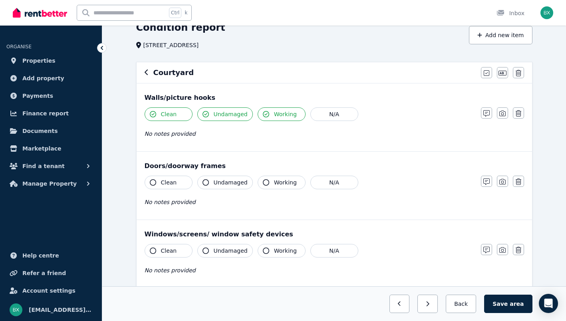
scroll to position [40, 0]
click at [183, 182] on button "Clean" at bounding box center [169, 182] width 48 height 14
click at [221, 183] on span "Undamaged" at bounding box center [231, 182] width 34 height 8
click at [283, 183] on span "Working" at bounding box center [285, 182] width 23 height 8
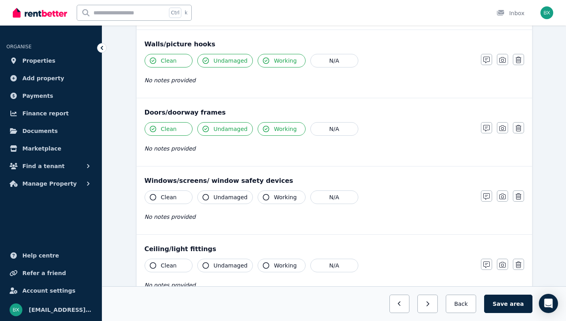
scroll to position [93, 0]
click at [184, 194] on button "Clean" at bounding box center [169, 198] width 48 height 14
click at [234, 194] on span "Undamaged" at bounding box center [231, 197] width 34 height 8
click at [277, 195] on span "Working" at bounding box center [285, 197] width 23 height 8
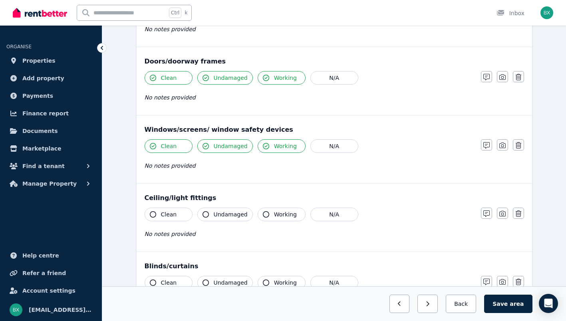
scroll to position [146, 0]
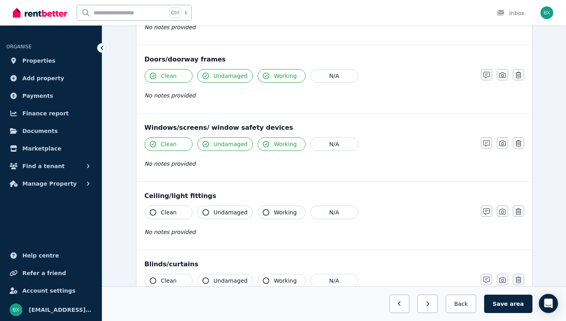
click at [176, 211] on button "Clean" at bounding box center [169, 213] width 48 height 14
click at [222, 209] on span "Undamaged" at bounding box center [231, 213] width 34 height 8
click at [266, 210] on button "Working" at bounding box center [282, 213] width 48 height 14
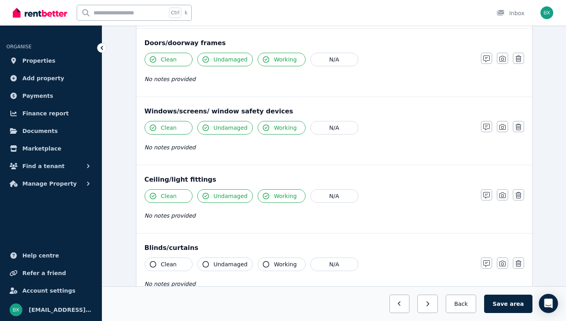
scroll to position [213, 0]
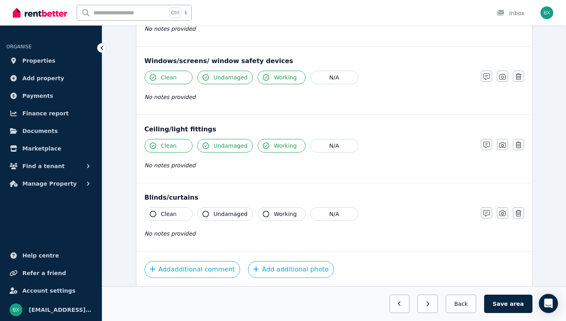
drag, startPoint x: 327, startPoint y: 213, endPoint x: 303, endPoint y: 220, distance: 24.8
click at [327, 213] on button "N/A" at bounding box center [335, 214] width 48 height 14
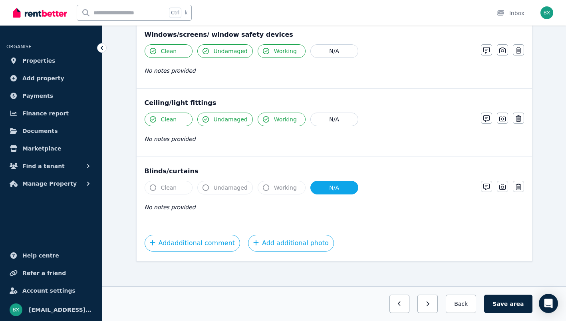
scroll to position [243, 0]
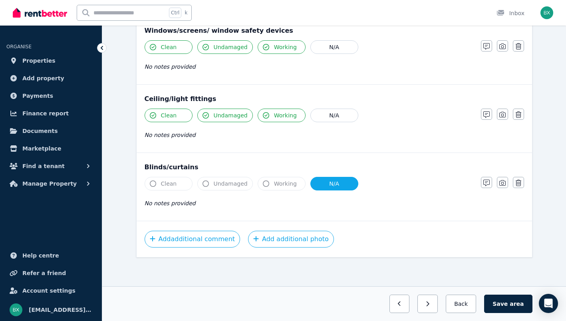
click at [199, 241] on button "Add additional comment" at bounding box center [193, 239] width 96 height 17
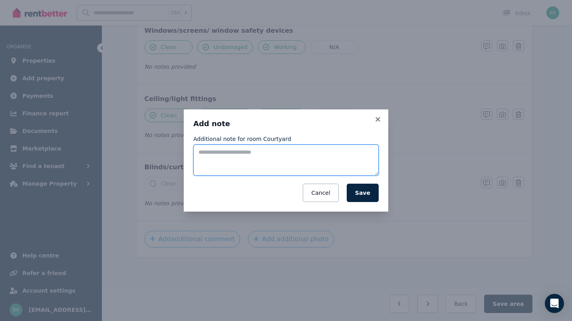
click at [235, 165] on textarea "Additional note for room Courtyard" at bounding box center [285, 160] width 185 height 31
type textarea "**********"
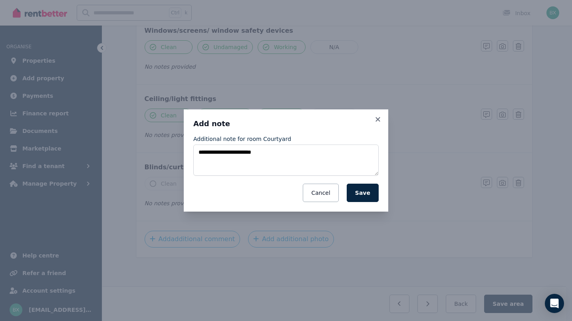
click at [358, 194] on button "Save" at bounding box center [363, 193] width 32 height 18
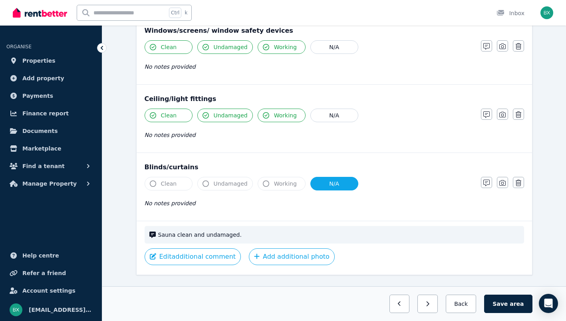
click at [519, 303] on span "area" at bounding box center [517, 304] width 14 height 8
click at [478, 305] on button "Back" at bounding box center [461, 304] width 37 height 18
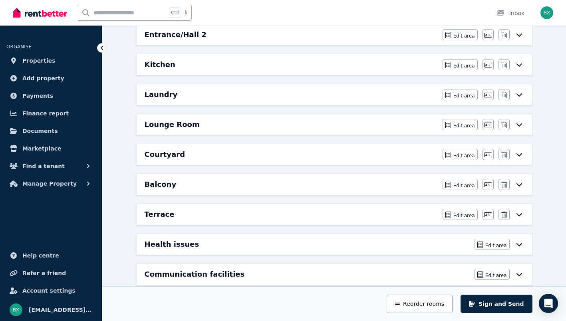
scroll to position [337, 0]
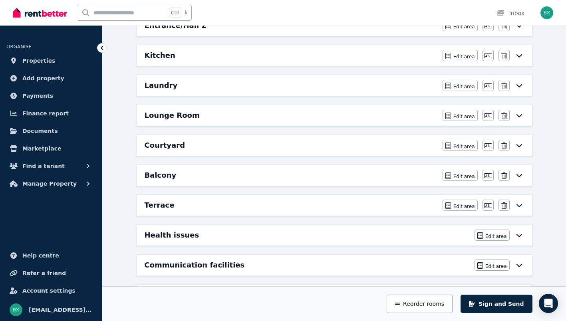
click at [520, 175] on icon at bounding box center [520, 175] width 10 height 6
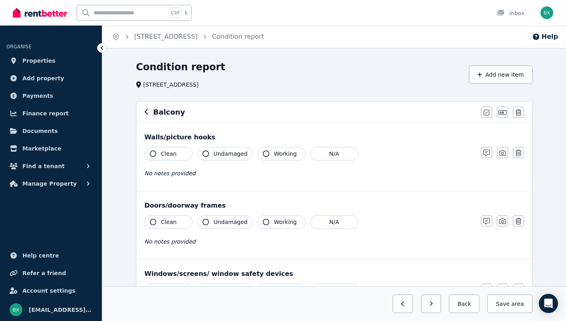
click at [178, 159] on button "Clean" at bounding box center [169, 154] width 48 height 14
click at [226, 154] on span "Undamaged" at bounding box center [231, 154] width 34 height 8
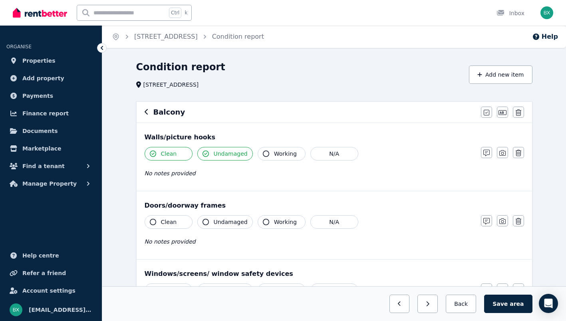
click at [281, 156] on span "Working" at bounding box center [285, 154] width 23 height 8
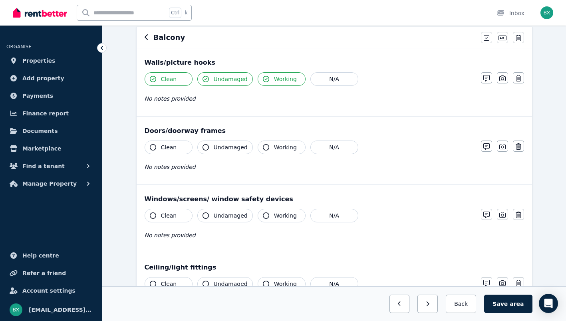
scroll to position [93, 0]
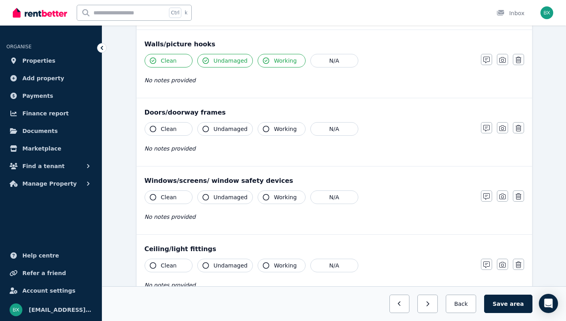
click at [177, 129] on button "Clean" at bounding box center [169, 129] width 48 height 14
drag, startPoint x: 220, startPoint y: 129, endPoint x: 267, endPoint y: 131, distance: 46.8
click at [221, 129] on span "Undamaged" at bounding box center [231, 129] width 34 height 8
drag, startPoint x: 269, startPoint y: 131, endPoint x: 247, endPoint y: 161, distance: 36.9
click at [269, 131] on button "Working" at bounding box center [282, 129] width 48 height 14
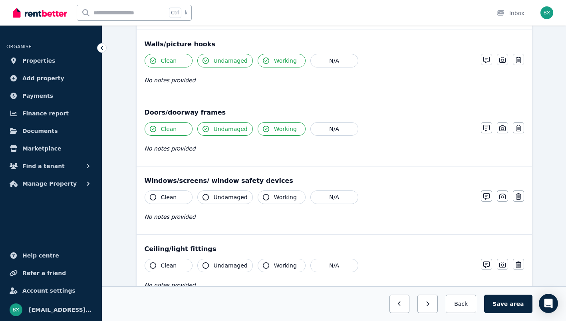
click at [177, 198] on button "Clean" at bounding box center [169, 198] width 48 height 14
click at [253, 197] on div "Clean Undamaged Working N/A" at bounding box center [309, 198] width 329 height 14
click at [222, 197] on span "Undamaged" at bounding box center [231, 197] width 34 height 8
click at [274, 195] on span "Working" at bounding box center [285, 197] width 23 height 8
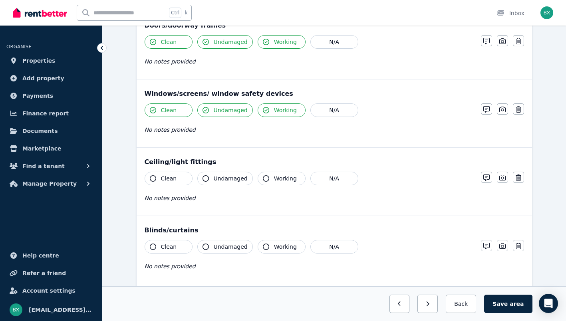
scroll to position [186, 0]
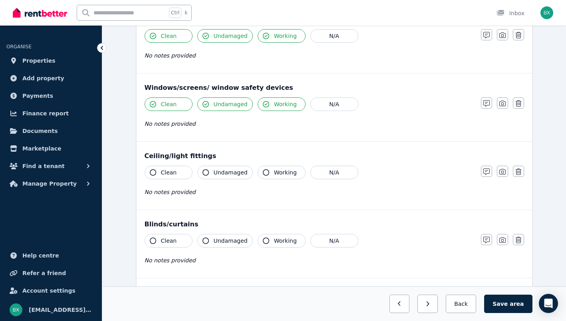
drag, startPoint x: 172, startPoint y: 171, endPoint x: 193, endPoint y: 171, distance: 20.8
click at [172, 172] on span "Clean" at bounding box center [169, 173] width 16 height 8
click at [219, 171] on span "Undamaged" at bounding box center [231, 173] width 34 height 8
click at [269, 172] on button "Working" at bounding box center [282, 173] width 48 height 14
click at [171, 247] on button "Clean" at bounding box center [169, 241] width 48 height 14
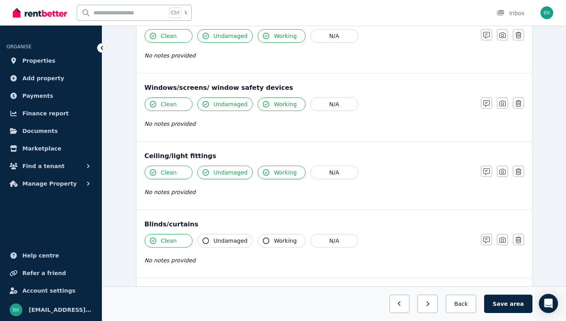
click at [229, 240] on span "Undamaged" at bounding box center [231, 241] width 34 height 8
click at [269, 240] on button "Working" at bounding box center [282, 241] width 48 height 14
click at [341, 238] on button "N/A" at bounding box center [335, 241] width 48 height 14
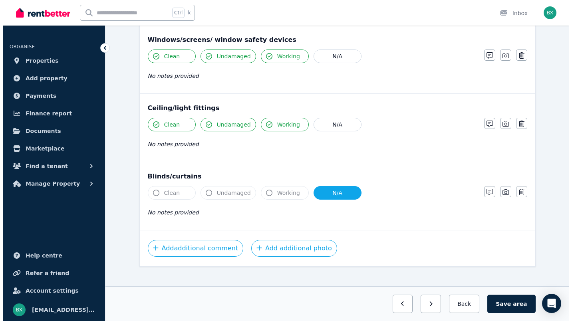
scroll to position [243, 0]
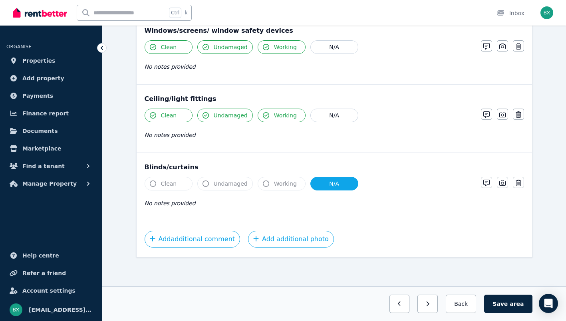
click at [195, 234] on button "Add additional comment" at bounding box center [193, 239] width 96 height 17
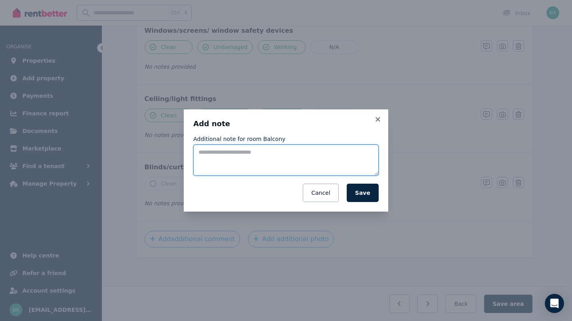
click at [259, 164] on textarea "Additional note for room Balcony" at bounding box center [285, 160] width 185 height 31
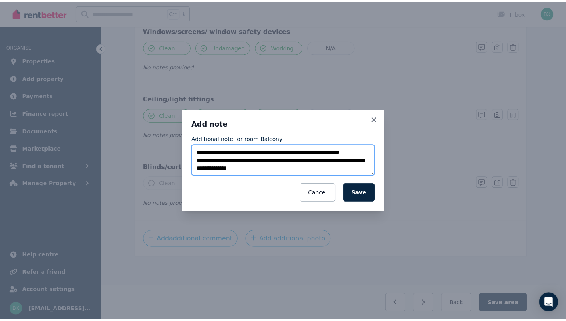
scroll to position [12, 0]
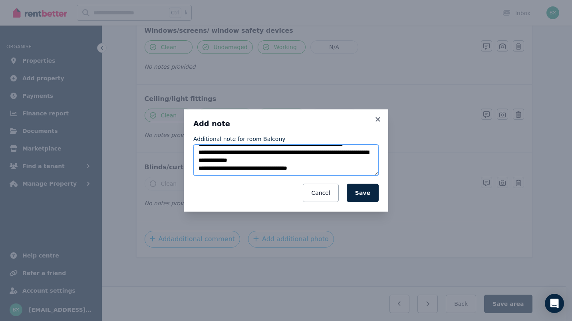
type textarea "**********"
click at [372, 192] on button "Save" at bounding box center [363, 193] width 32 height 18
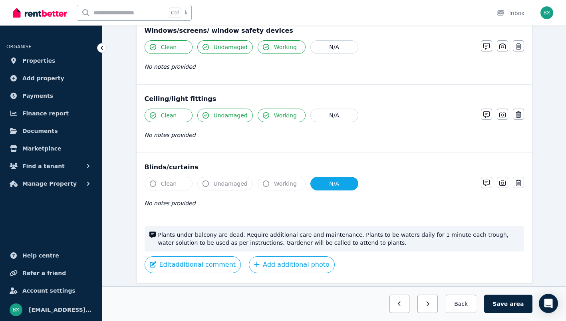
click at [376, 235] on span "Plants under balcony are dead. Require additional care and maintenance. Plants …" at bounding box center [338, 239] width 361 height 16
click at [368, 237] on span "Plants under balcony are dead. Require additional care and maintenance. Plants …" at bounding box center [338, 239] width 361 height 16
click at [418, 235] on span "Plants under balcony are dead. Require additional care and maintenance. Plants …" at bounding box center [338, 239] width 361 height 16
click at [484, 236] on span "Plants under balcony are dead. Require additional care and maintenance. Plants …" at bounding box center [338, 239] width 361 height 16
click at [454, 237] on span "Plants under balcony are dead. Require additional care and maintenance. Plants …" at bounding box center [338, 239] width 361 height 16
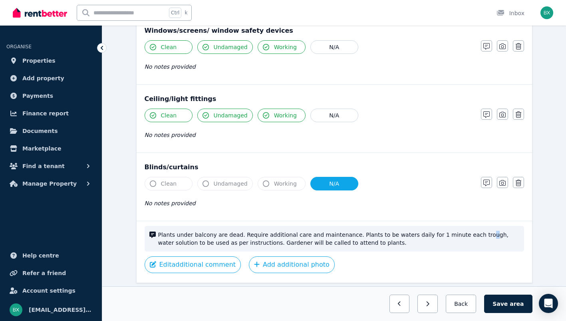
click at [452, 237] on span "Plants under balcony are dead. Require additional care and maintenance. Plants …" at bounding box center [338, 239] width 361 height 16
click at [358, 244] on span "Plants under balcony are dead. Require additional care and maintenance. Plants …" at bounding box center [338, 239] width 361 height 16
click at [508, 299] on button "Save area" at bounding box center [508, 304] width 48 height 18
click at [476, 305] on button "Back" at bounding box center [461, 304] width 37 height 18
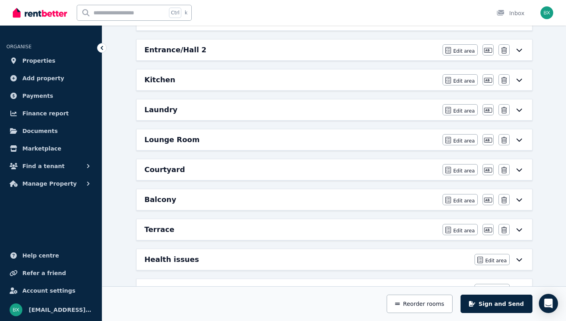
scroll to position [323, 0]
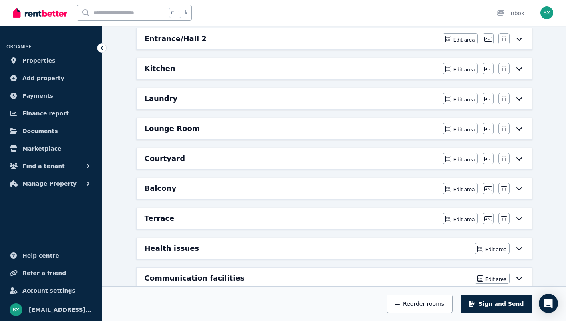
click at [516, 219] on icon at bounding box center [520, 218] width 10 height 6
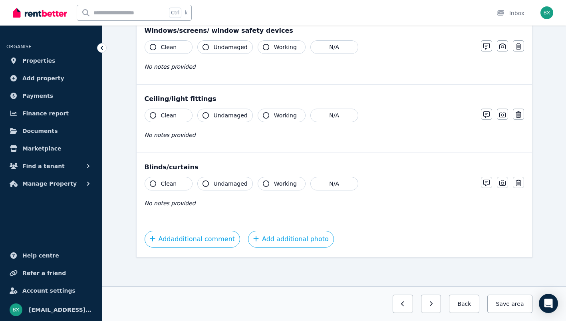
scroll to position [0, 0]
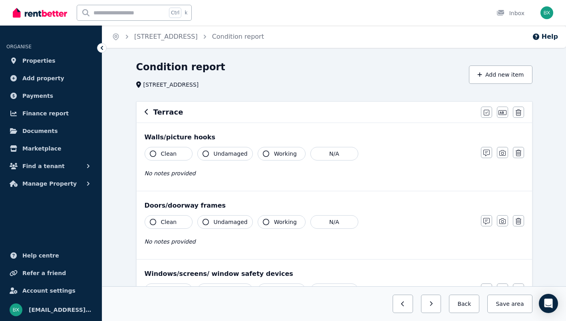
click at [340, 151] on button "N/A" at bounding box center [335, 154] width 48 height 14
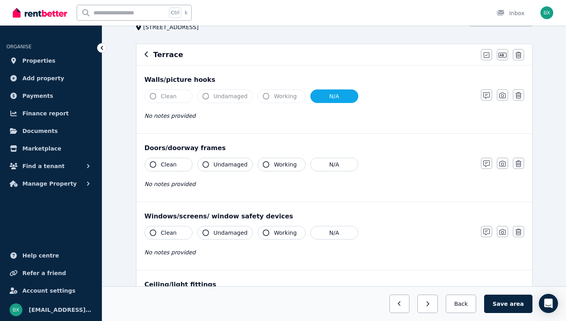
scroll to position [66, 0]
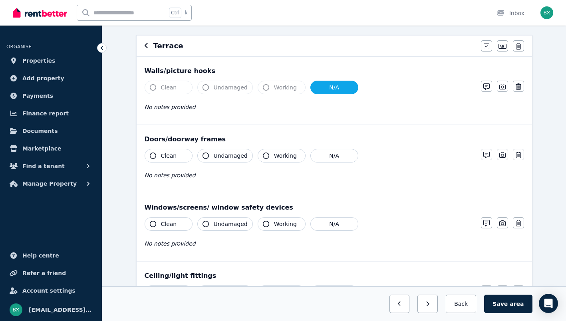
click at [325, 157] on button "N/A" at bounding box center [335, 156] width 48 height 14
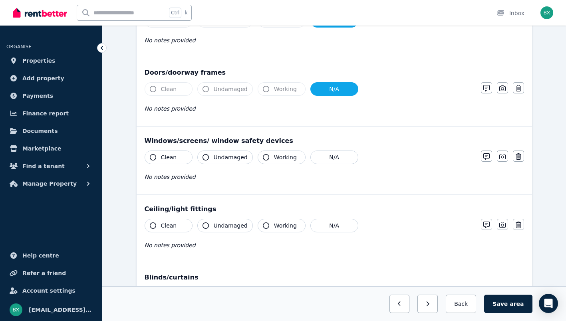
scroll to position [133, 0]
click at [157, 155] on button "Clean" at bounding box center [169, 158] width 48 height 14
click at [215, 155] on span "Undamaged" at bounding box center [231, 157] width 34 height 8
click at [268, 155] on button "Working" at bounding box center [282, 158] width 48 height 14
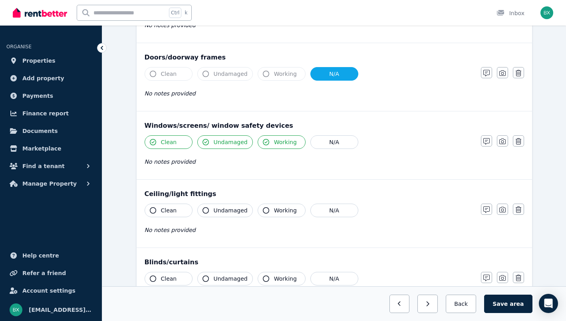
scroll to position [186, 0]
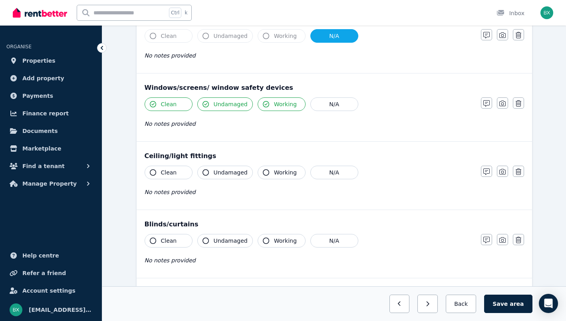
click at [185, 174] on button "Clean" at bounding box center [169, 173] width 48 height 14
drag, startPoint x: 233, startPoint y: 175, endPoint x: 253, endPoint y: 174, distance: 19.6
click at [234, 175] on span "Undamaged" at bounding box center [231, 173] width 34 height 8
click at [281, 172] on span "Working" at bounding box center [285, 173] width 23 height 8
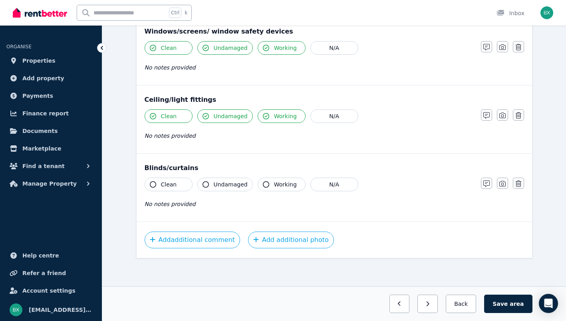
scroll to position [243, 0]
click at [329, 178] on button "N/A" at bounding box center [335, 184] width 48 height 14
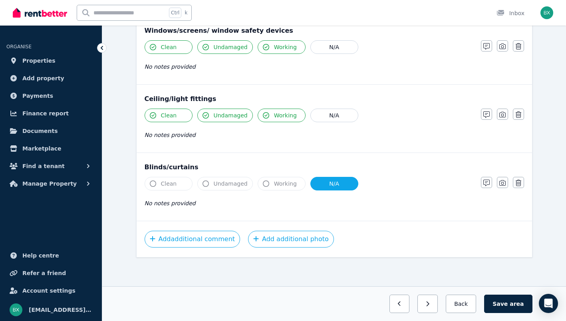
click at [176, 241] on button "Add additional comment" at bounding box center [193, 239] width 96 height 17
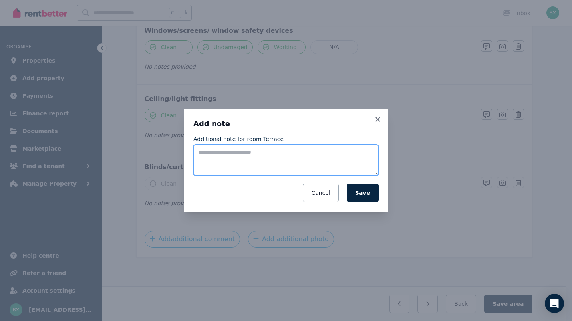
click at [226, 165] on textarea "Additional note for room Terrace" at bounding box center [285, 160] width 185 height 31
type textarea "**********"
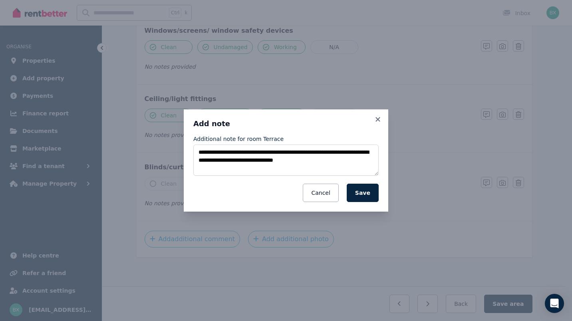
click at [370, 191] on button "Save" at bounding box center [363, 193] width 32 height 18
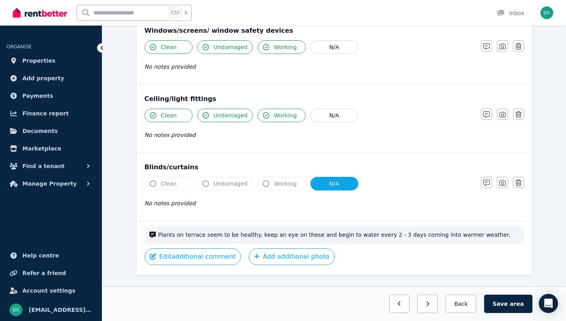
click at [508, 303] on button "Save area" at bounding box center [508, 304] width 48 height 18
click at [473, 302] on button "Back" at bounding box center [461, 304] width 37 height 18
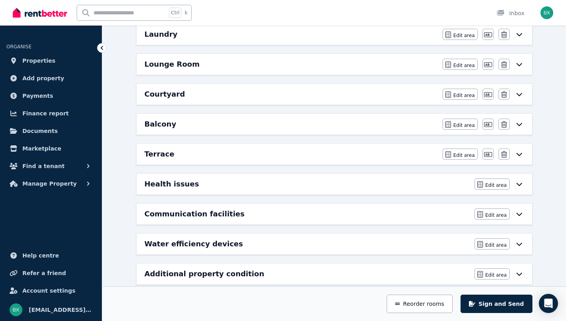
scroll to position [390, 0]
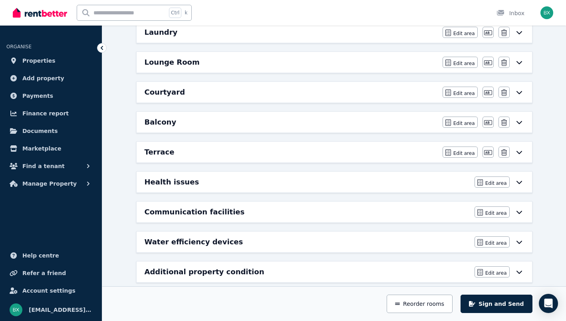
click at [517, 185] on icon at bounding box center [520, 182] width 10 height 6
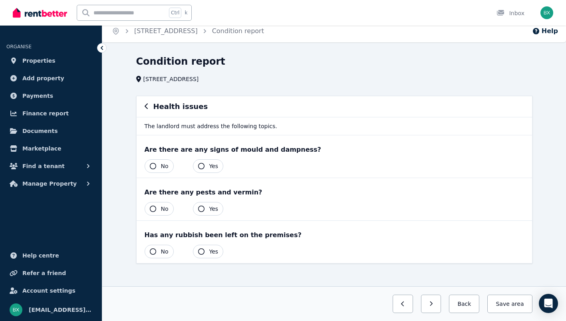
scroll to position [12, 0]
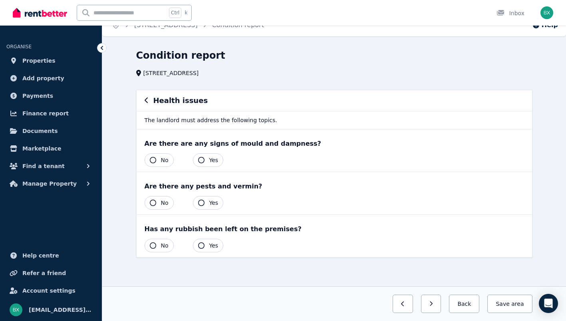
click at [159, 166] on button "No" at bounding box center [159, 160] width 29 height 14
click at [157, 206] on button "No" at bounding box center [159, 203] width 29 height 14
click at [158, 246] on button "No" at bounding box center [159, 246] width 29 height 14
click at [504, 300] on button "Save area" at bounding box center [508, 304] width 48 height 18
click at [471, 303] on button "Back" at bounding box center [461, 304] width 37 height 18
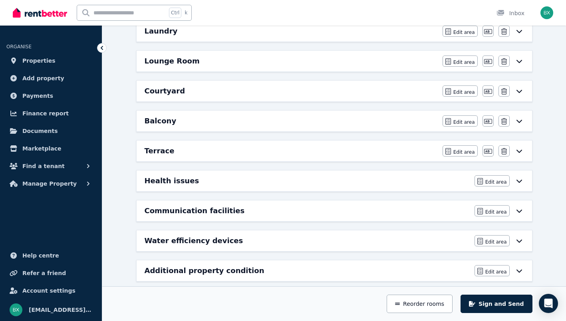
scroll to position [401, 0]
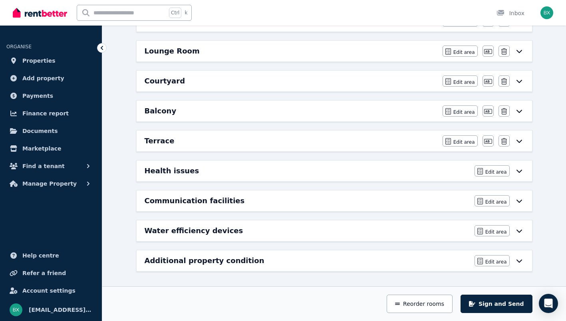
click at [521, 203] on icon at bounding box center [520, 201] width 10 height 6
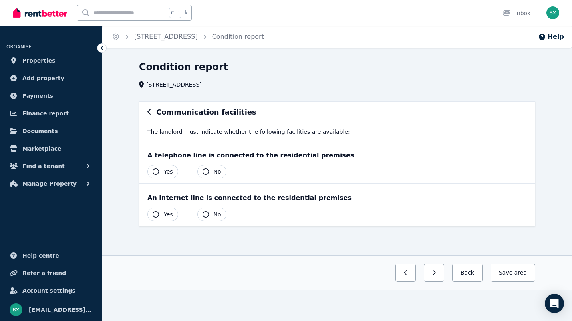
click at [204, 171] on icon "button" at bounding box center [206, 172] width 6 height 6
click at [152, 209] on button "Yes" at bounding box center [162, 215] width 31 height 14
click at [157, 168] on button "Yes" at bounding box center [162, 172] width 31 height 14
click at [514, 279] on button "Save area" at bounding box center [512, 273] width 48 height 18
click at [468, 272] on button "Back" at bounding box center [464, 273] width 37 height 18
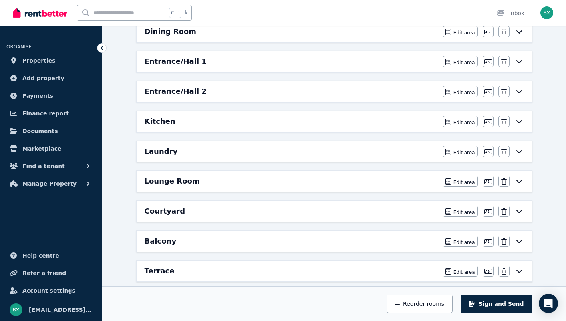
scroll to position [401, 0]
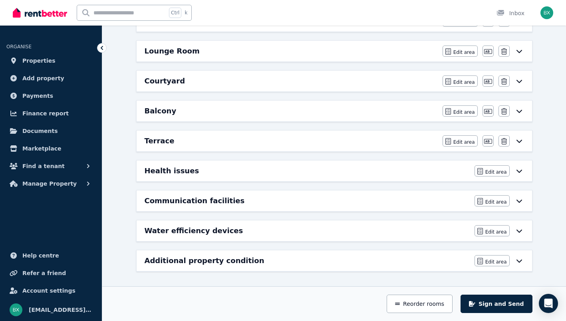
click at [518, 235] on div "Edit area Edit area" at bounding box center [500, 230] width 50 height 11
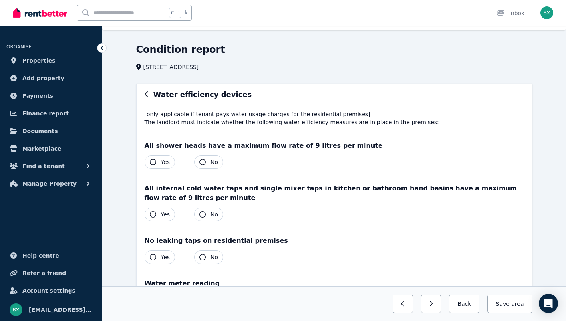
scroll to position [26, 0]
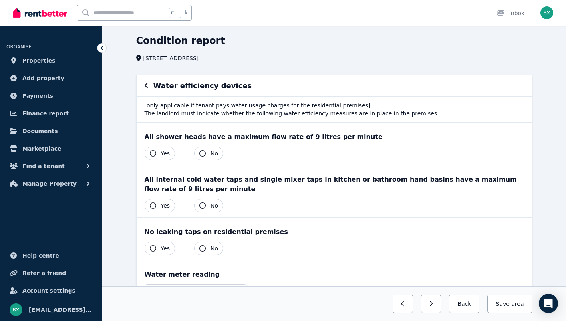
click at [164, 161] on div "All shower heads have a maximum flow rate of 9 litres per minute Yes No" at bounding box center [335, 144] width 396 height 42
click at [160, 155] on button "Yes" at bounding box center [160, 154] width 31 height 14
click at [153, 204] on icon "button" at bounding box center [153, 206] width 6 height 6
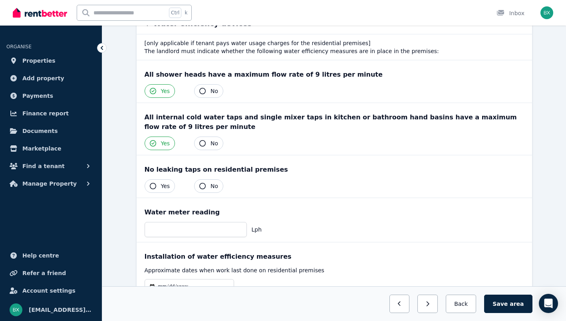
scroll to position [93, 0]
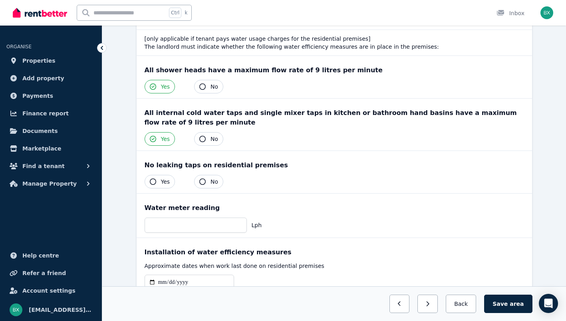
click at [207, 188] on button "No" at bounding box center [208, 182] width 29 height 14
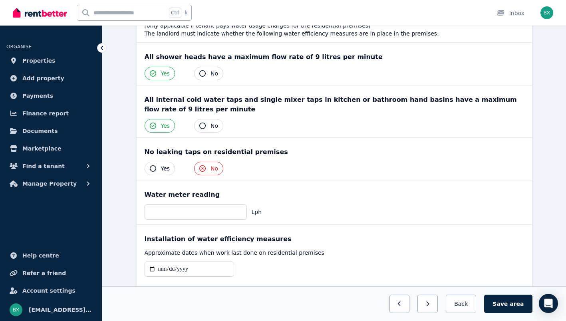
click at [164, 169] on span "Yes" at bounding box center [165, 169] width 9 height 8
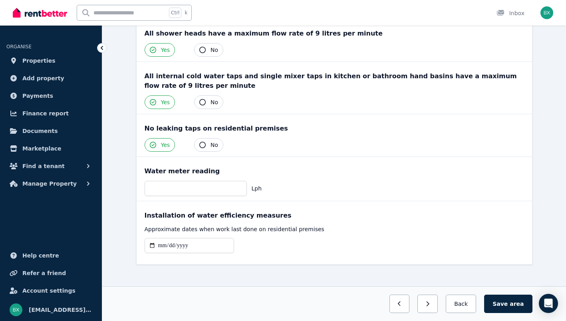
scroll to position [123, 0]
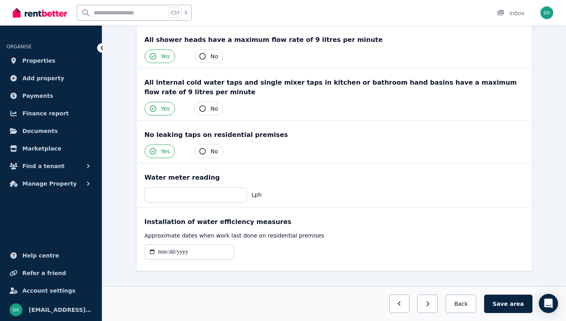
click at [516, 303] on span "area" at bounding box center [517, 304] width 14 height 8
click at [471, 306] on button "Back" at bounding box center [461, 304] width 37 height 18
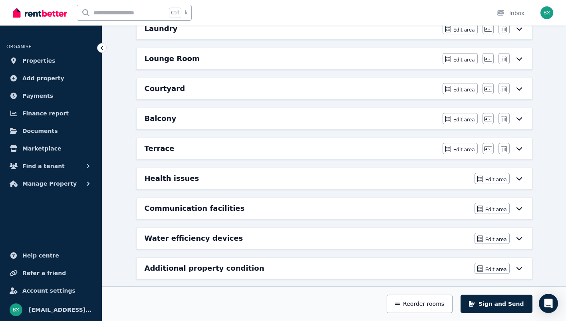
scroll to position [401, 0]
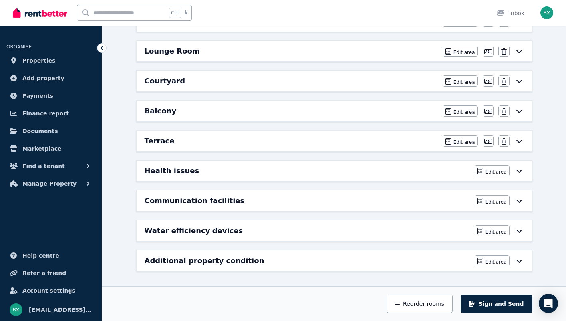
click at [523, 261] on icon at bounding box center [520, 261] width 10 height 6
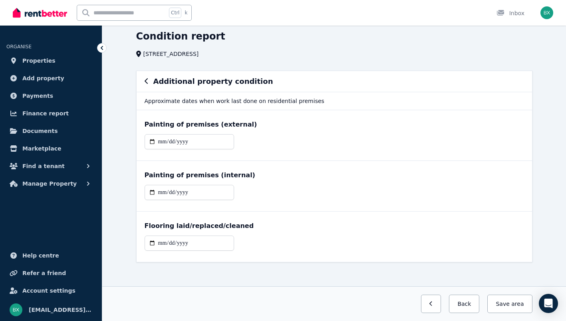
scroll to position [22, 0]
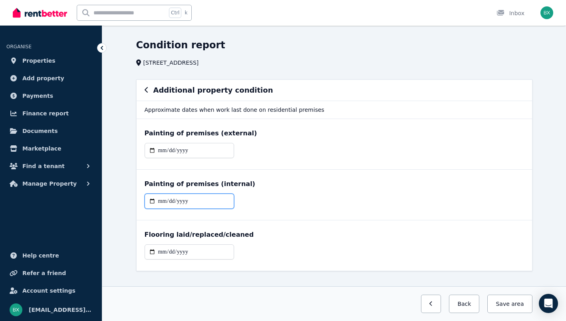
click at [185, 200] on input "date" at bounding box center [190, 201] width 90 height 15
click at [156, 202] on input "date" at bounding box center [190, 201] width 90 height 15
click at [157, 202] on input "date" at bounding box center [190, 201] width 90 height 15
click at [161, 202] on input "date" at bounding box center [190, 201] width 90 height 15
type input "**********"
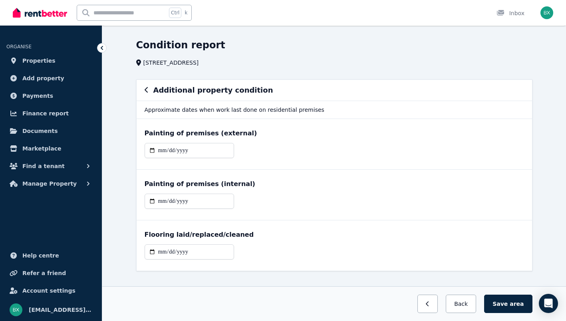
click at [288, 240] on div "Flooring laid/replaced/cleaned" at bounding box center [335, 246] width 396 height 50
click at [508, 302] on button "Save area" at bounding box center [508, 304] width 48 height 18
click at [470, 301] on button "Back" at bounding box center [461, 304] width 37 height 18
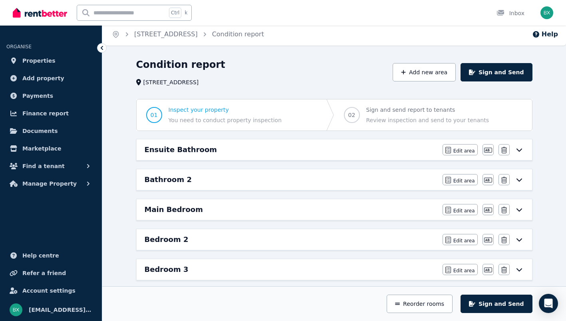
scroll to position [0, 0]
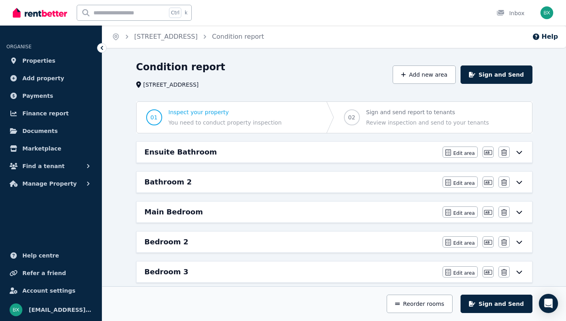
click at [497, 304] on button "Sign and Send" at bounding box center [497, 304] width 72 height 18
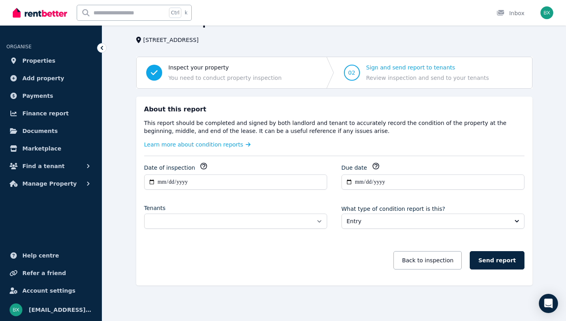
scroll to position [45, 0]
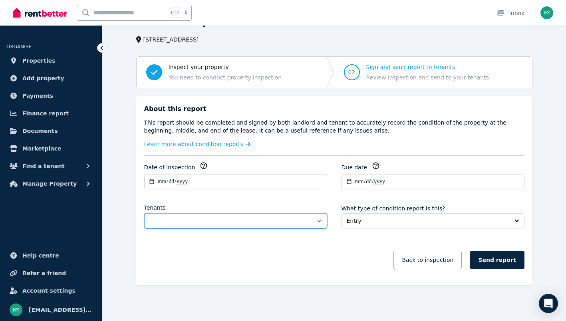
click at [299, 218] on select "**********" at bounding box center [235, 220] width 183 height 15
select select "**********"
click at [144, 213] on select "**********" at bounding box center [235, 220] width 183 height 15
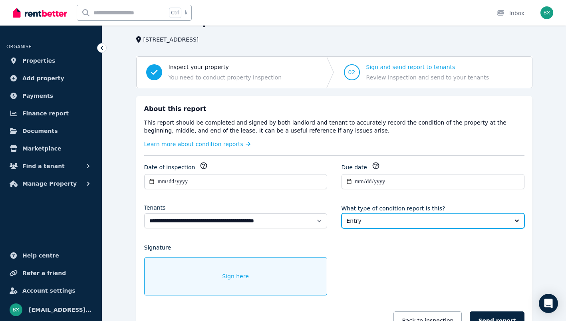
click at [408, 215] on button "Entry" at bounding box center [433, 220] width 183 height 15
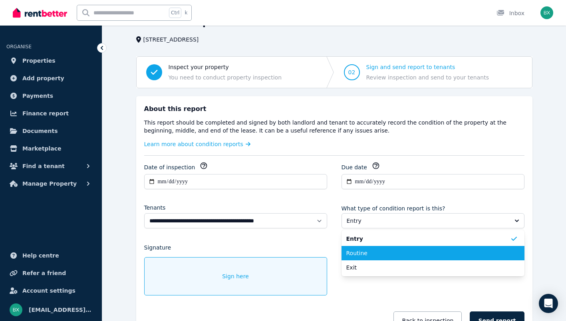
click at [397, 253] on span "Routine" at bounding box center [429, 253] width 164 height 8
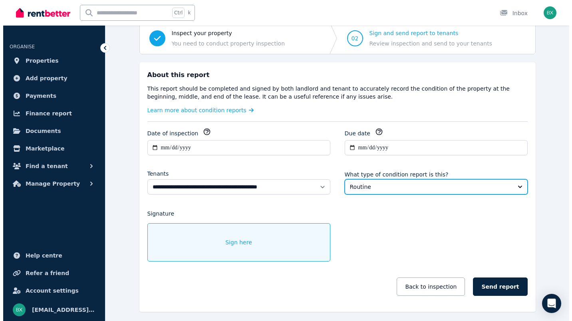
scroll to position [99, 0]
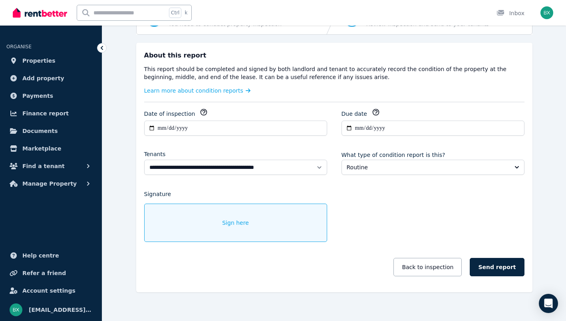
click at [243, 222] on span "Sign here" at bounding box center [235, 223] width 27 height 8
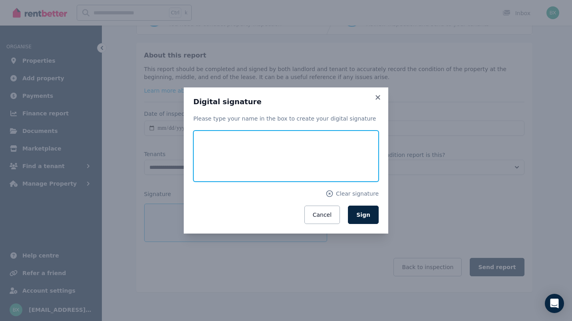
click at [270, 160] on input "text" at bounding box center [285, 156] width 185 height 51
type input "**********"
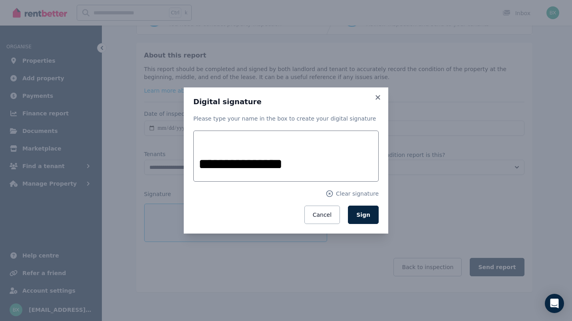
click at [362, 221] on button "Sign" at bounding box center [363, 215] width 31 height 18
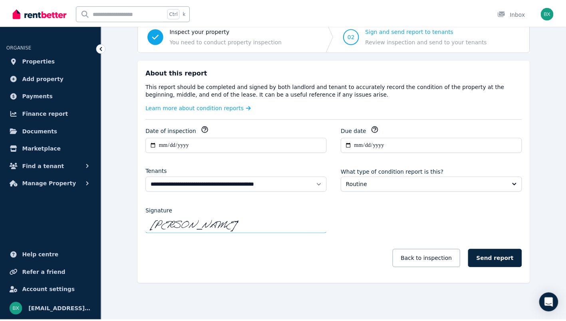
scroll to position [81, 0]
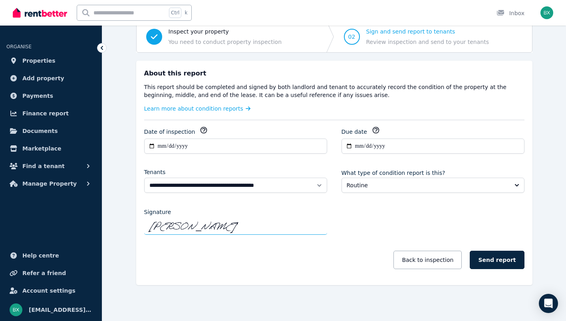
click at [503, 258] on button "Send report" at bounding box center [497, 260] width 54 height 18
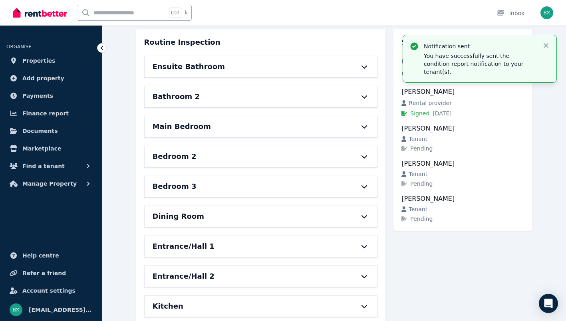
scroll to position [0, 0]
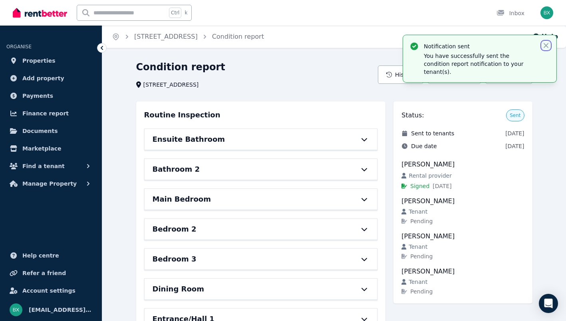
click at [548, 44] on icon "button" at bounding box center [546, 45] width 5 height 5
